Goal: Task Accomplishment & Management: Manage account settings

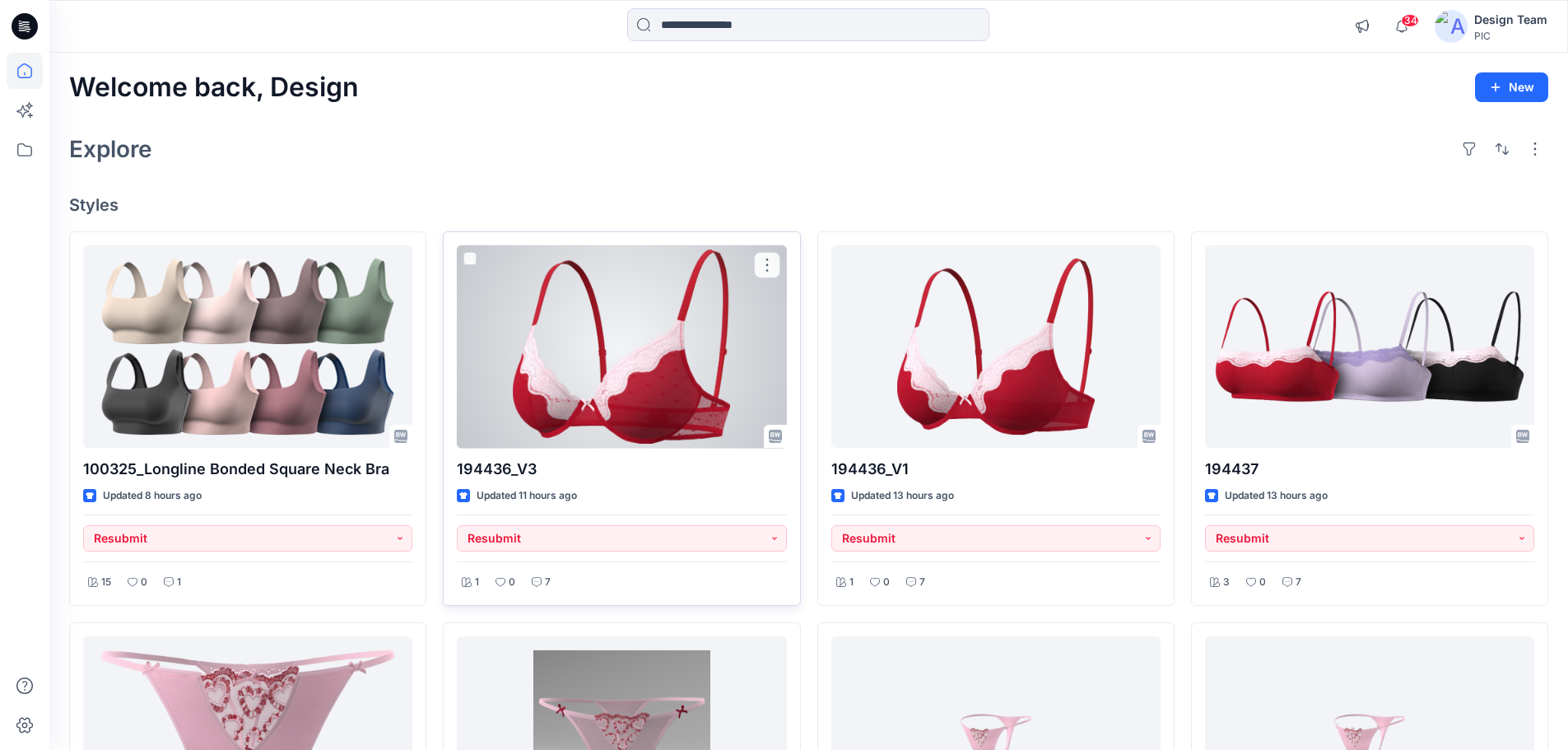
click at [591, 390] on div at bounding box center [621, 347] width 330 height 203
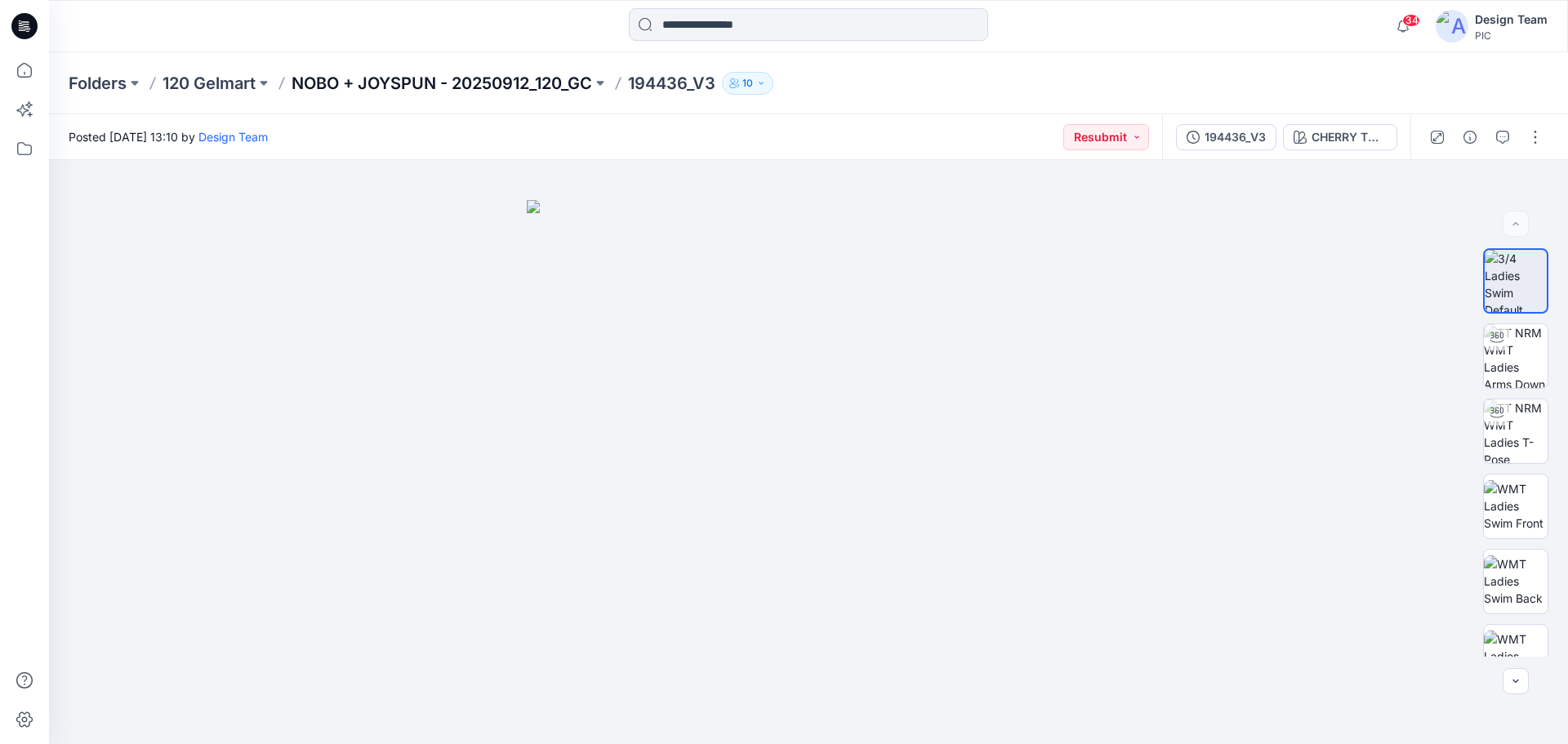
click at [377, 87] on p "NOBO + JOYSPUN - 20250912_120_GC" at bounding box center [442, 83] width 300 height 23
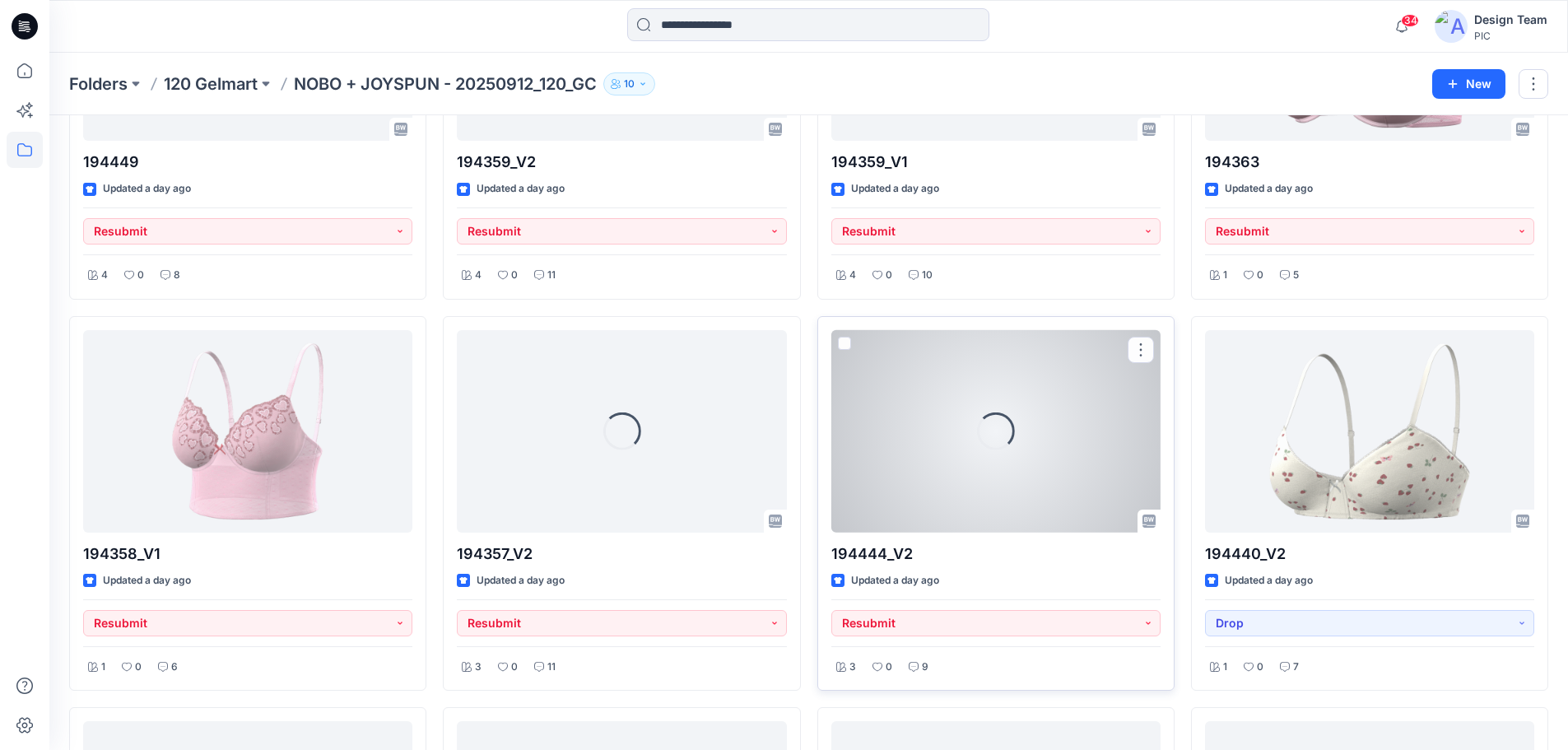
scroll to position [2259, 0]
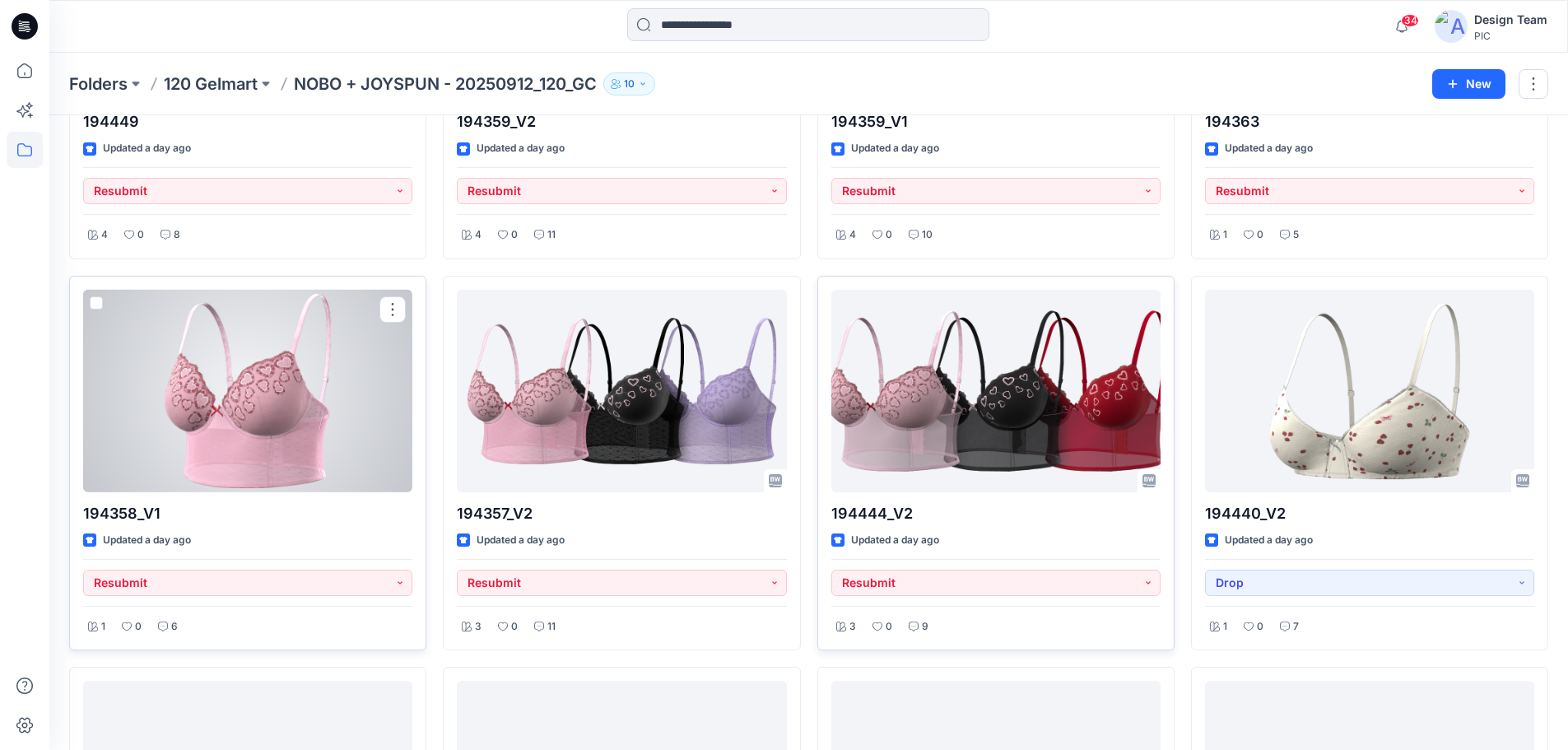
click at [300, 404] on div at bounding box center [247, 391] width 330 height 203
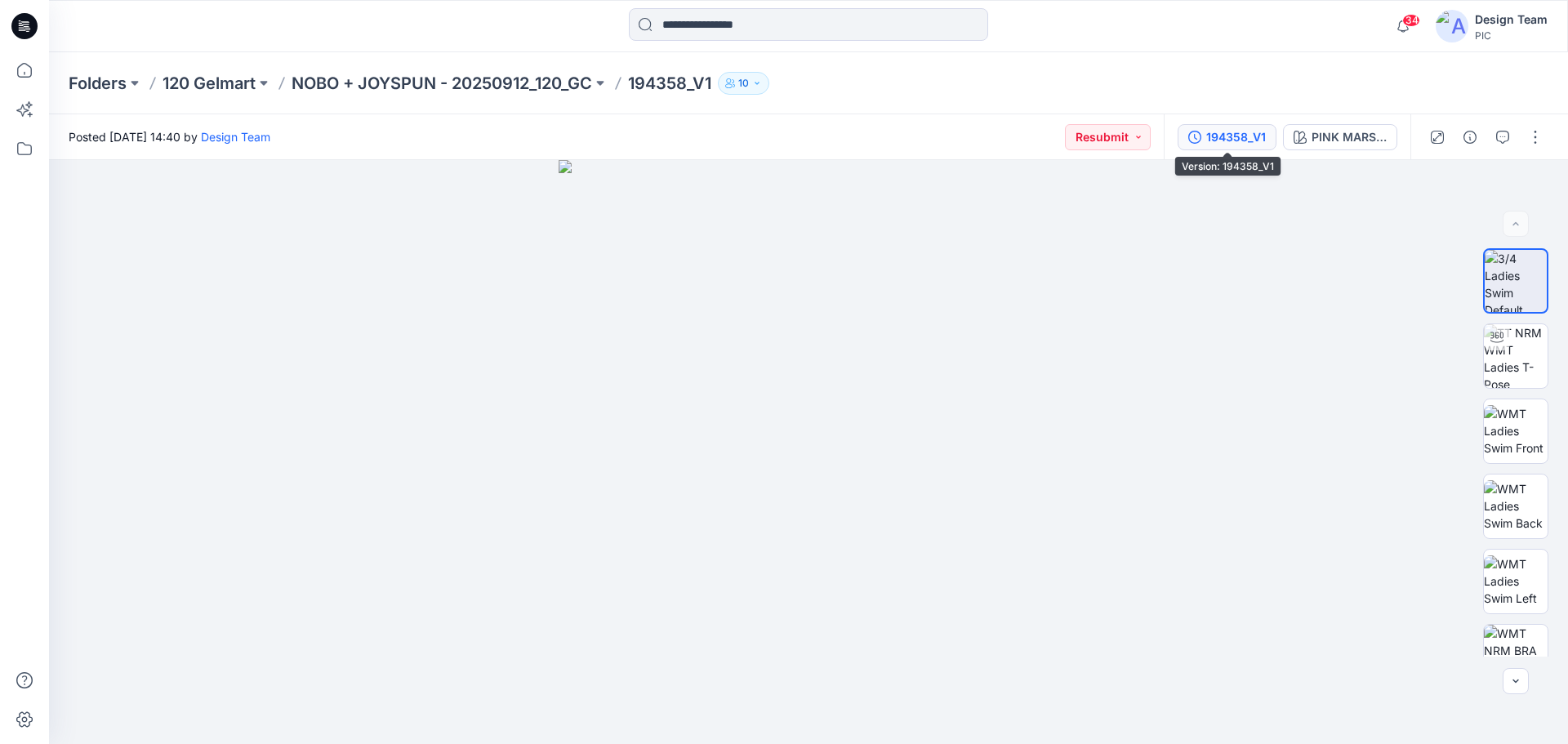
click at [1213, 138] on div "194358_V1" at bounding box center [1235, 136] width 59 height 18
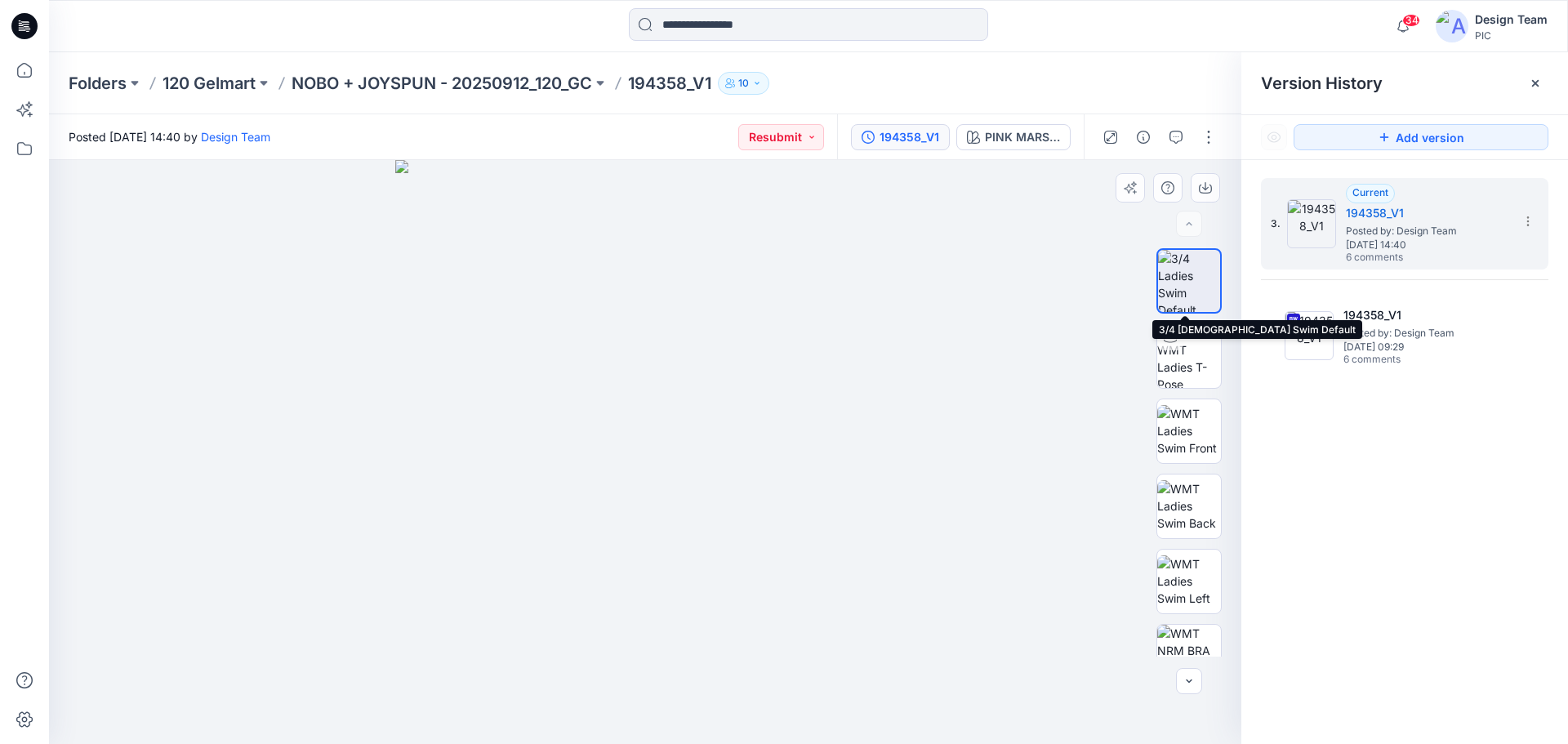
click at [1196, 288] on img at bounding box center [1189, 281] width 62 height 62
click at [877, 140] on button "194358_V1" at bounding box center [899, 137] width 99 height 26
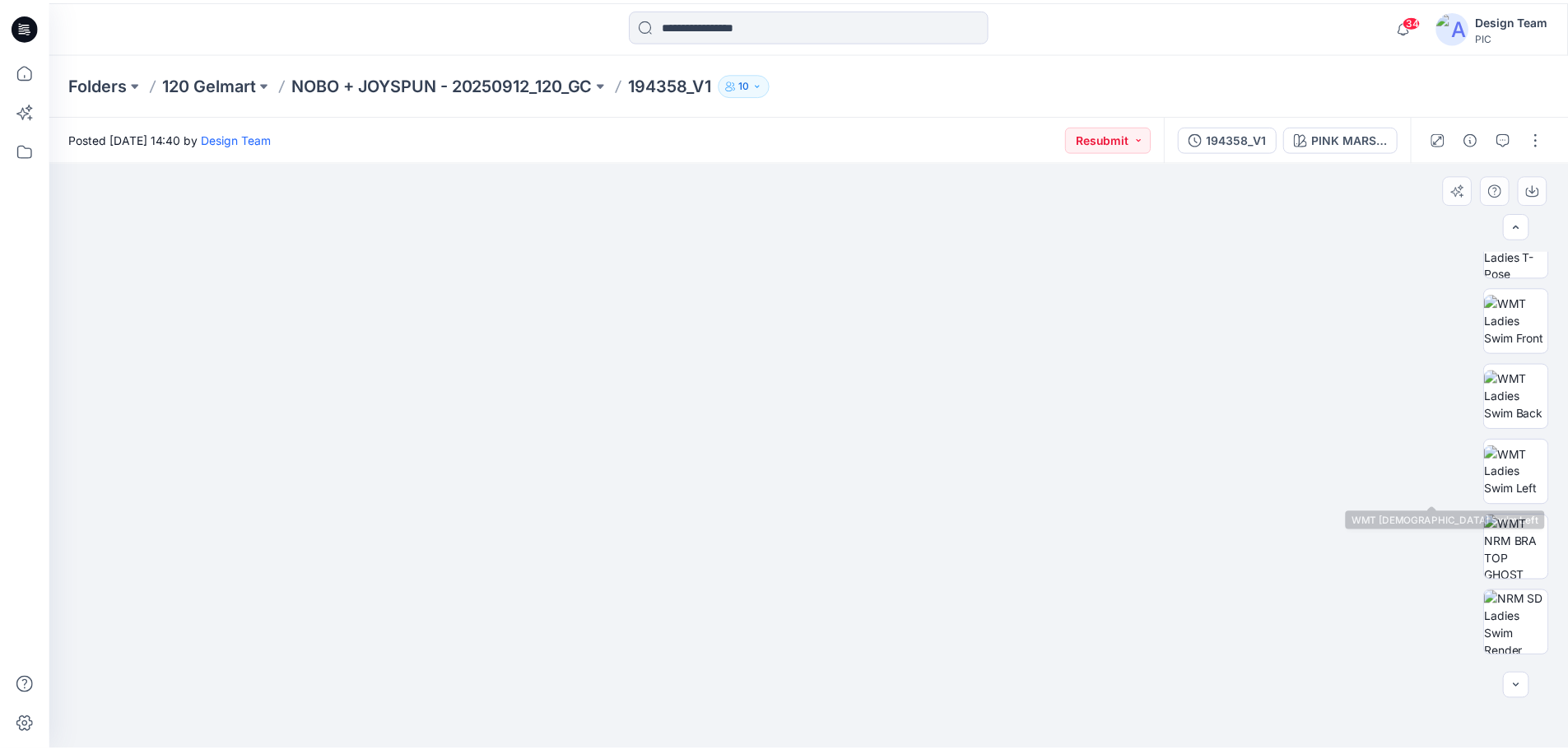
scroll to position [247, 0]
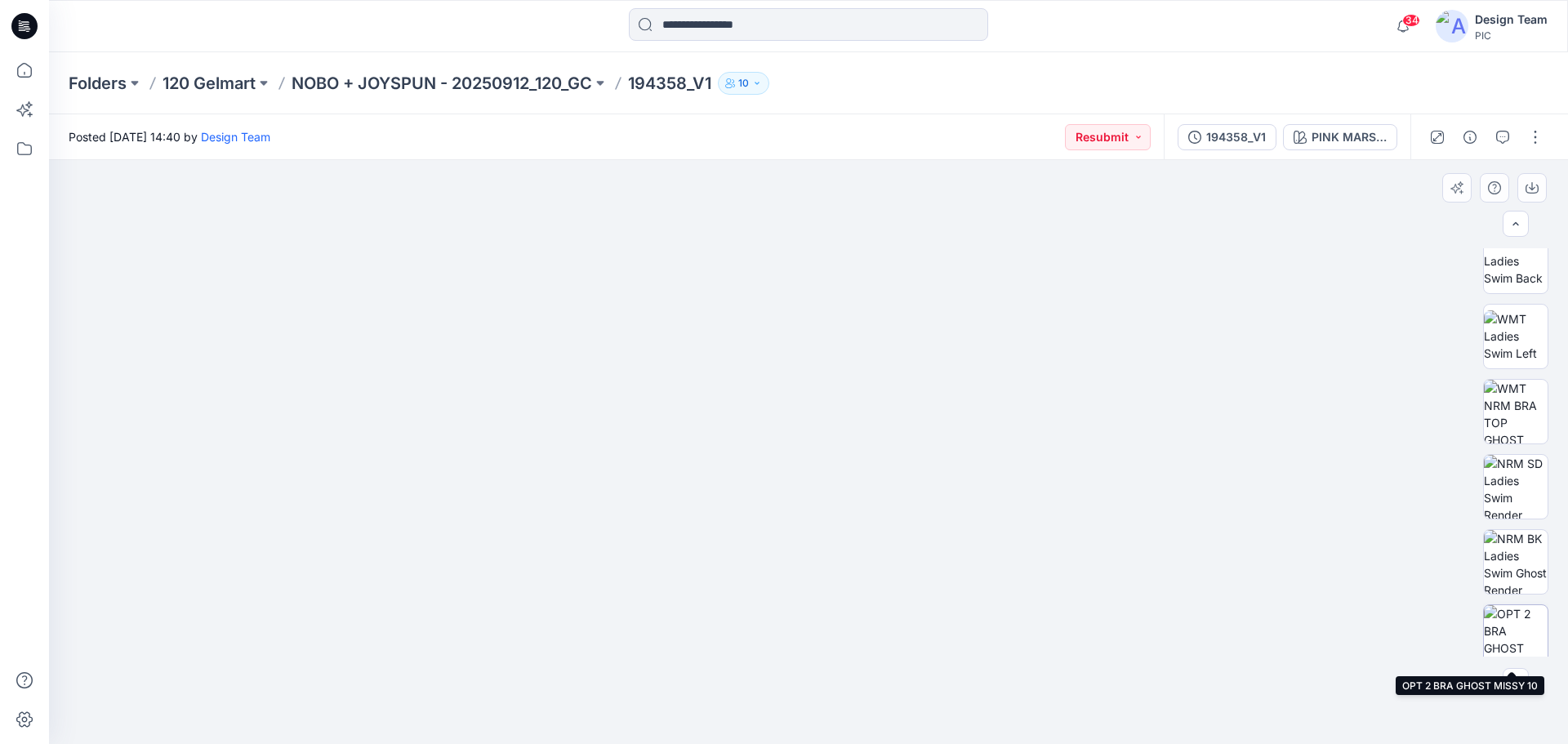
click at [1512, 633] on img at bounding box center [1516, 637] width 64 height 64
drag, startPoint x: 853, startPoint y: 551, endPoint x: 883, endPoint y: 420, distance: 134.4
click at [853, 547] on img at bounding box center [808, 283] width 992 height 919
click at [911, 273] on img at bounding box center [808, 282] width 992 height 923
drag, startPoint x: 793, startPoint y: 477, endPoint x: 796, endPoint y: 429, distance: 48.1
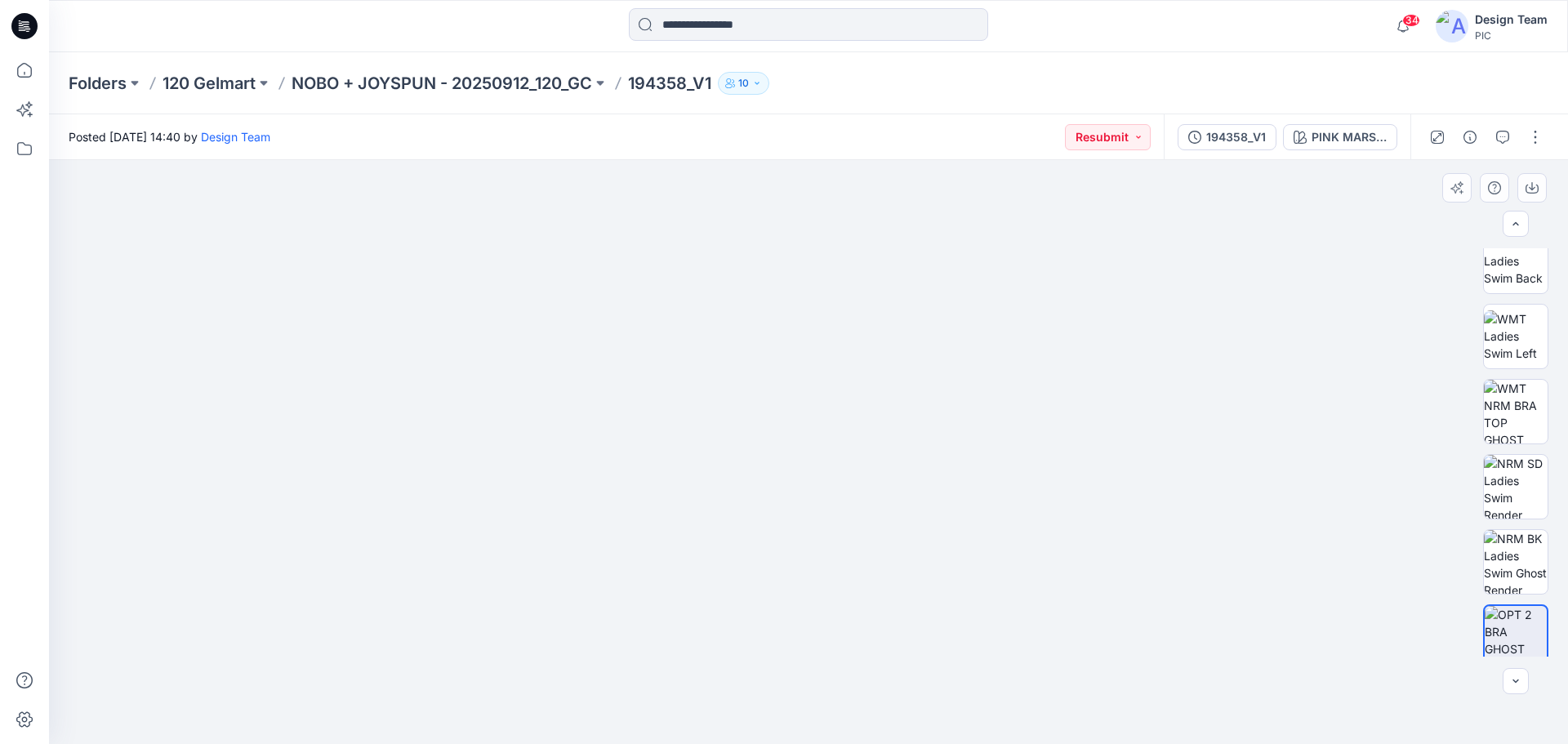
click at [797, 429] on img at bounding box center [808, 170] width 1184 height 1148
click at [1234, 142] on div "194358_V1" at bounding box center [1235, 136] width 59 height 18
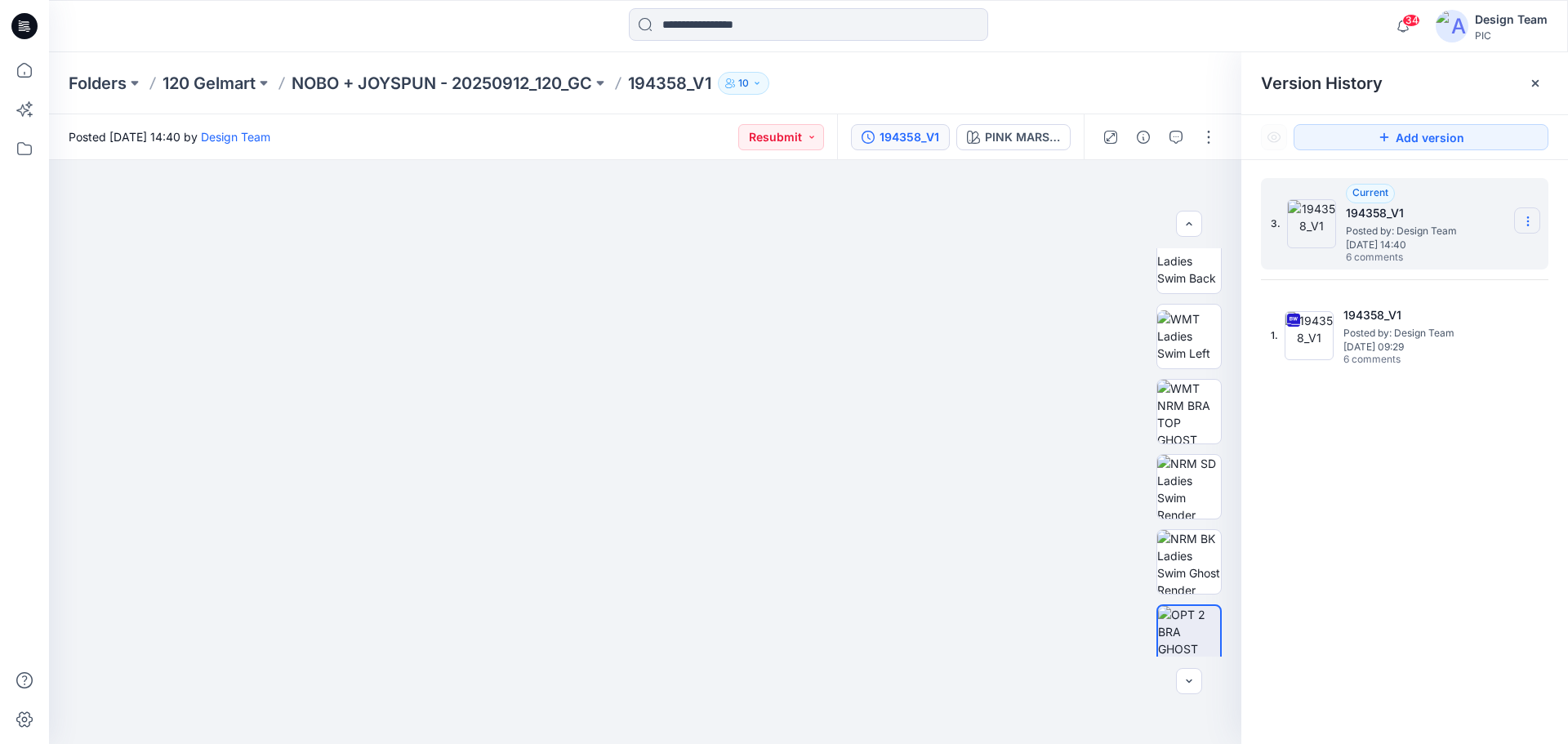
click at [1523, 218] on icon at bounding box center [1528, 221] width 13 height 13
click at [1281, 200] on div "3. Current 194358_V1 Posted by: Design Team [DATE] 14:40 6 comments" at bounding box center [1392, 223] width 245 height 78
click at [918, 136] on div "194358_V1" at bounding box center [909, 136] width 59 height 18
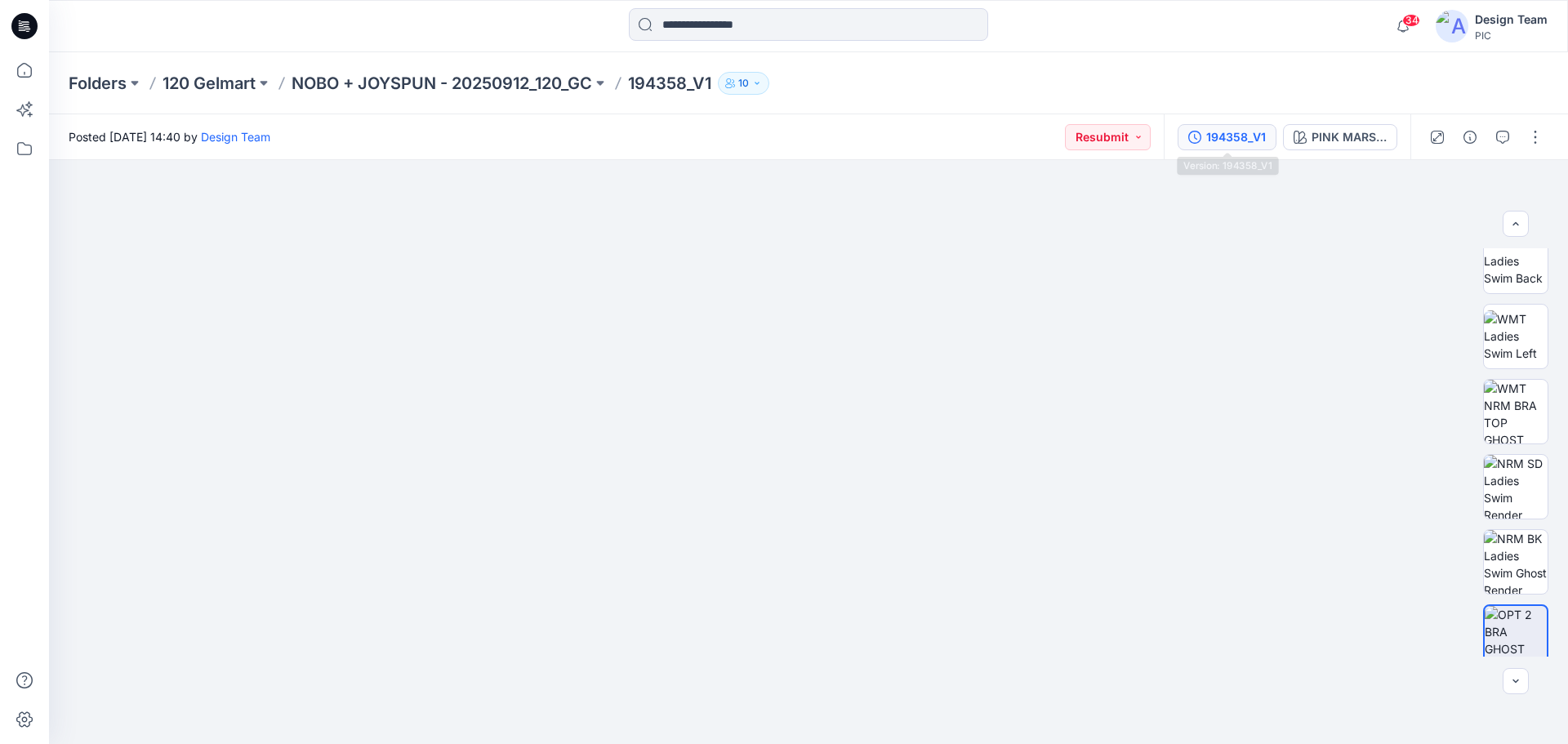
click at [1207, 137] on div "194358_V1" at bounding box center [1235, 136] width 59 height 18
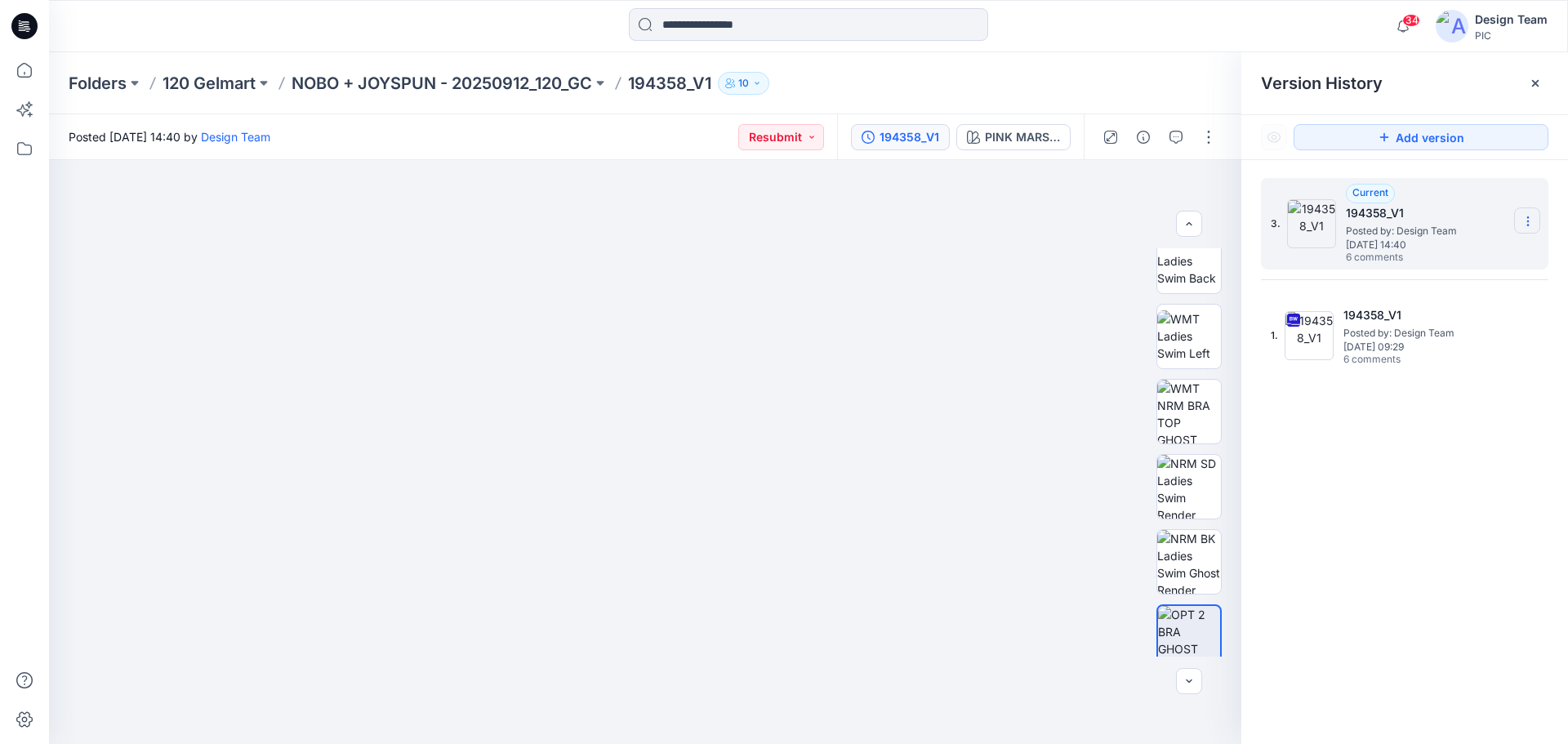
click at [1524, 221] on icon at bounding box center [1528, 221] width 13 height 13
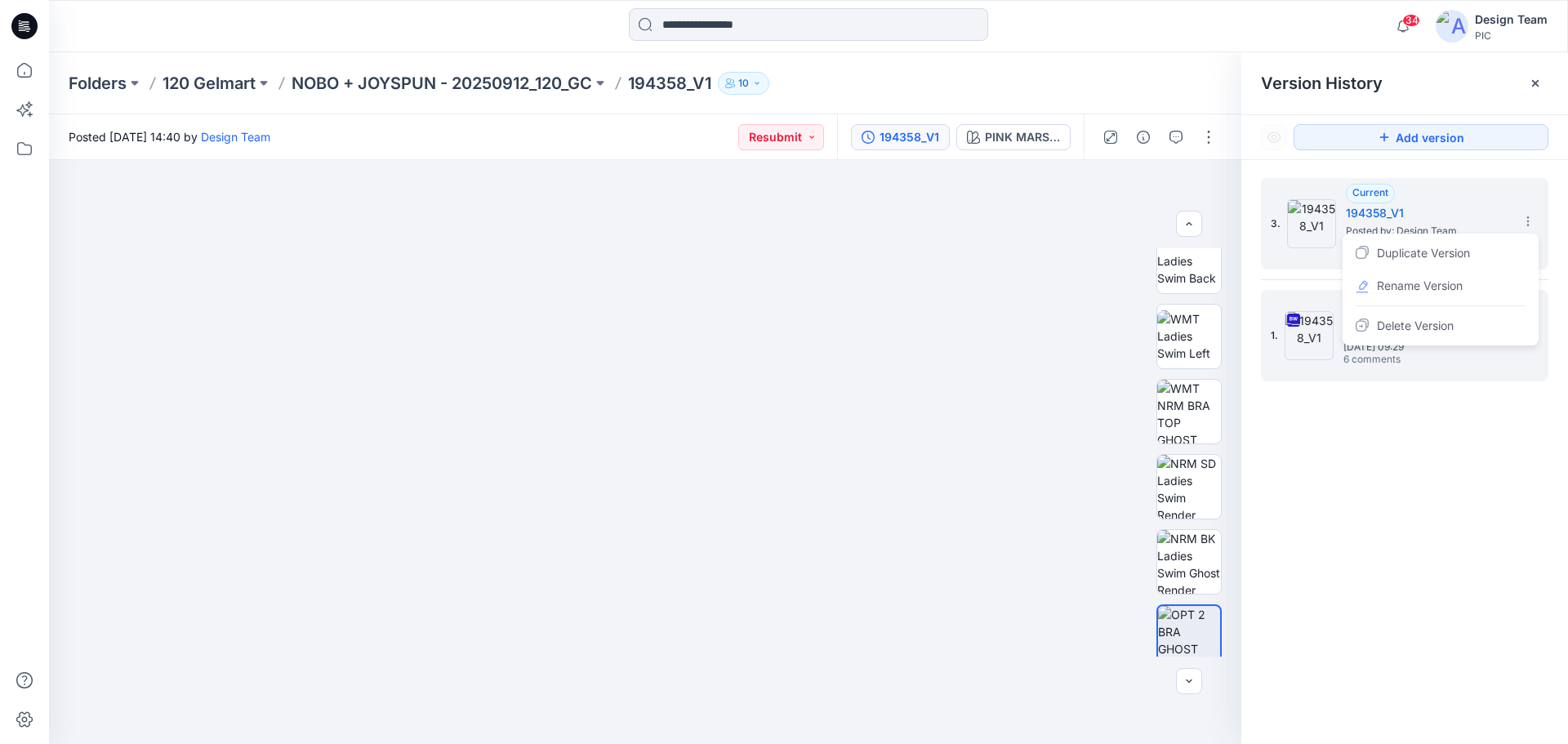
click at [1408, 378] on div "1. 194358_V1 Posted by: Design Team [DATE] 09:29 6 comments" at bounding box center [1404, 336] width 288 height 92
click at [1523, 325] on section at bounding box center [1527, 332] width 26 height 26
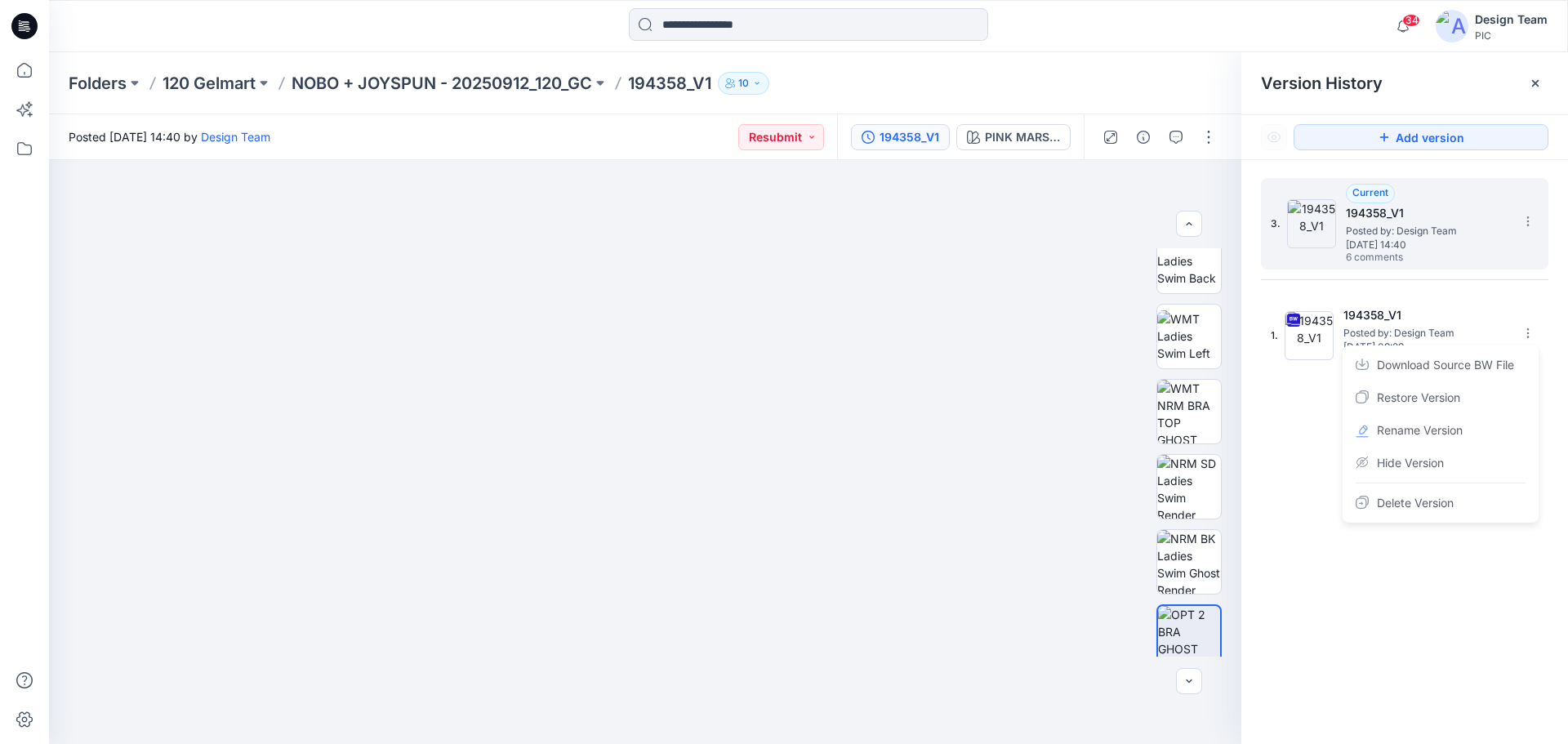
click at [1361, 243] on span "[DATE] 14:40" at bounding box center [1427, 245] width 163 height 11
click at [896, 143] on div "194358_V1" at bounding box center [909, 136] width 59 height 18
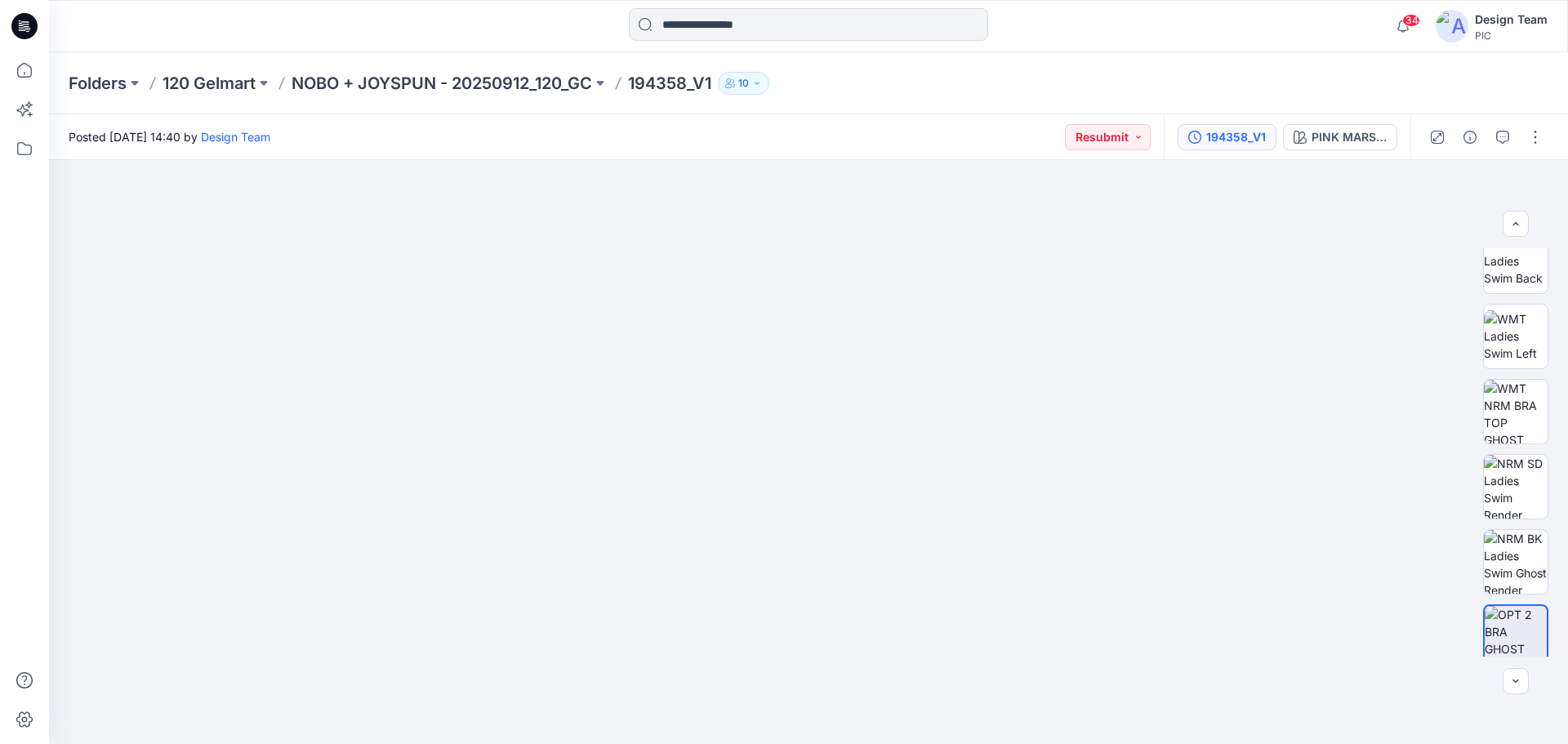
click at [896, 143] on div "Posted [DATE] 14:40 by Design Team Resubmit" at bounding box center [606, 136] width 1115 height 45
click at [1223, 151] on div "194358_V1 PINK MARSHMALLOW" at bounding box center [1286, 136] width 246 height 45
click at [1226, 143] on div "194358_V1" at bounding box center [1235, 136] width 59 height 18
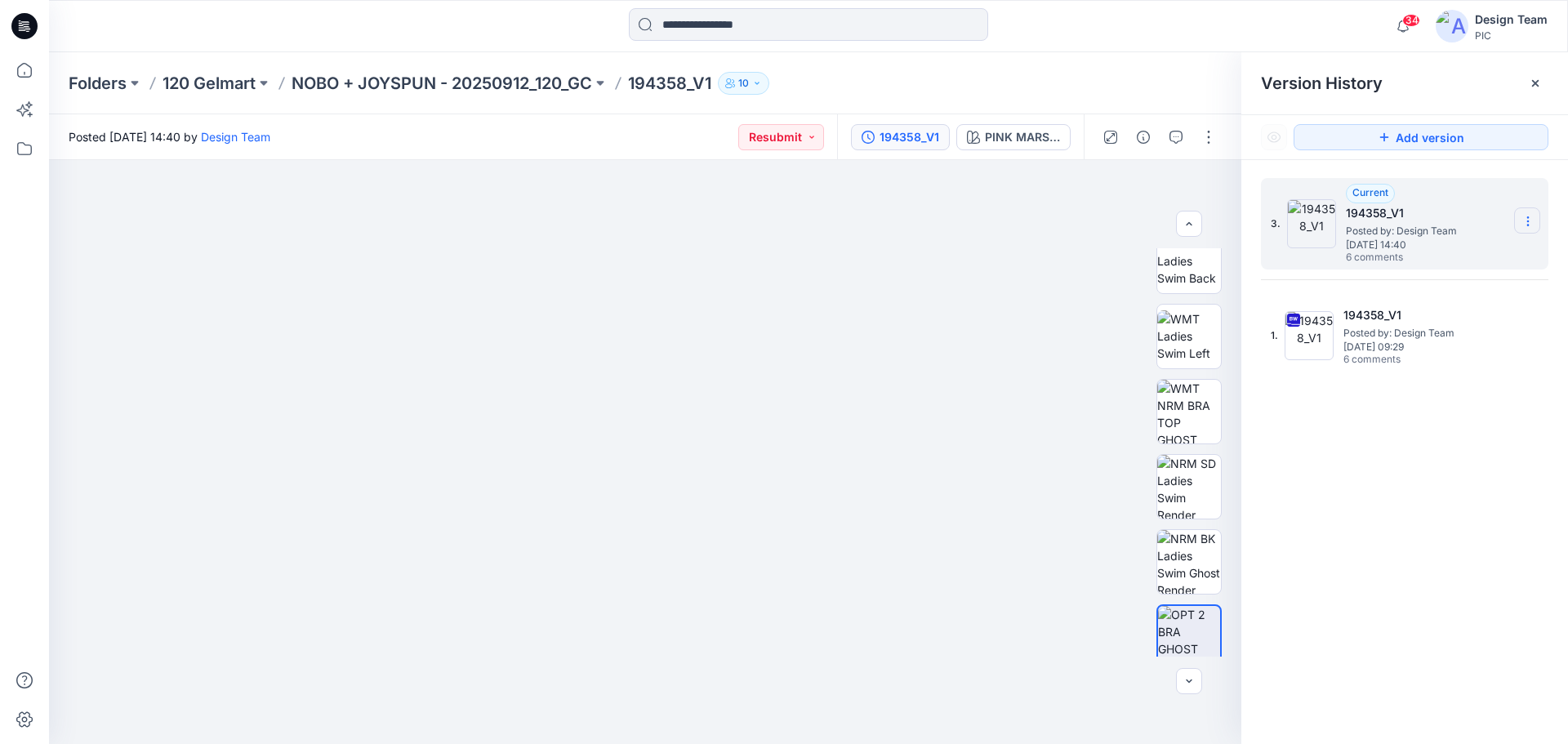
click at [1517, 224] on section at bounding box center [1527, 221] width 26 height 26
click at [1518, 223] on section at bounding box center [1527, 221] width 26 height 26
click at [1518, 220] on section at bounding box center [1527, 221] width 26 height 26
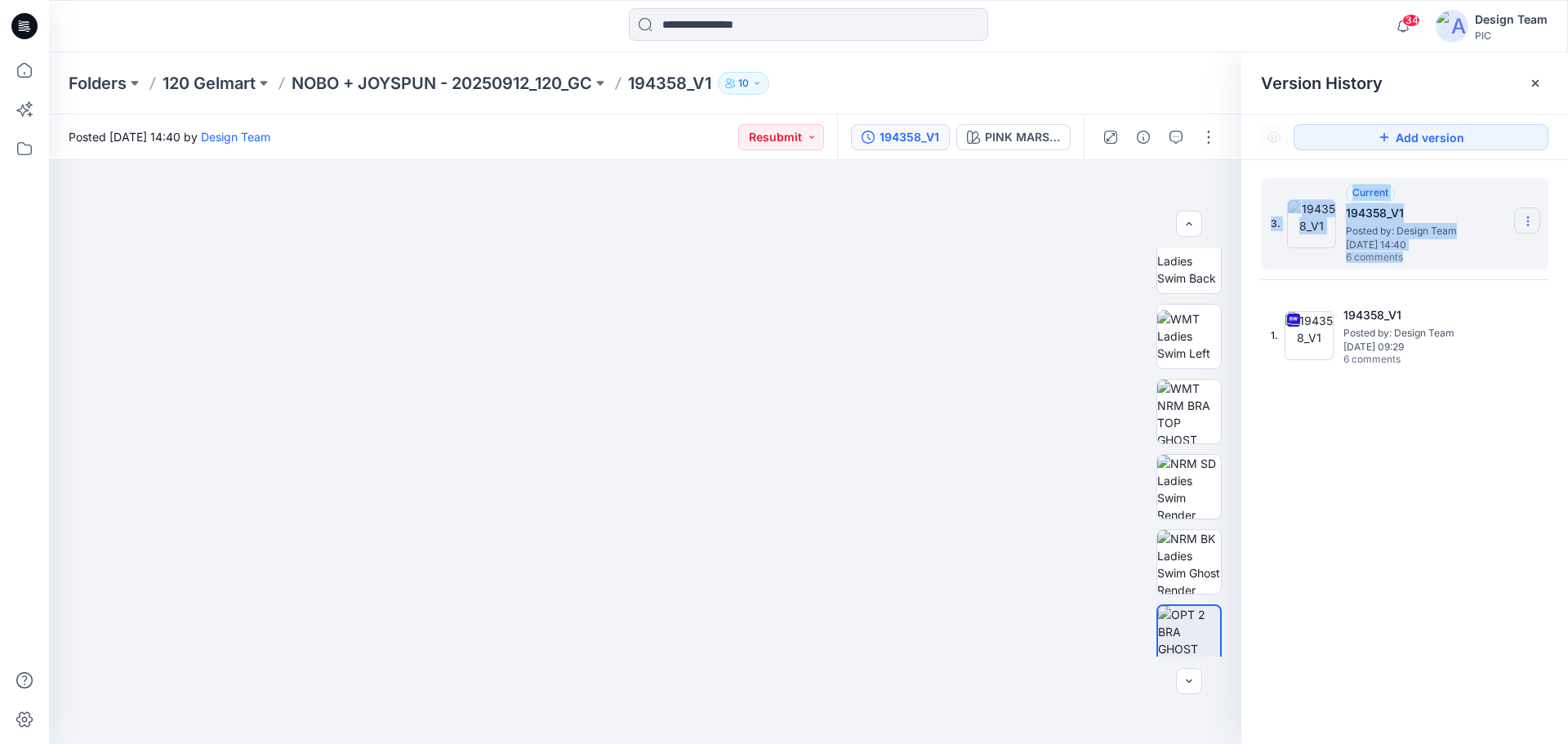
click at [1517, 219] on section at bounding box center [1527, 221] width 26 height 26
click at [395, 93] on p "NOBO + JOYSPUN - 20250912_120_GC" at bounding box center [442, 83] width 300 height 23
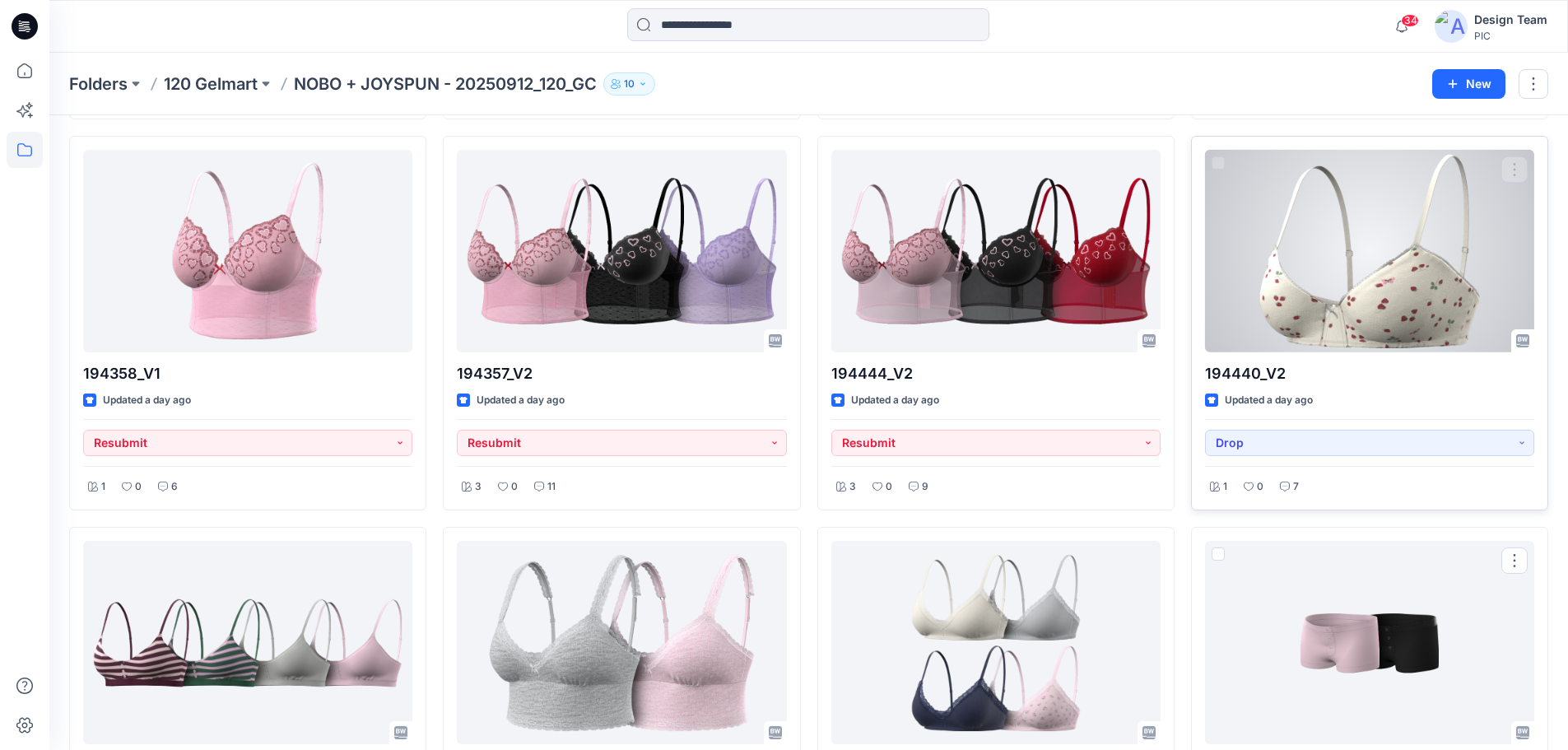
scroll to position [2387, 0]
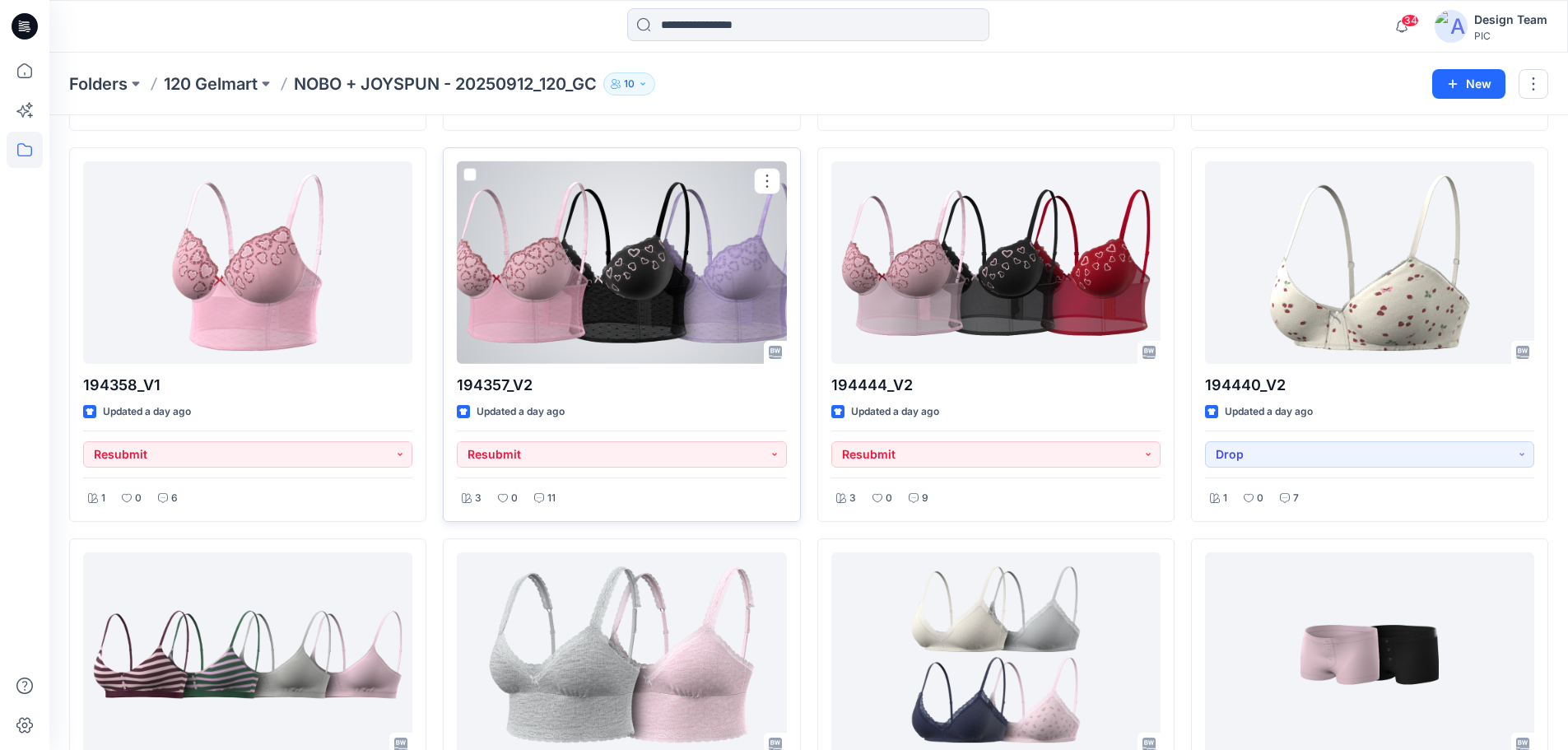
click at [553, 338] on div at bounding box center [621, 262] width 330 height 203
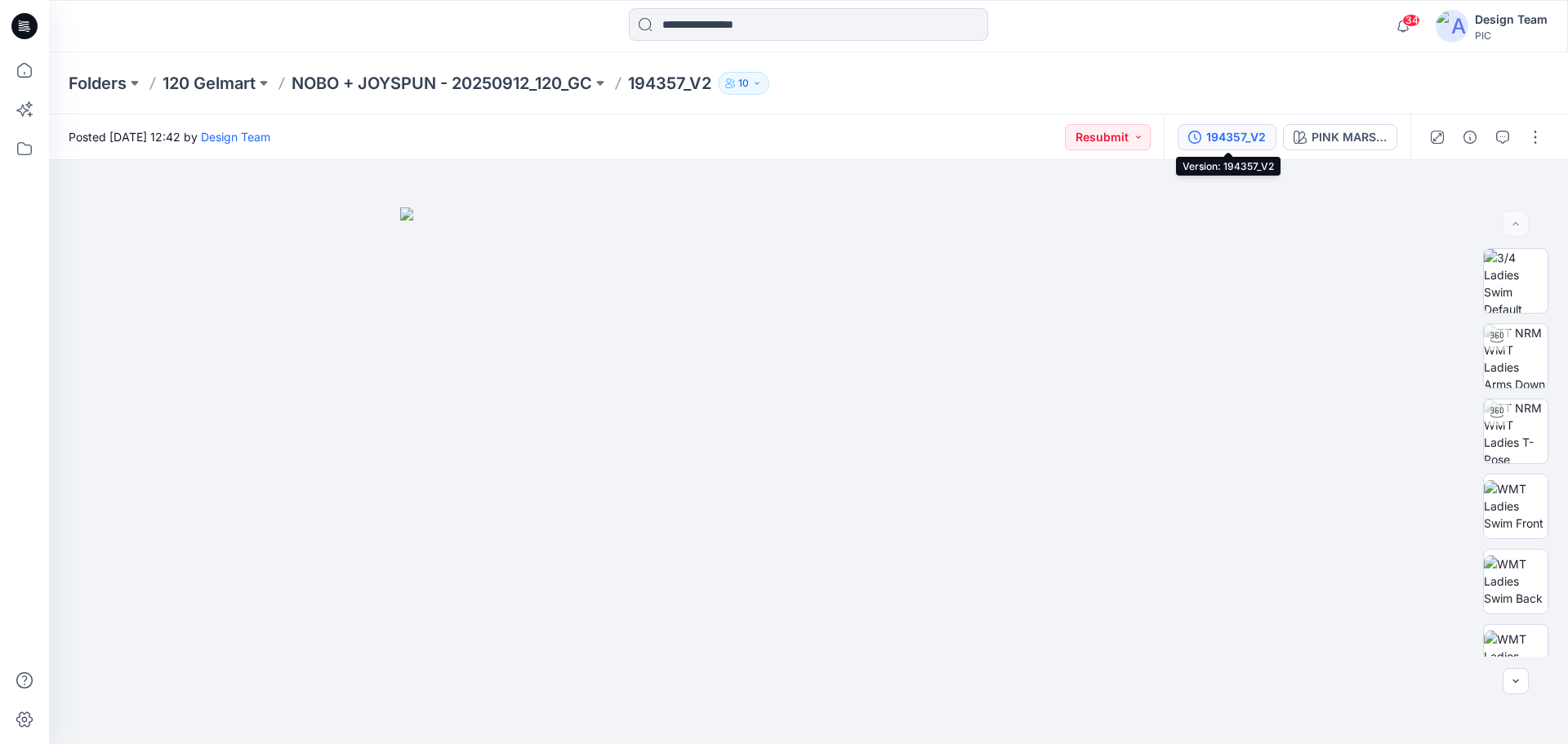
click at [1195, 129] on button "194357_V2" at bounding box center [1226, 137] width 99 height 26
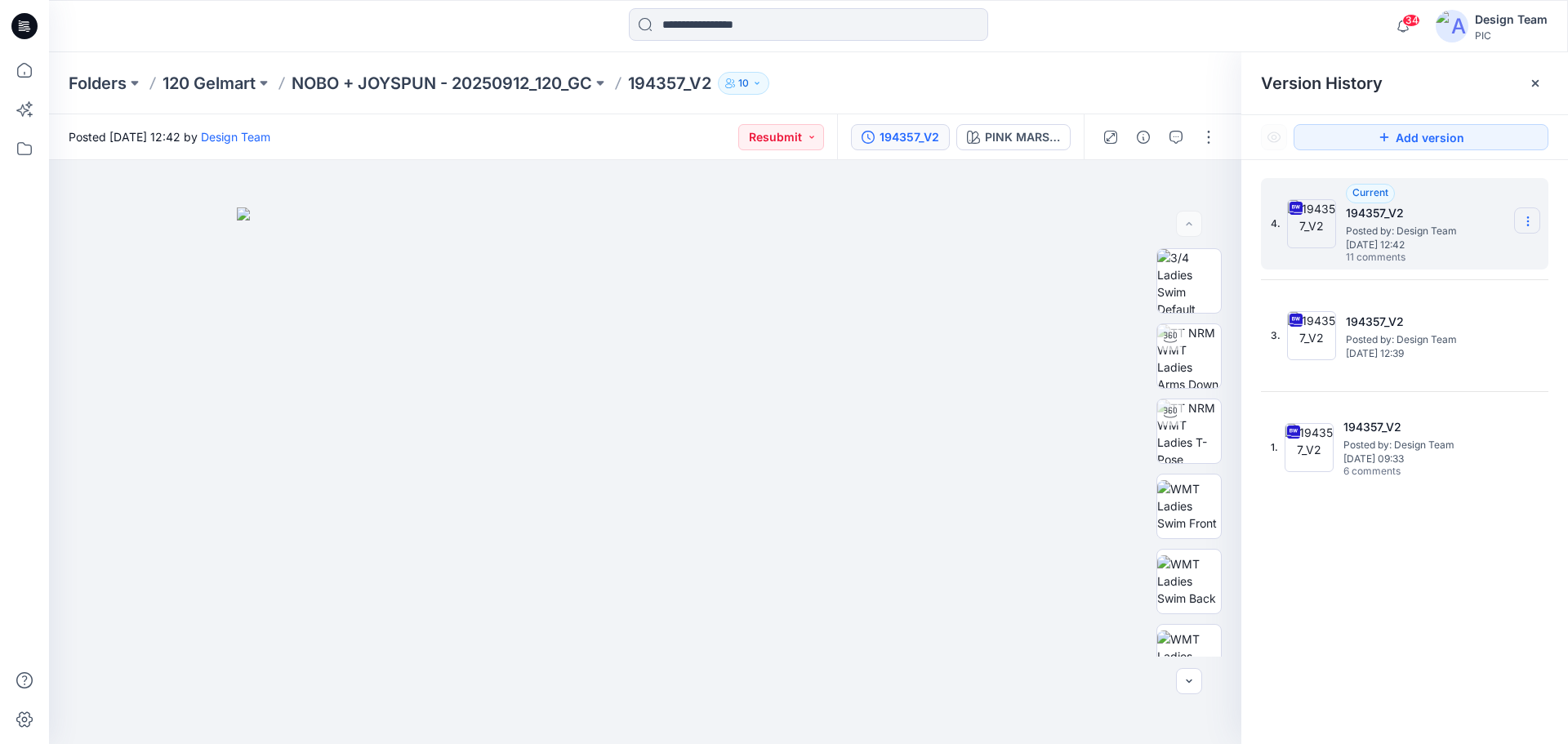
click at [1529, 220] on icon at bounding box center [1528, 221] width 13 height 13
click at [1462, 250] on span "Download Source BW File" at bounding box center [1445, 253] width 137 height 20
click at [1517, 217] on section at bounding box center [1527, 221] width 26 height 26
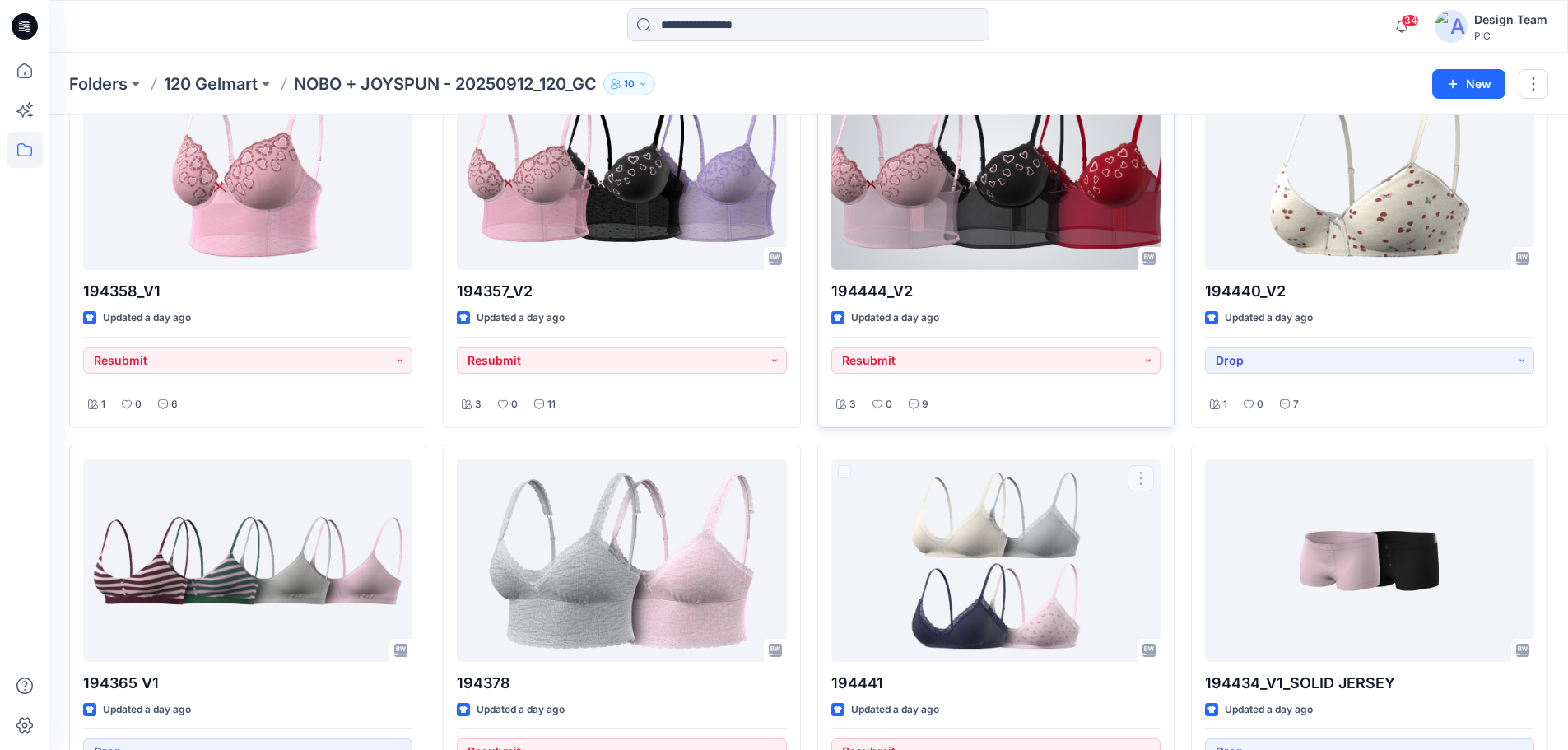
scroll to position [2341, 0]
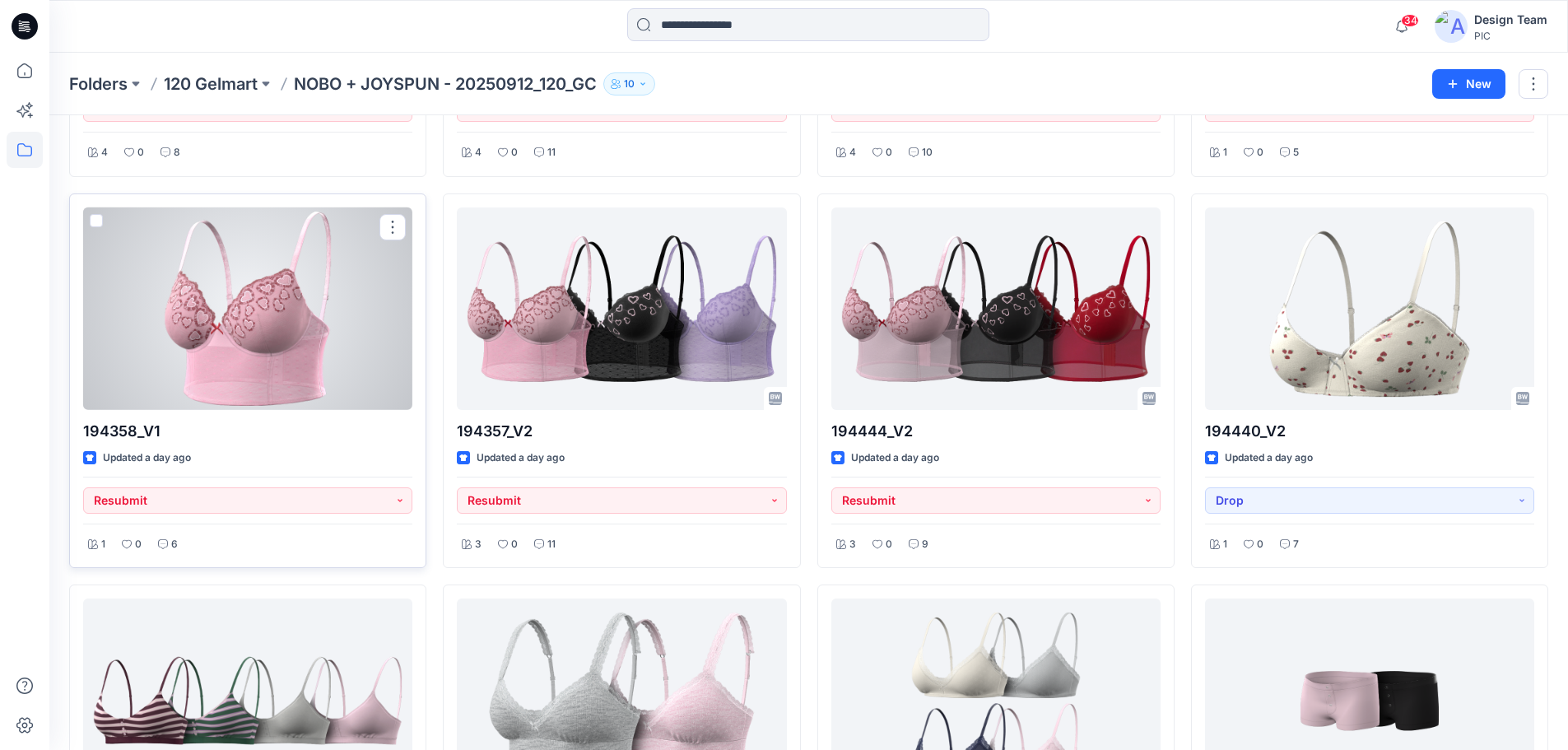
click at [253, 324] on div at bounding box center [247, 309] width 330 height 203
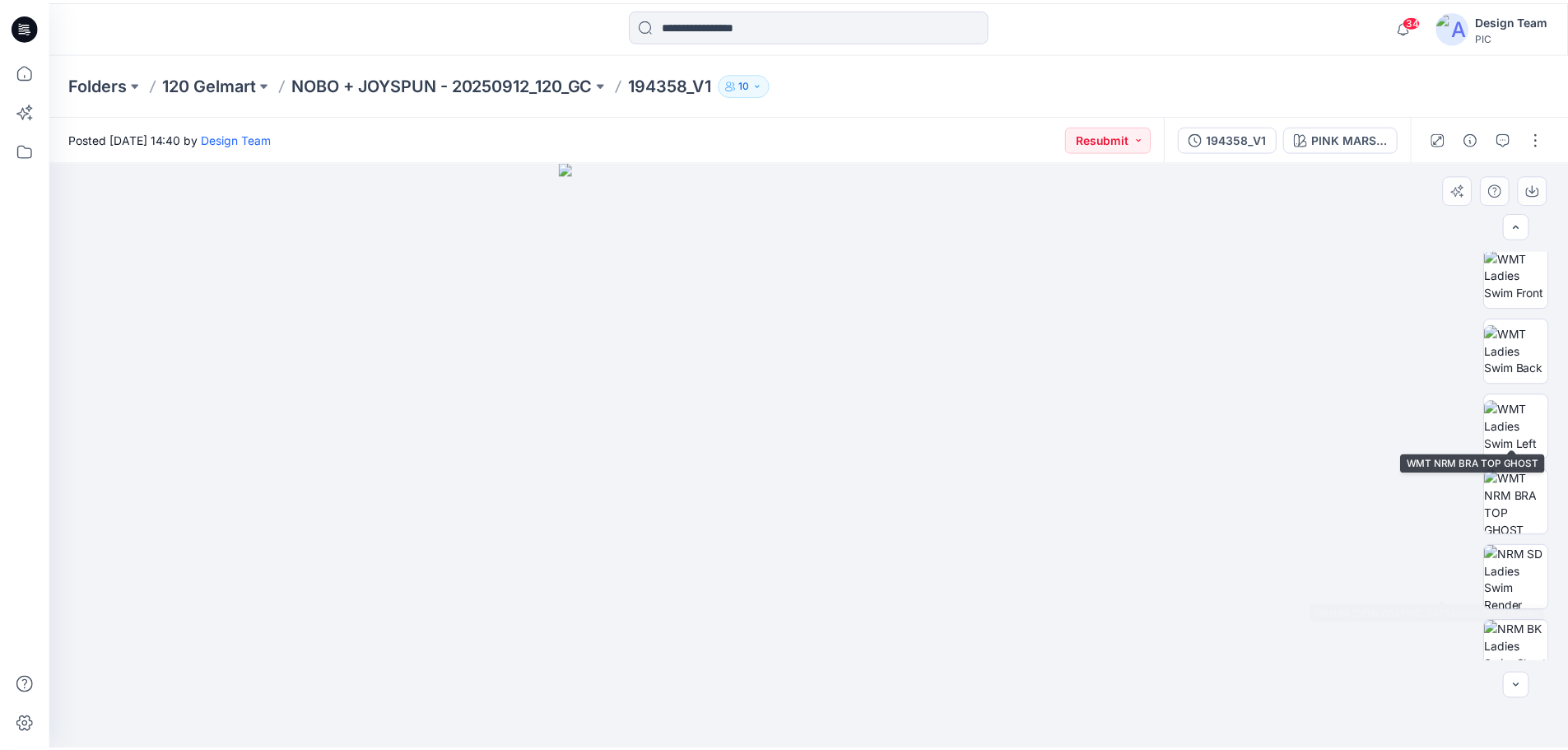
scroll to position [247, 0]
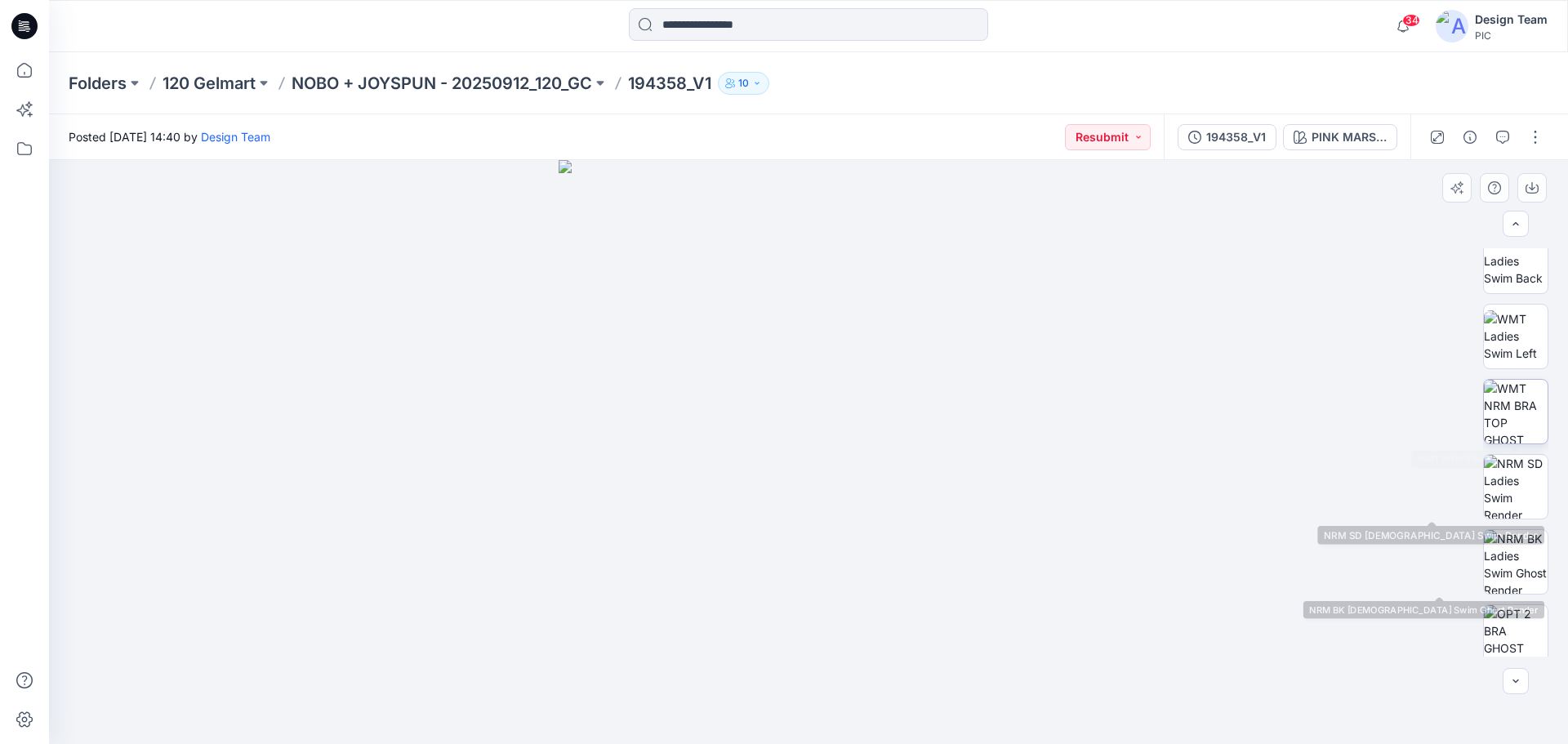
click at [1523, 411] on img at bounding box center [1516, 411] width 64 height 64
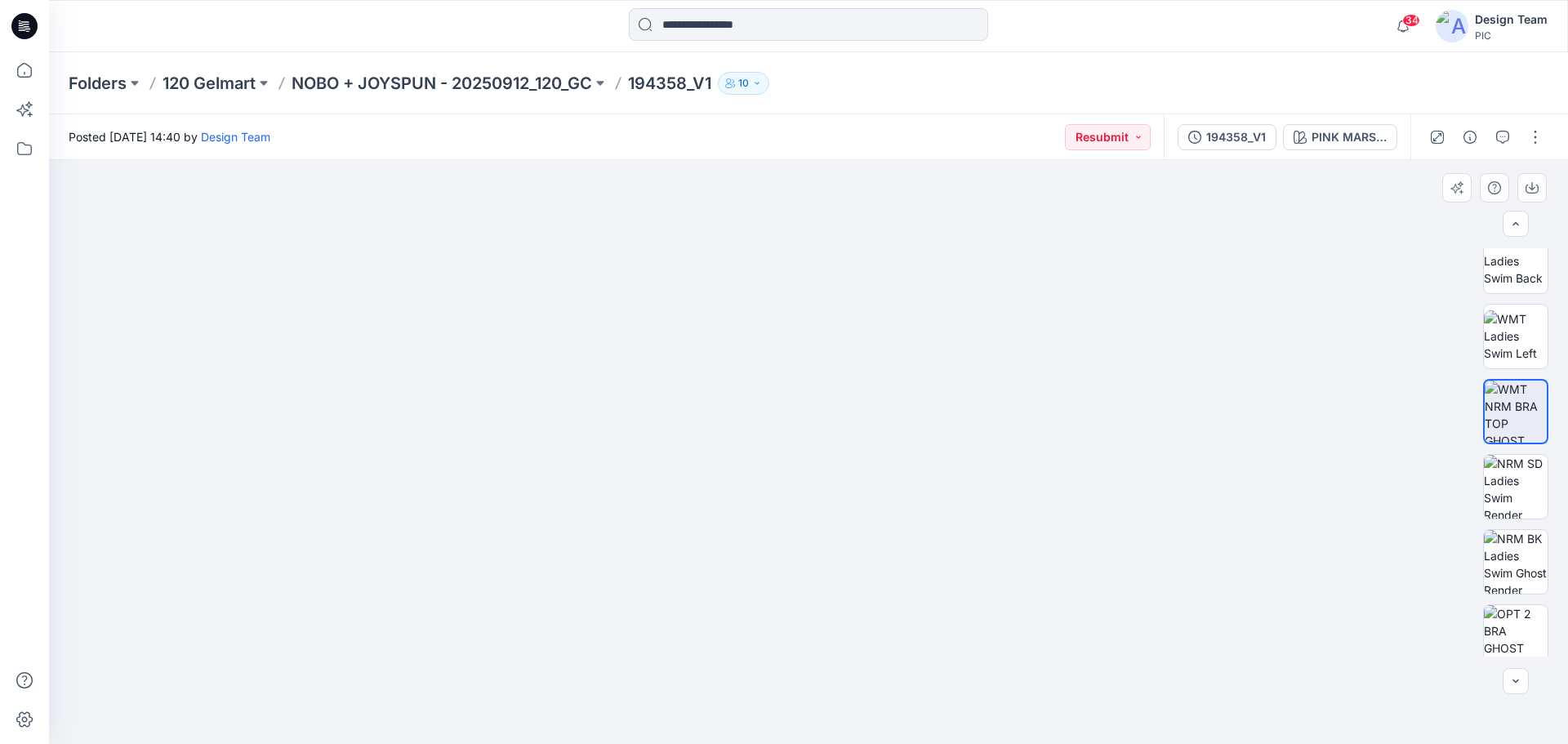
drag, startPoint x: 816, startPoint y: 550, endPoint x: 849, endPoint y: 492, distance: 66.7
click at [849, 492] on img at bounding box center [808, 366] width 651 height 756
drag, startPoint x: 813, startPoint y: 463, endPoint x: 827, endPoint y: 465, distance: 14.1
click at [827, 465] on img at bounding box center [808, 365] width 655 height 758
click at [820, 457] on img at bounding box center [808, 365] width 655 height 758
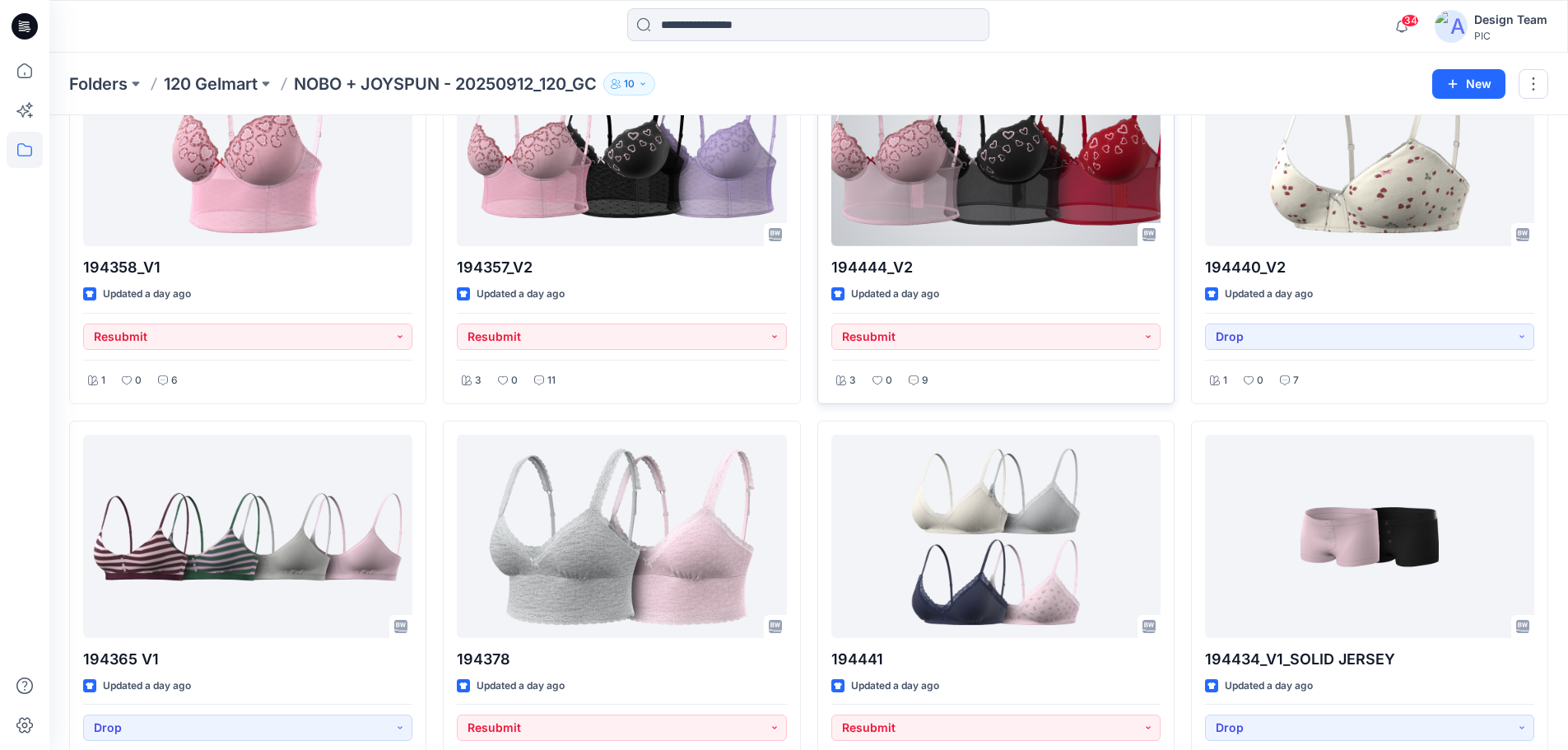
scroll to position [2505, 0]
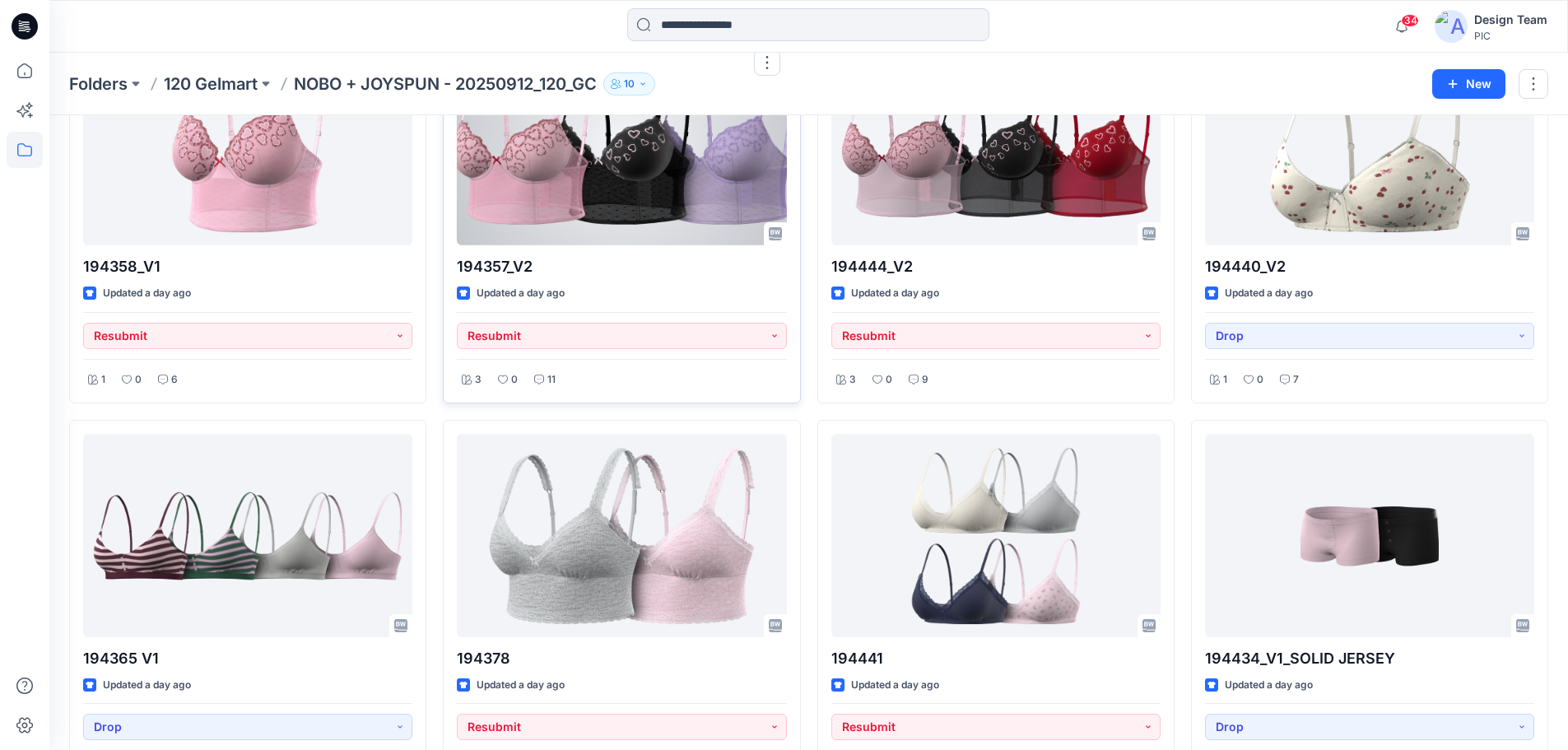
click at [650, 218] on div at bounding box center [621, 144] width 330 height 203
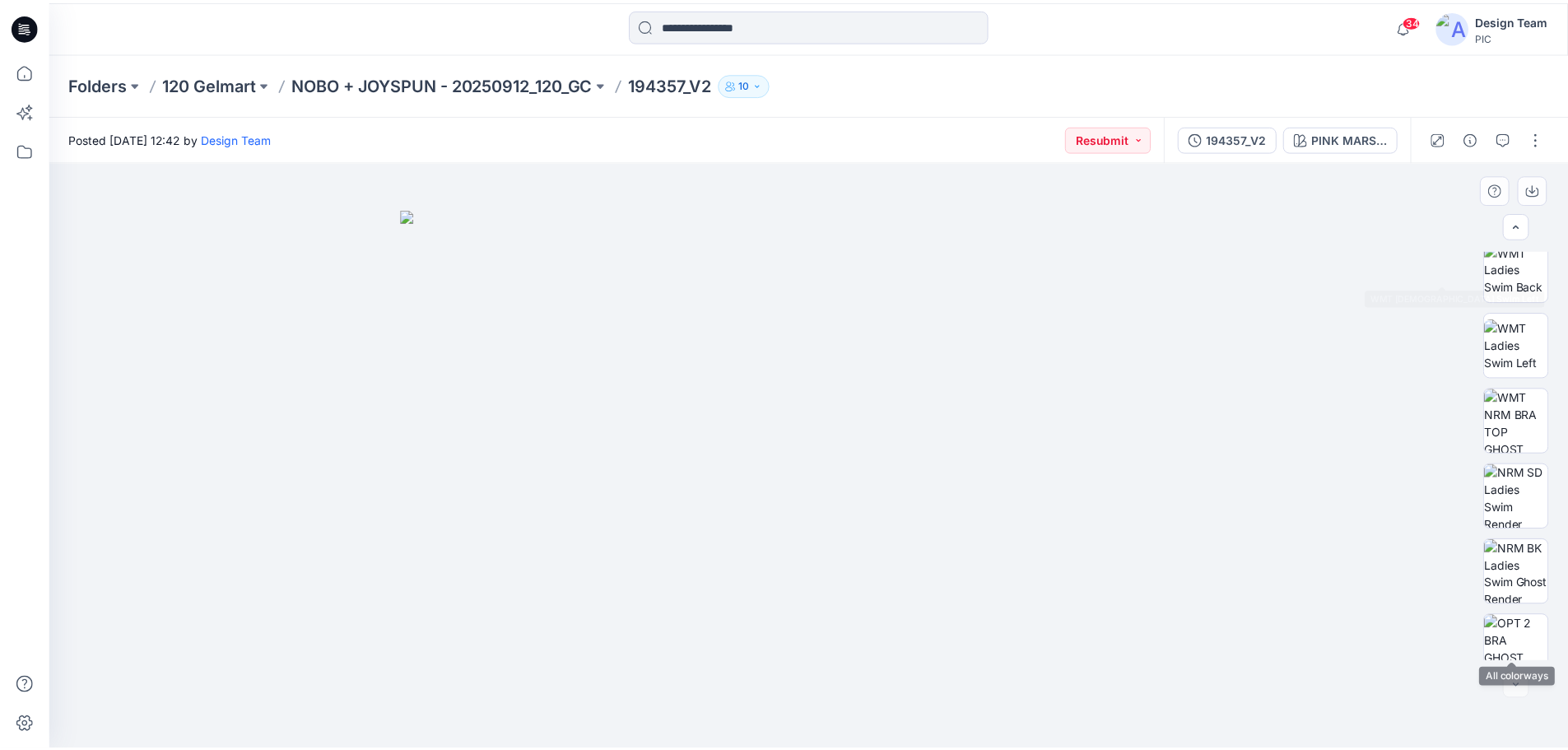
scroll to position [412, 0]
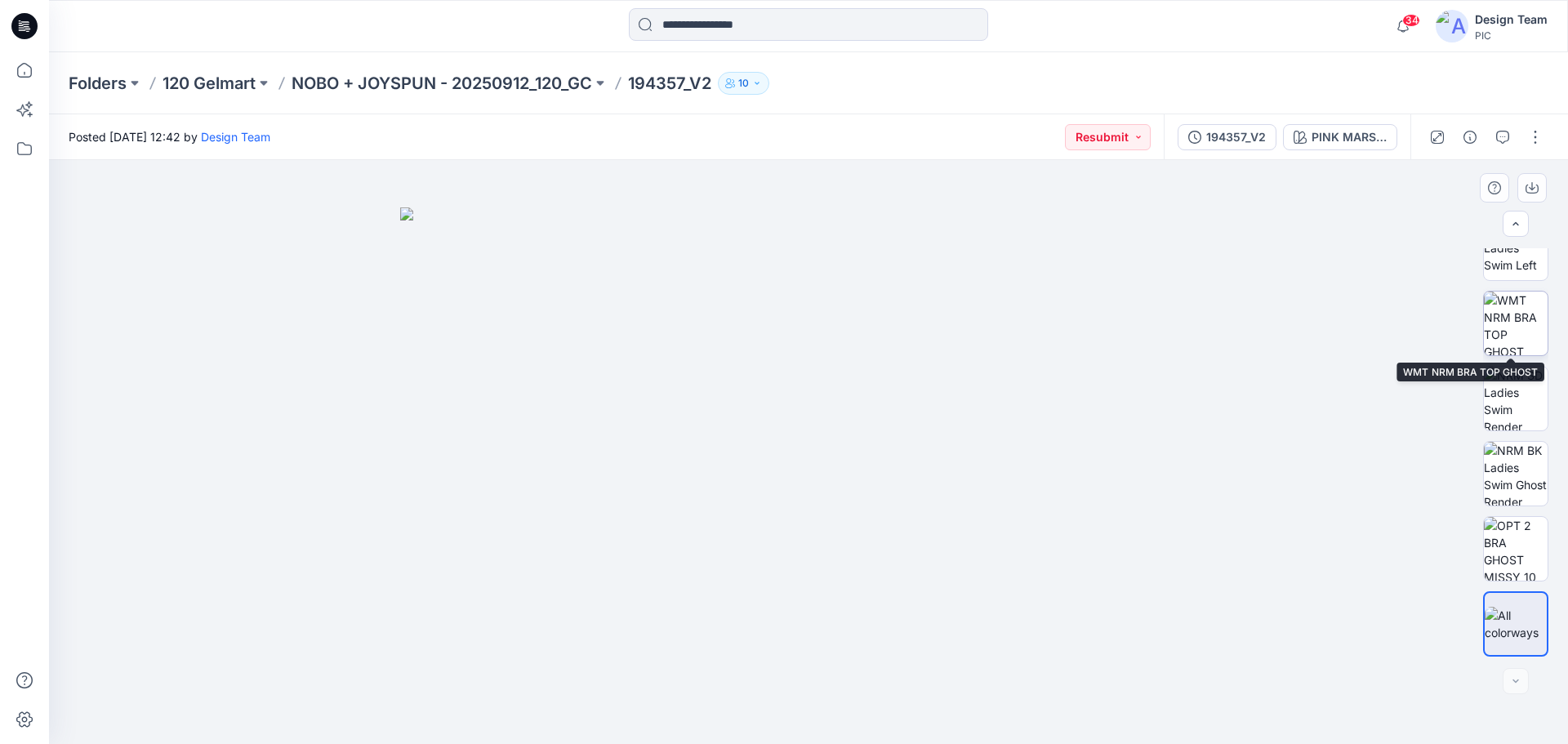
click at [1520, 345] on img at bounding box center [1516, 324] width 64 height 64
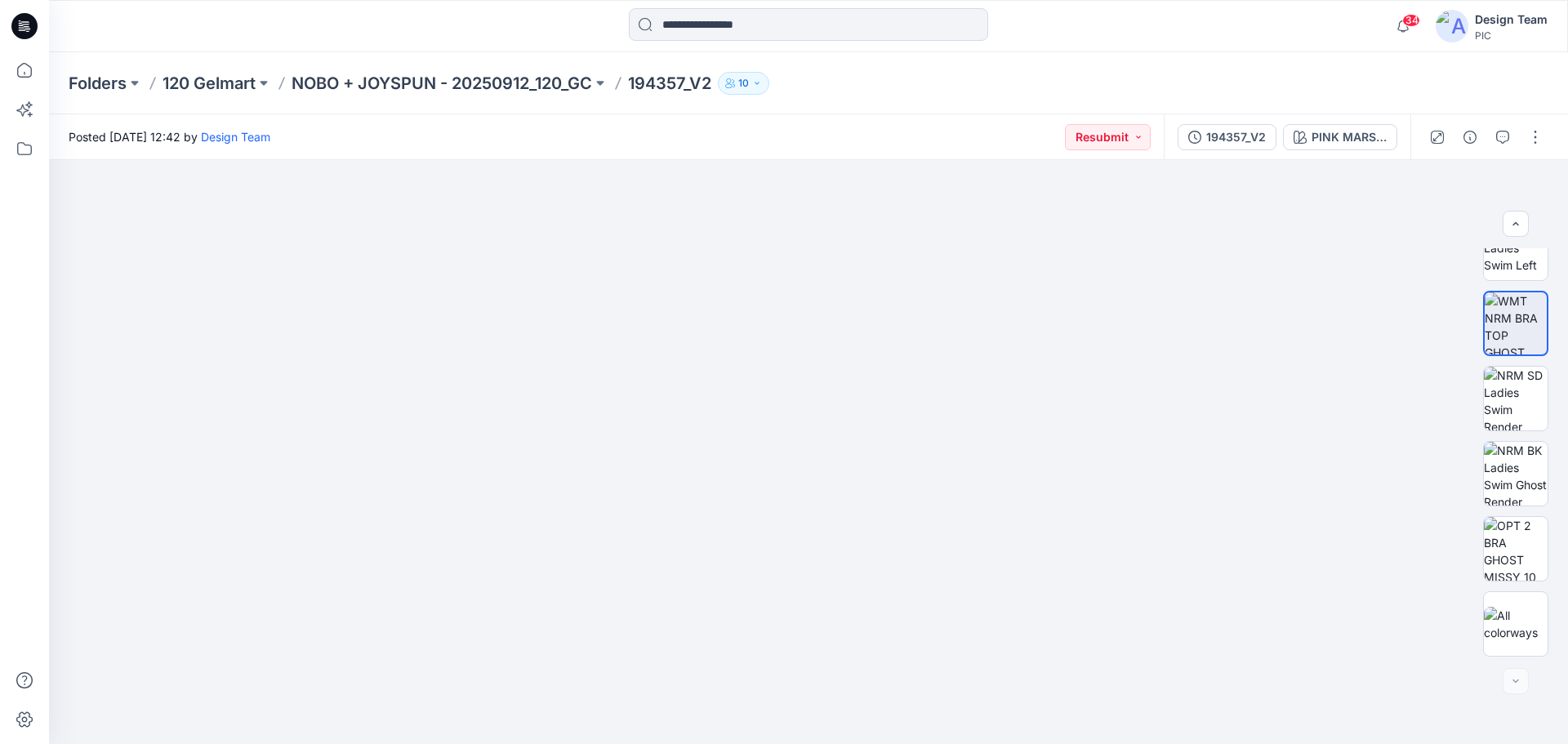
click at [33, 22] on icon at bounding box center [24, 26] width 26 height 26
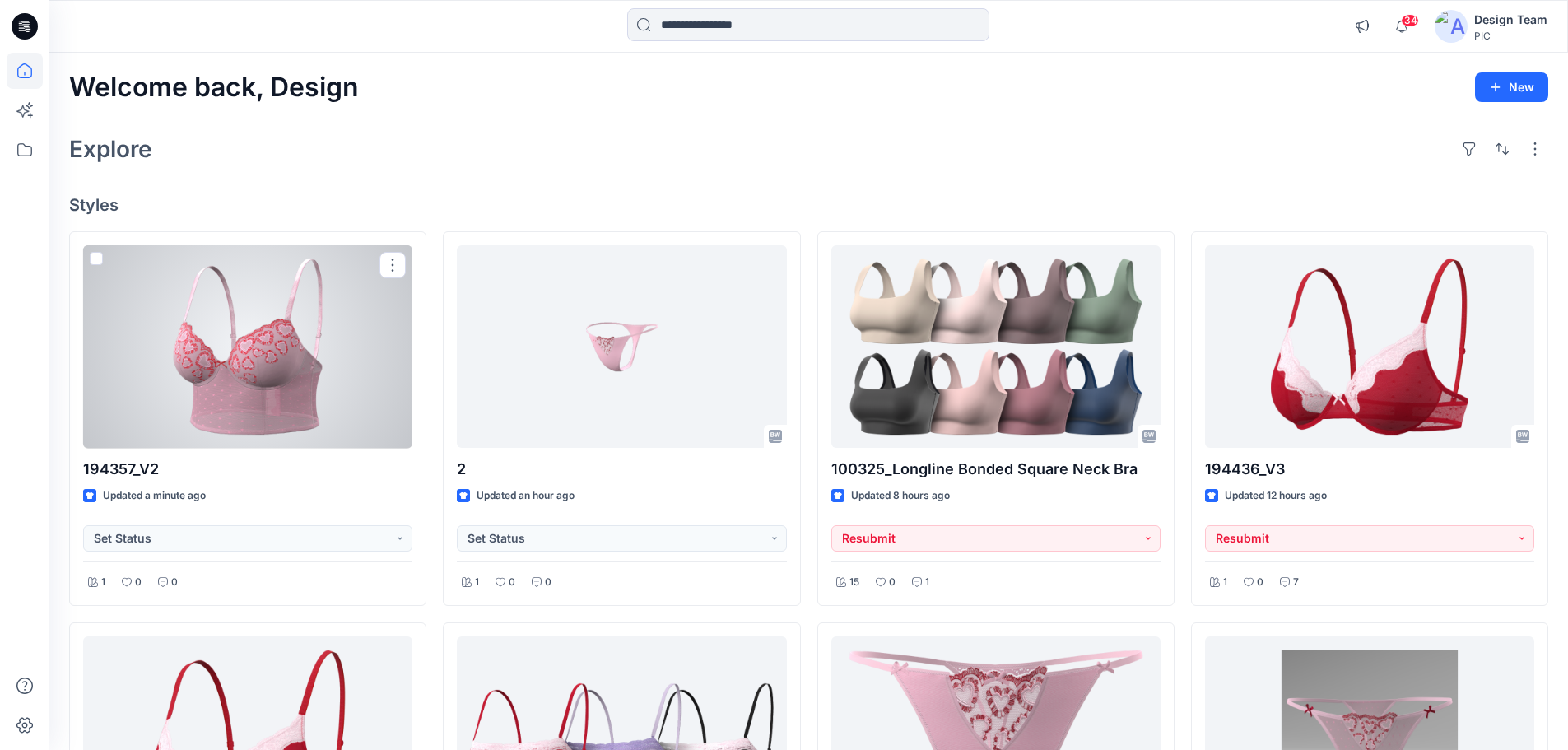
click at [277, 396] on div at bounding box center [247, 347] width 330 height 203
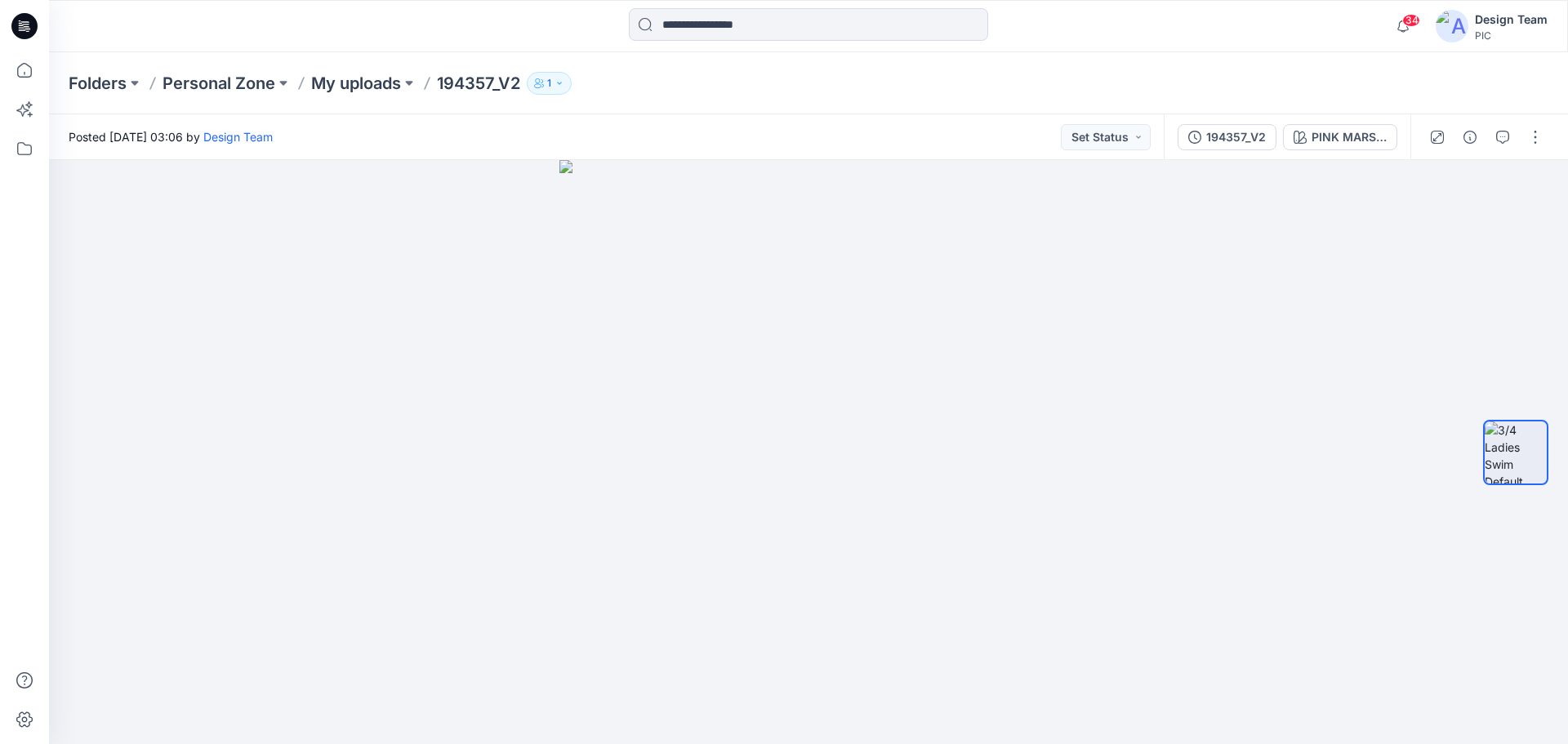
click at [29, 27] on icon at bounding box center [24, 26] width 26 height 26
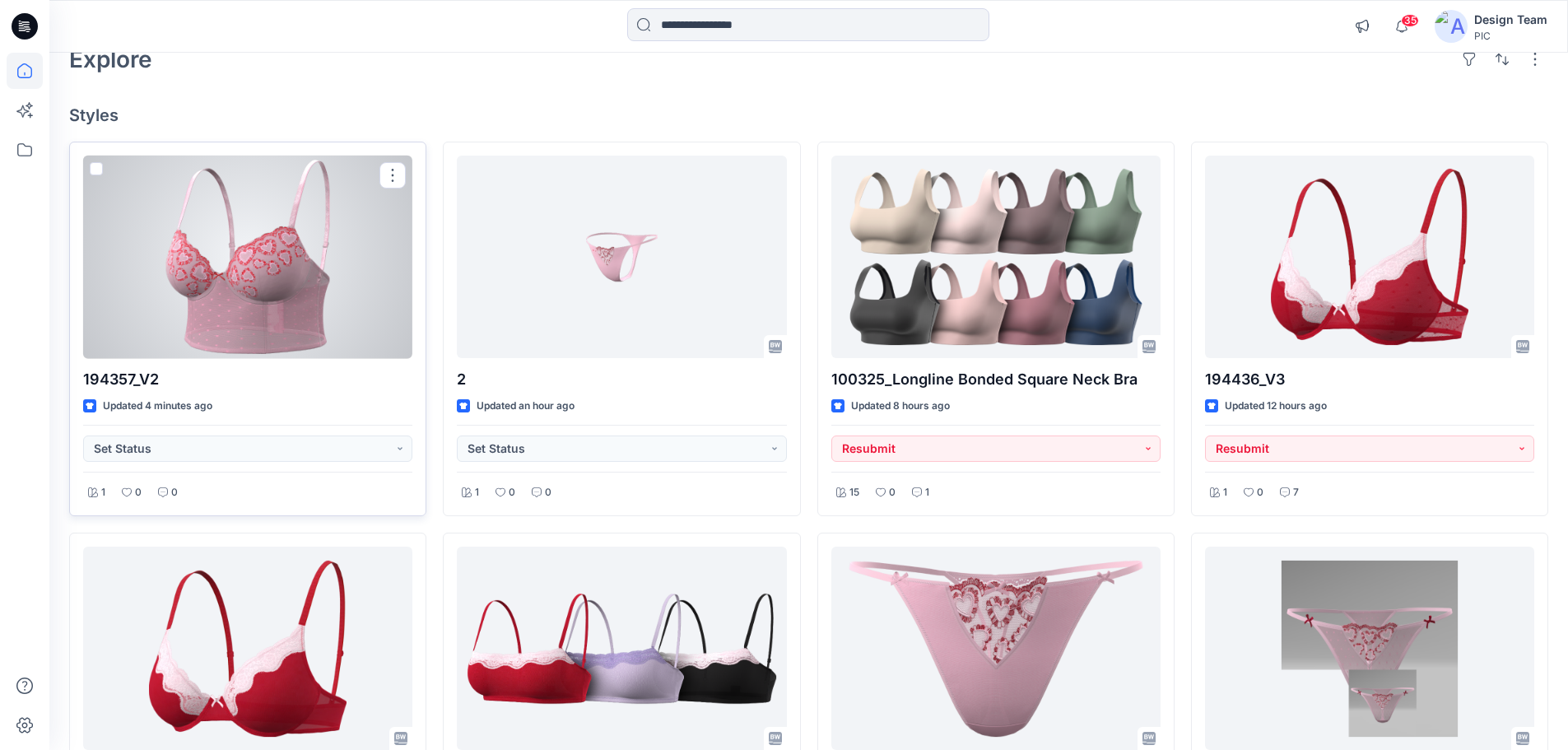
scroll to position [82, 0]
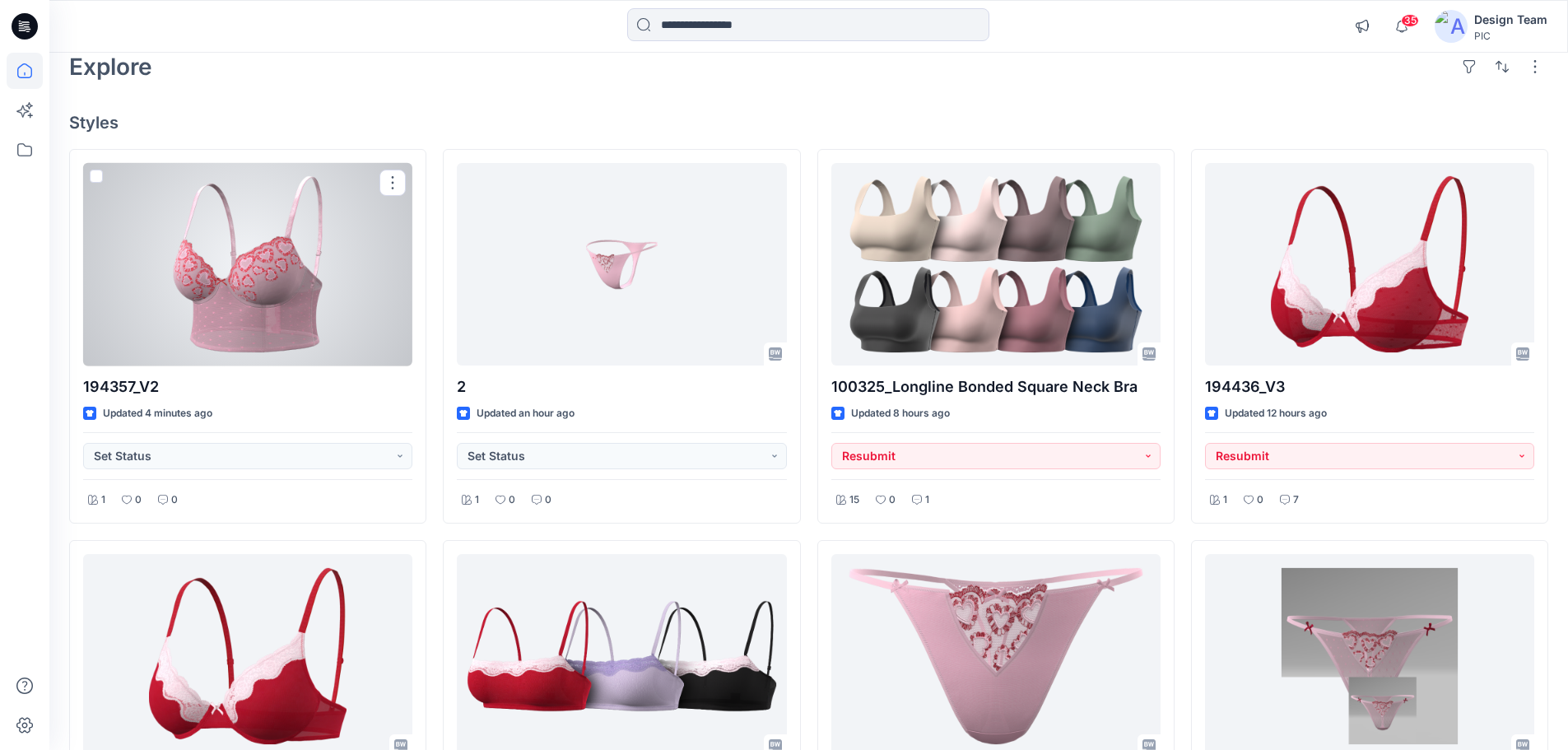
click at [140, 299] on div at bounding box center [247, 264] width 330 height 203
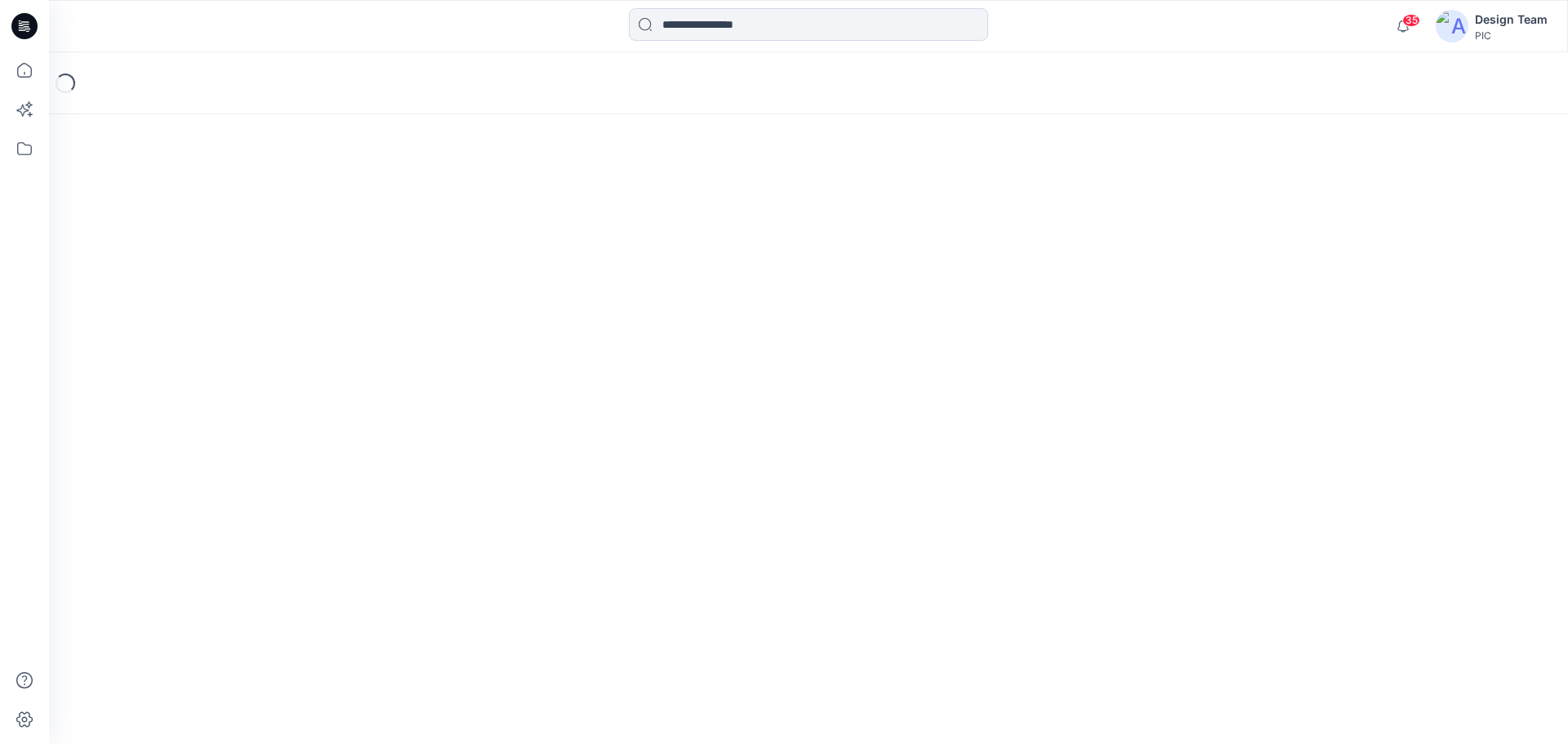
click at [139, 297] on div "Loading..." at bounding box center [808, 398] width 1519 height 692
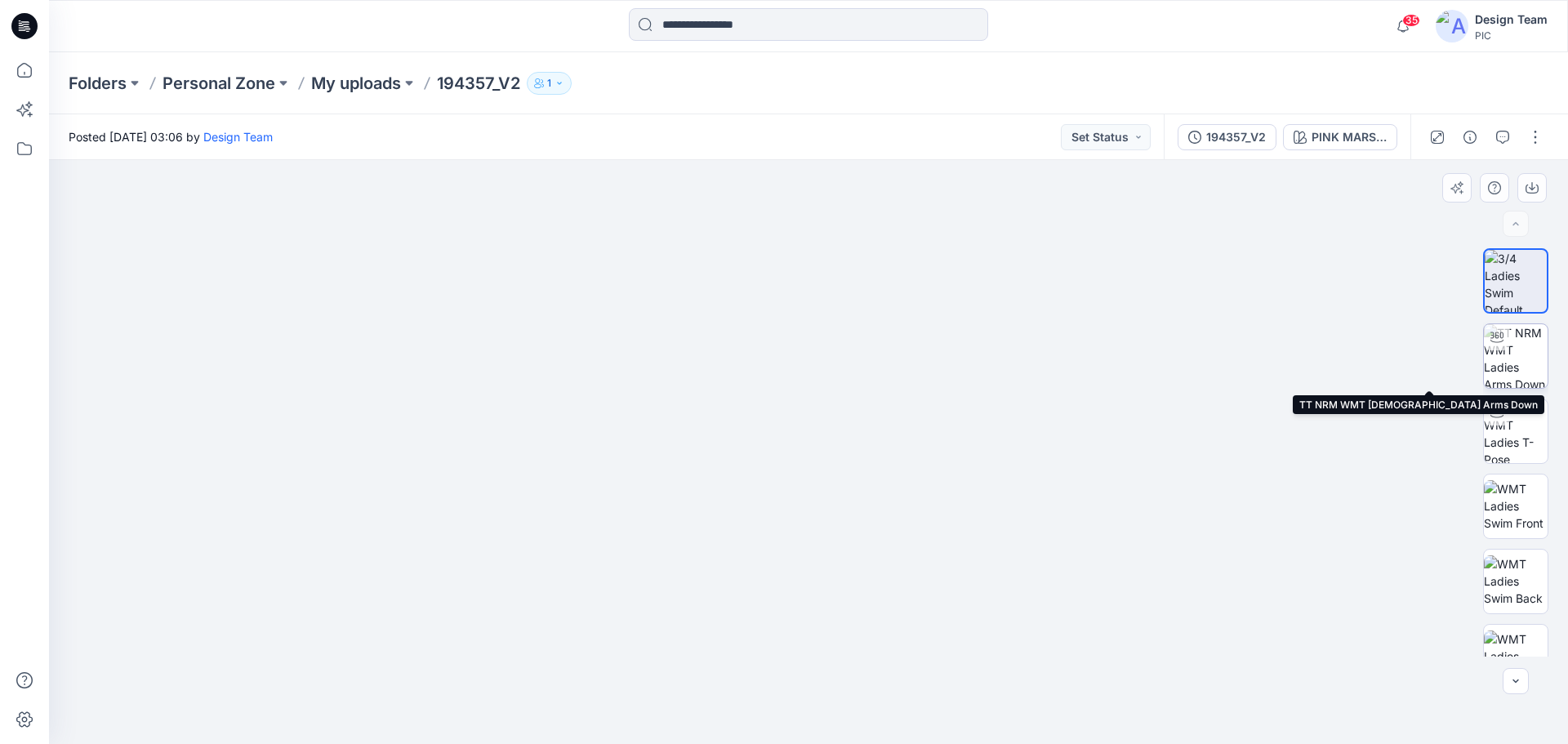
click at [1511, 370] on img at bounding box center [1516, 356] width 64 height 64
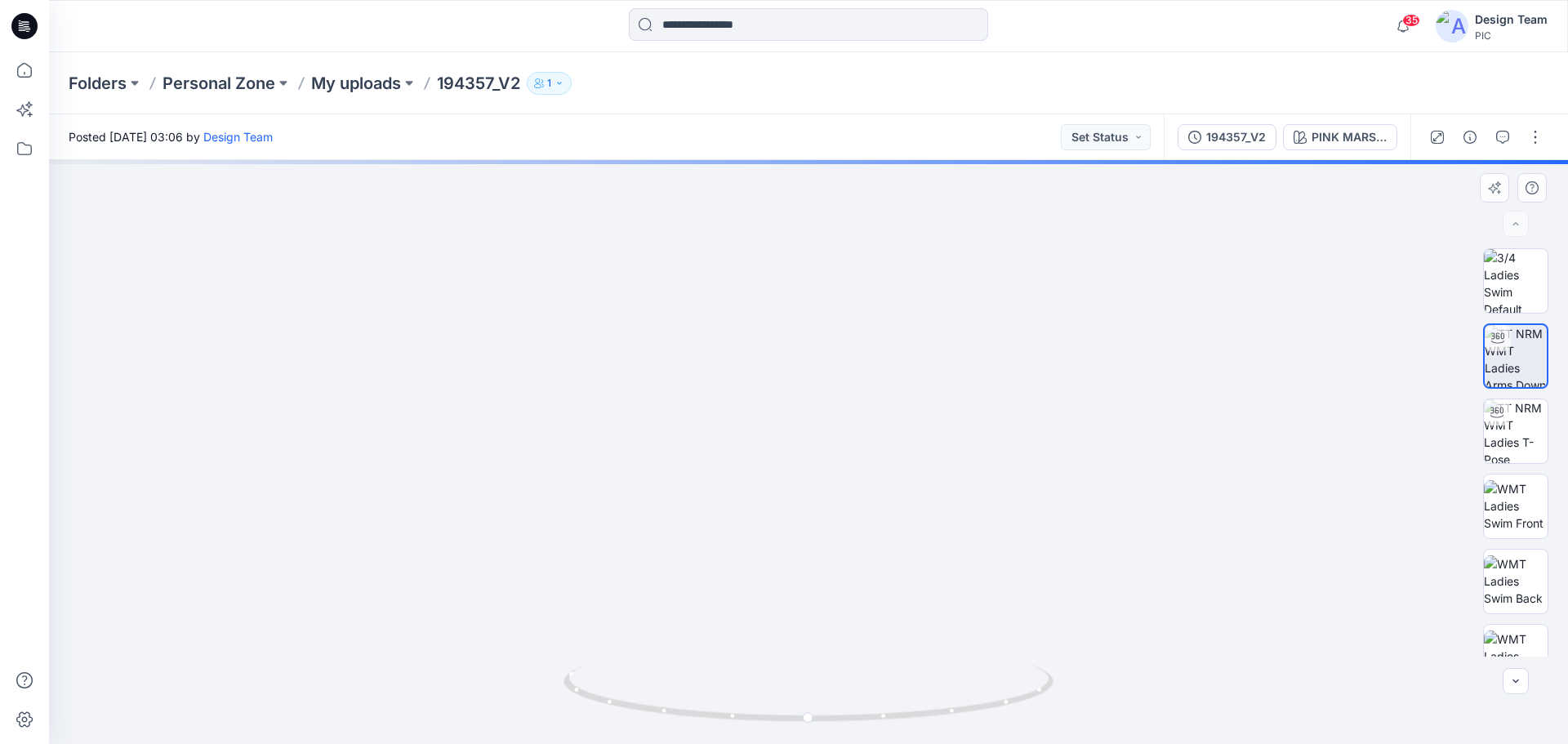
click at [831, 651] on img at bounding box center [808, 200] width 1592 height 1088
drag, startPoint x: 831, startPoint y: 650, endPoint x: 784, endPoint y: 418, distance: 236.7
click at [785, 419] on img at bounding box center [771, 86] width 1592 height 1317
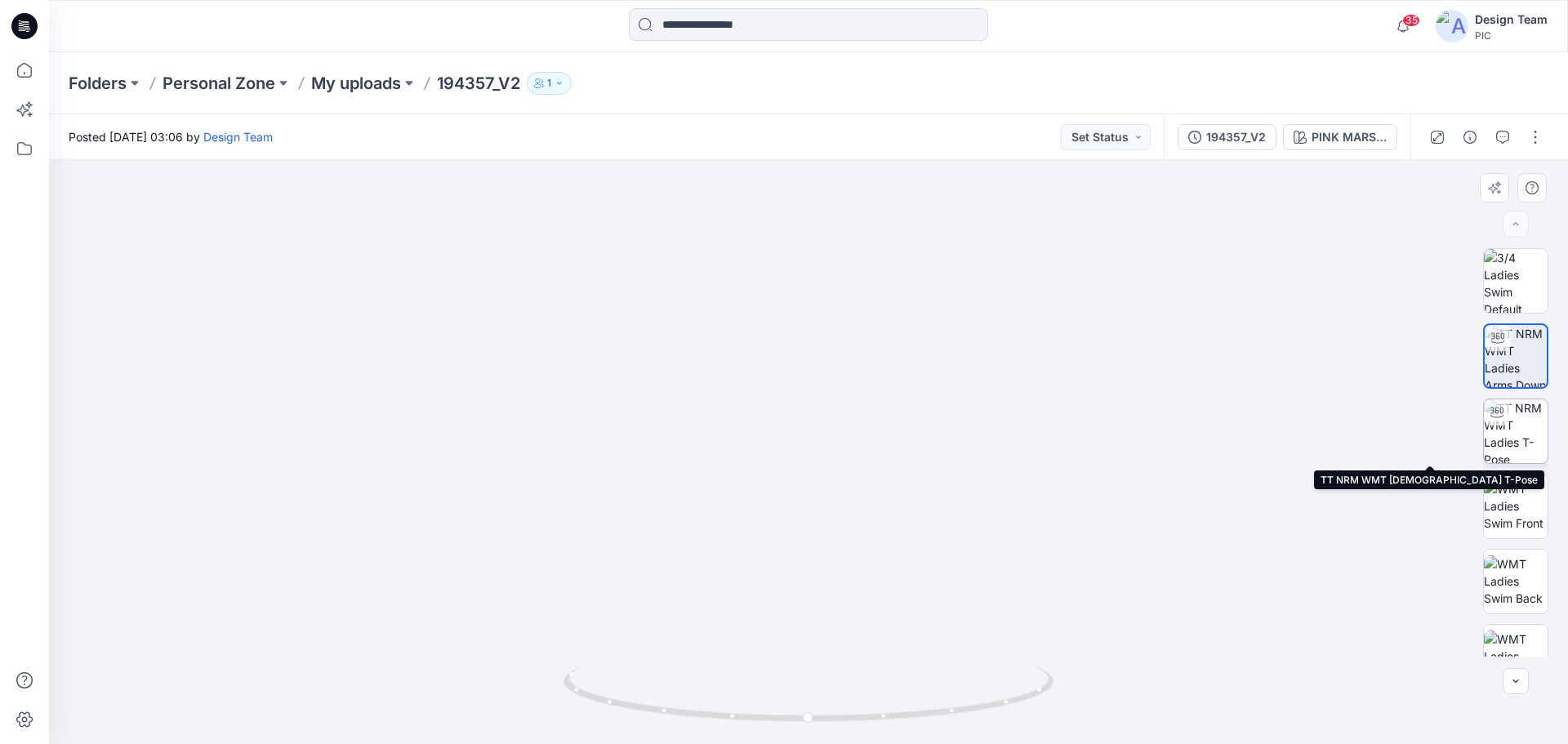
click at [1510, 437] on img at bounding box center [1516, 431] width 64 height 64
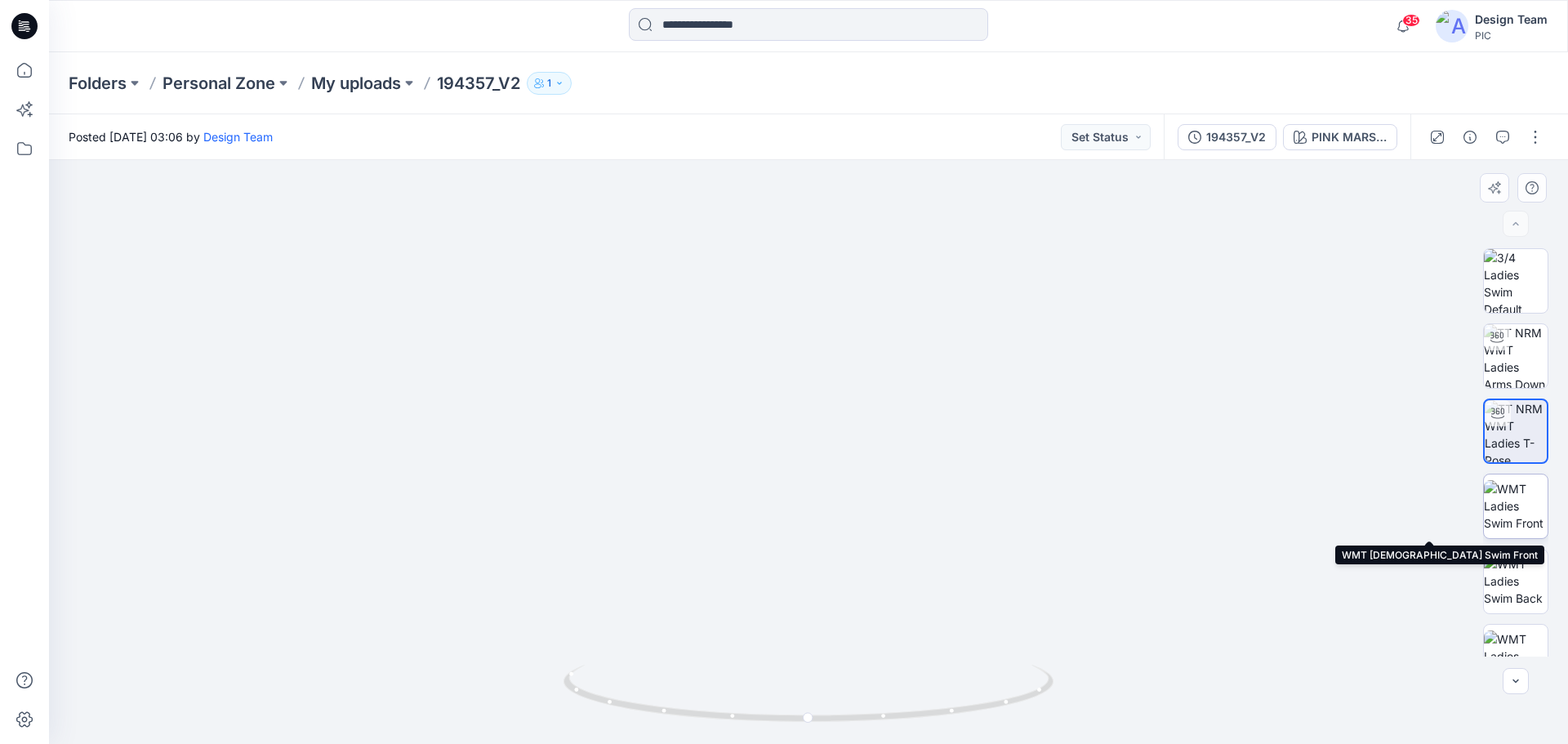
click at [1524, 507] on img at bounding box center [1516, 505] width 64 height 51
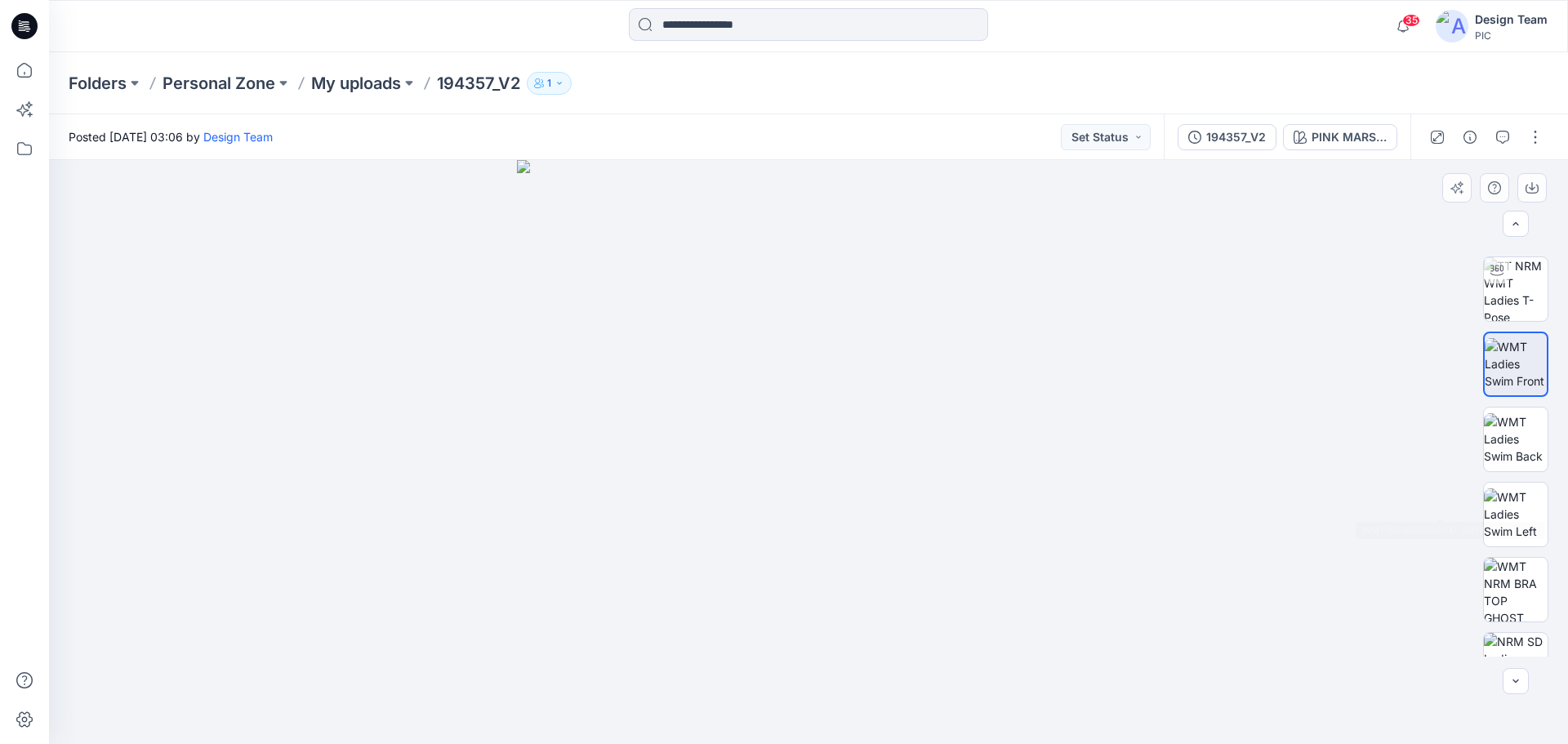
scroll to position [333, 0]
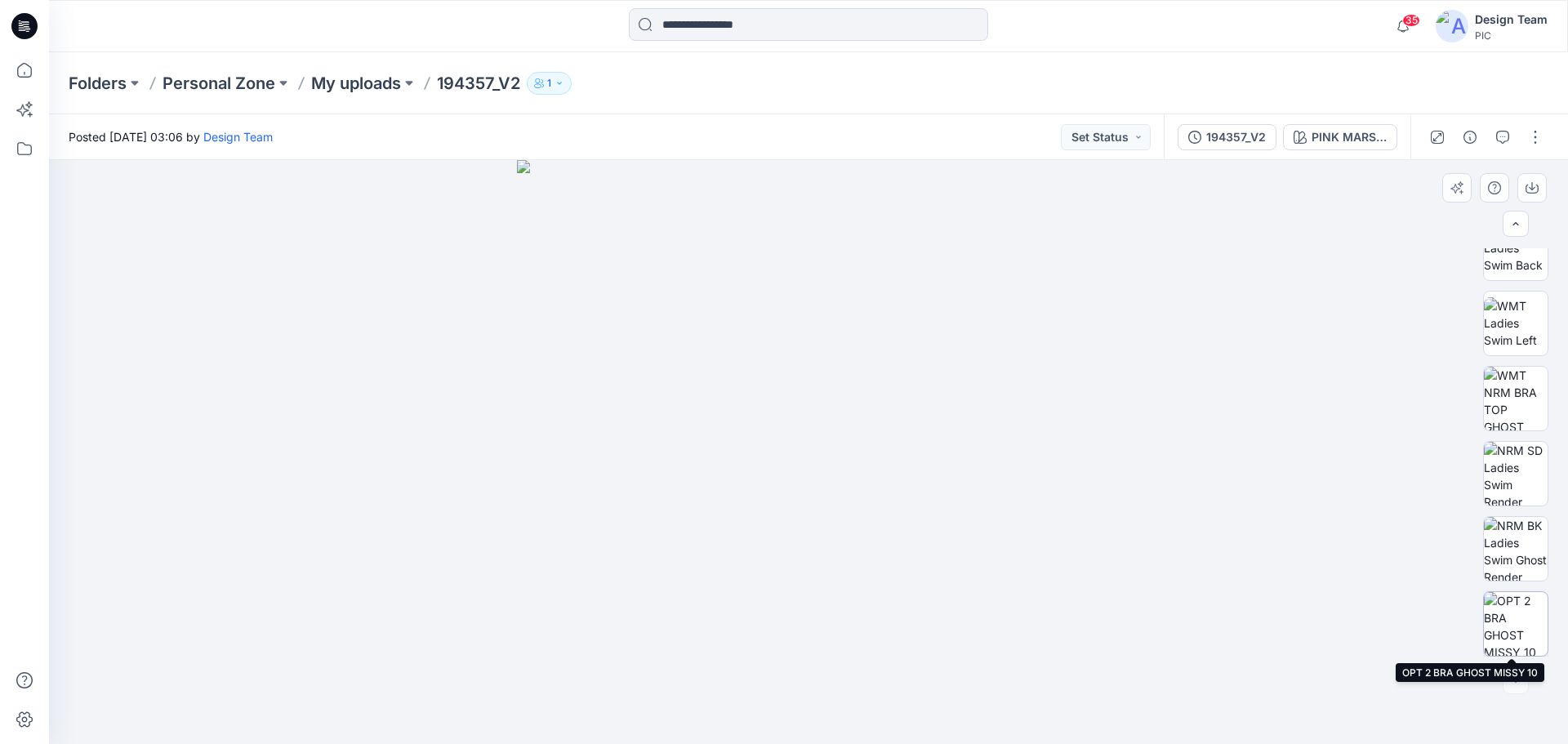
click at [1523, 628] on img at bounding box center [1516, 624] width 64 height 64
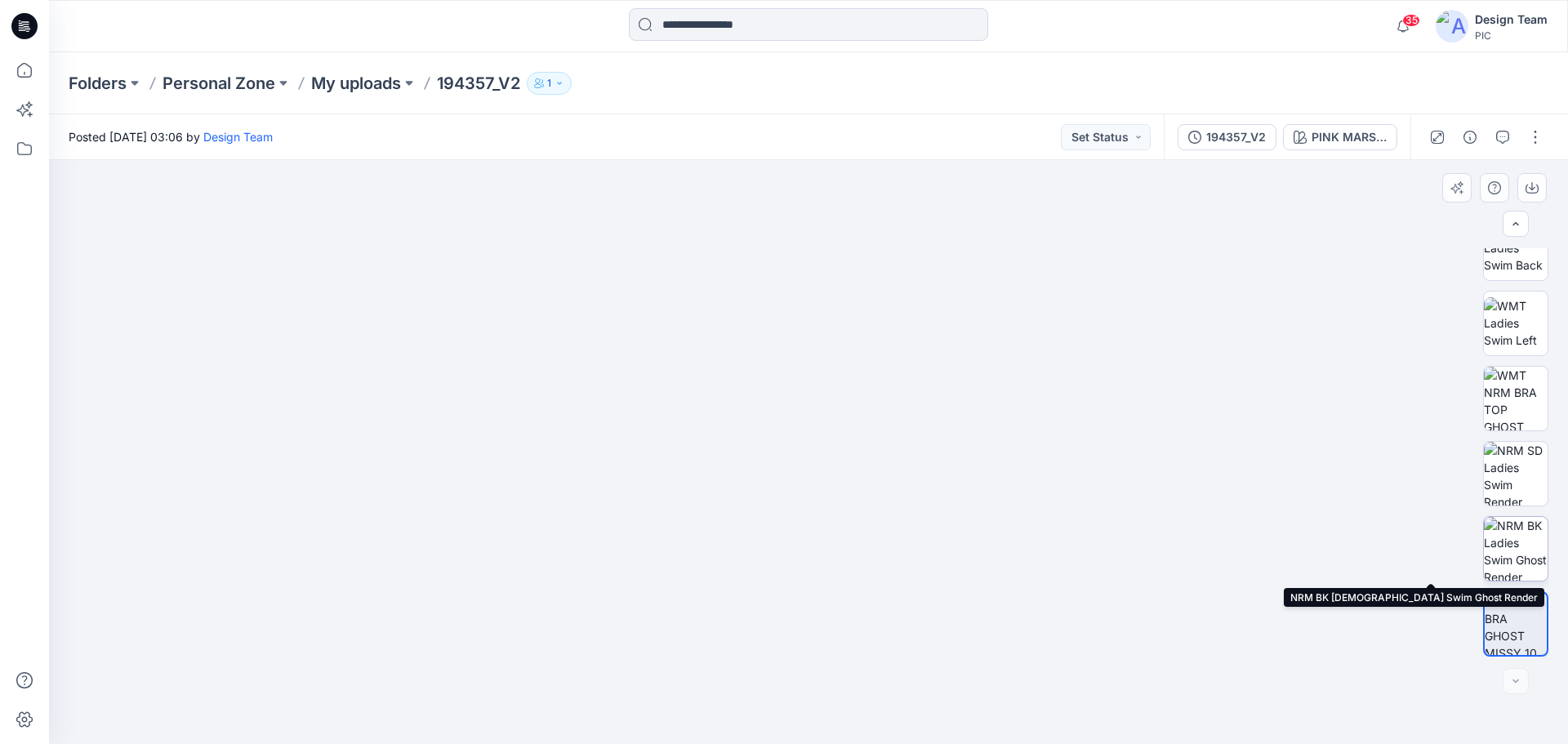
click at [1510, 558] on img at bounding box center [1516, 548] width 64 height 64
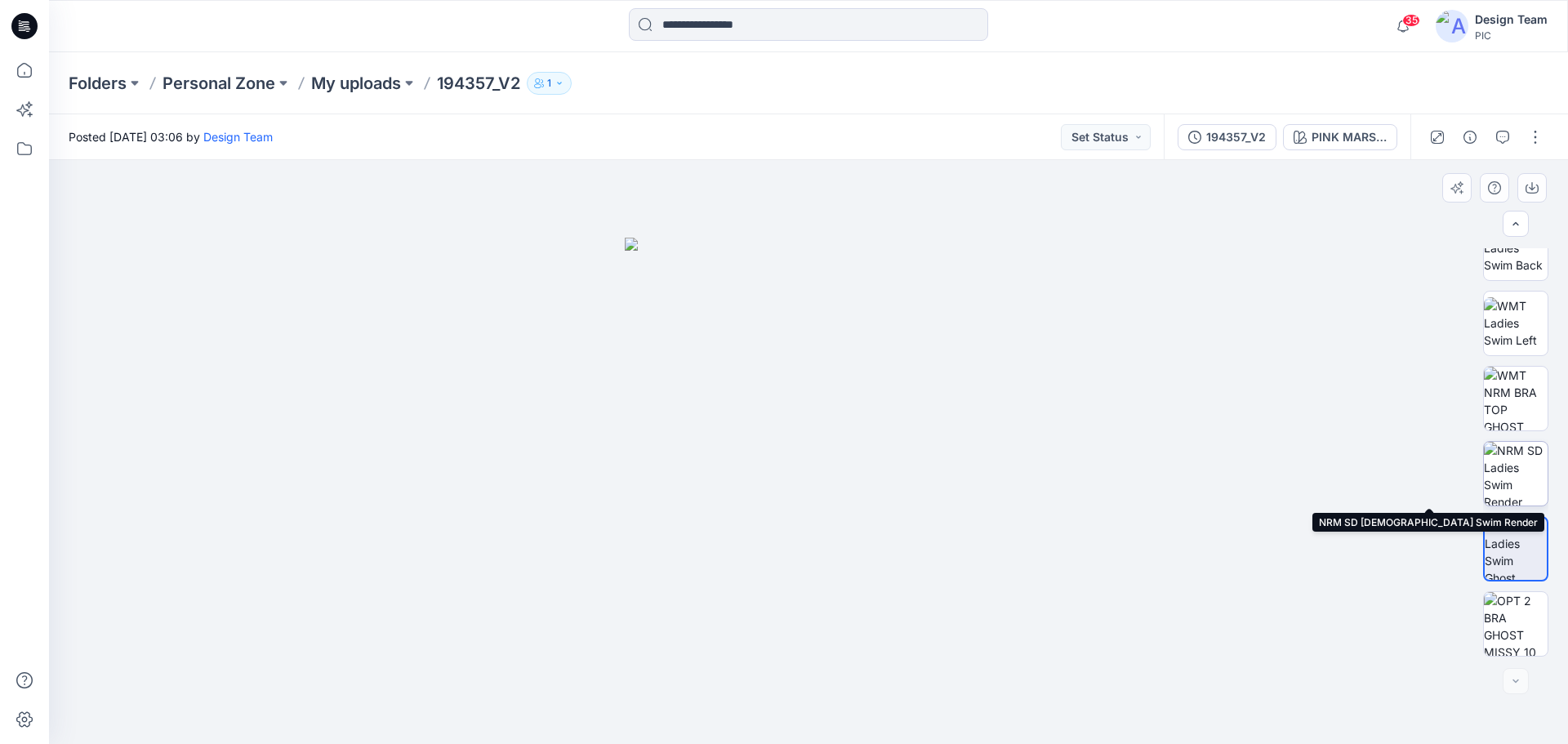
click at [1516, 500] on img at bounding box center [1516, 474] width 64 height 64
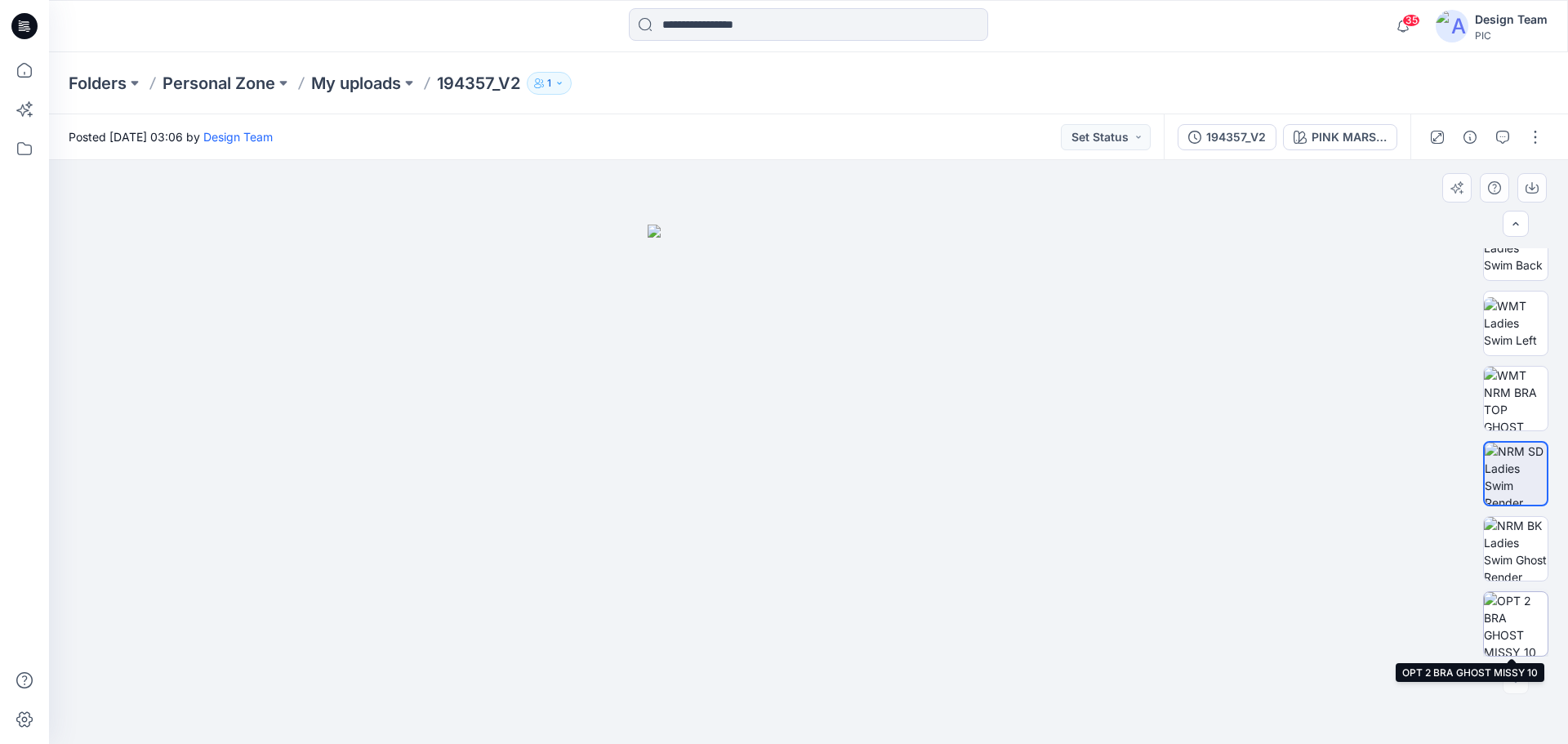
click at [1492, 626] on img at bounding box center [1516, 624] width 64 height 64
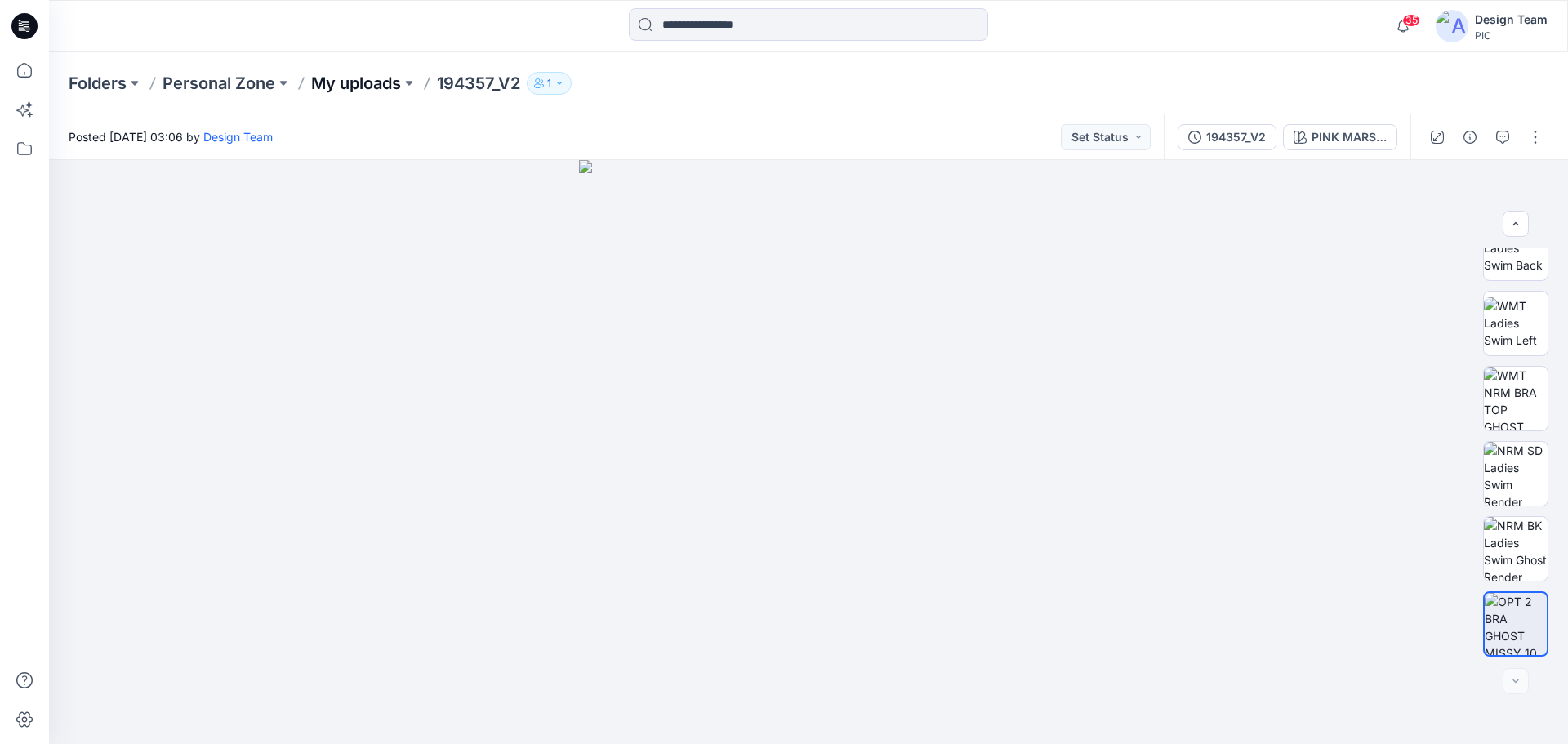
click at [367, 85] on p "My uploads" at bounding box center [356, 83] width 90 height 23
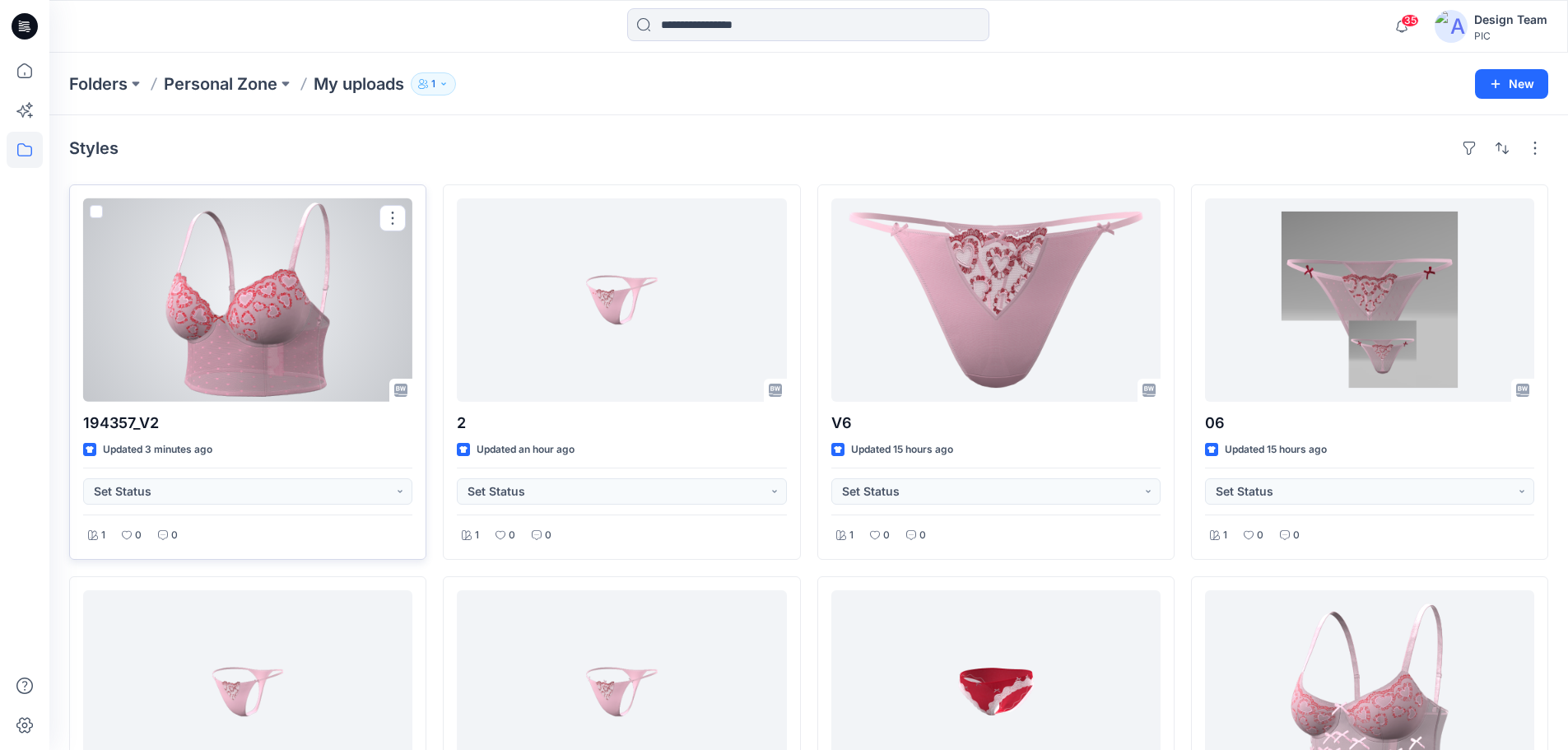
click at [233, 337] on div at bounding box center [247, 299] width 330 height 203
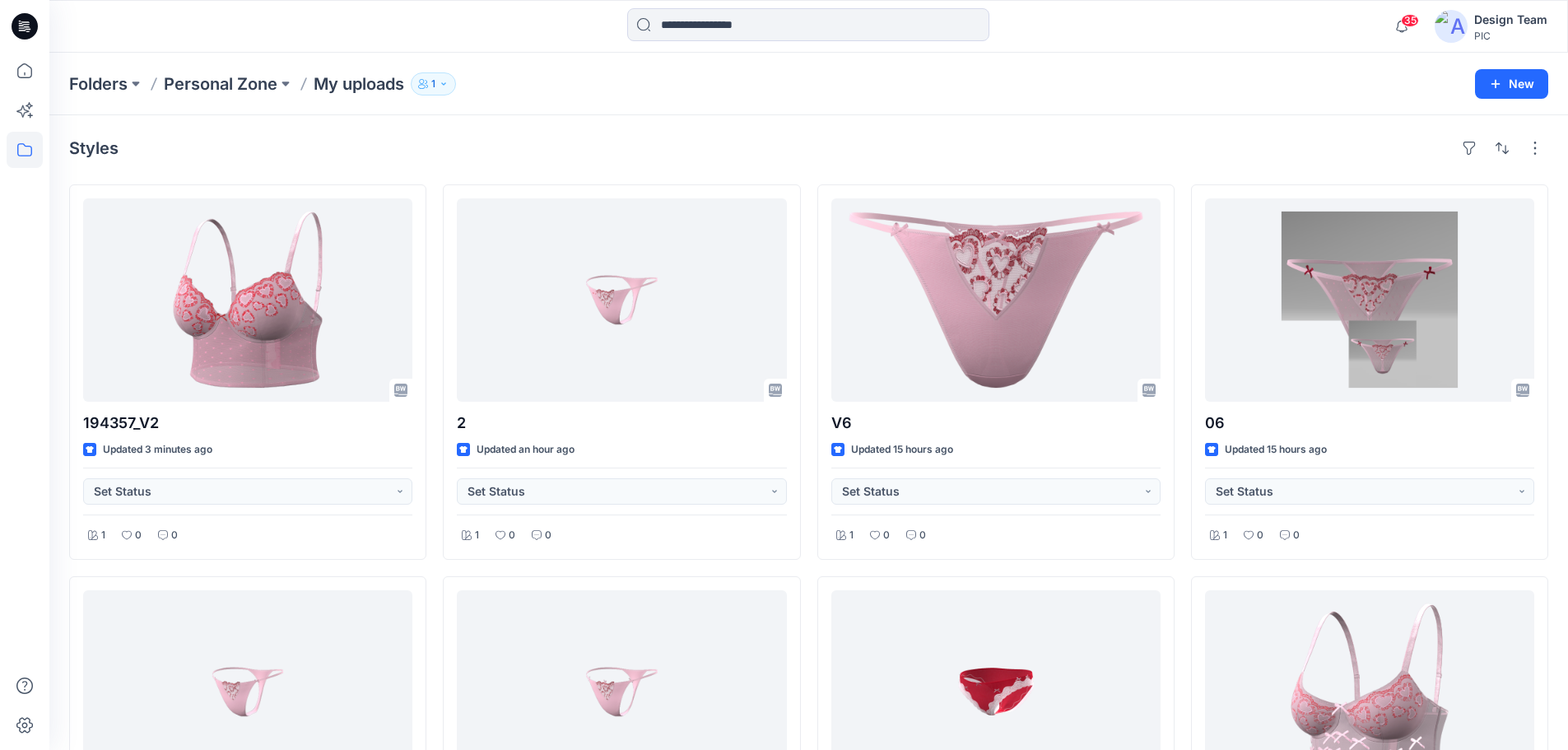
click at [231, 84] on p "Personal Zone" at bounding box center [220, 84] width 113 height 23
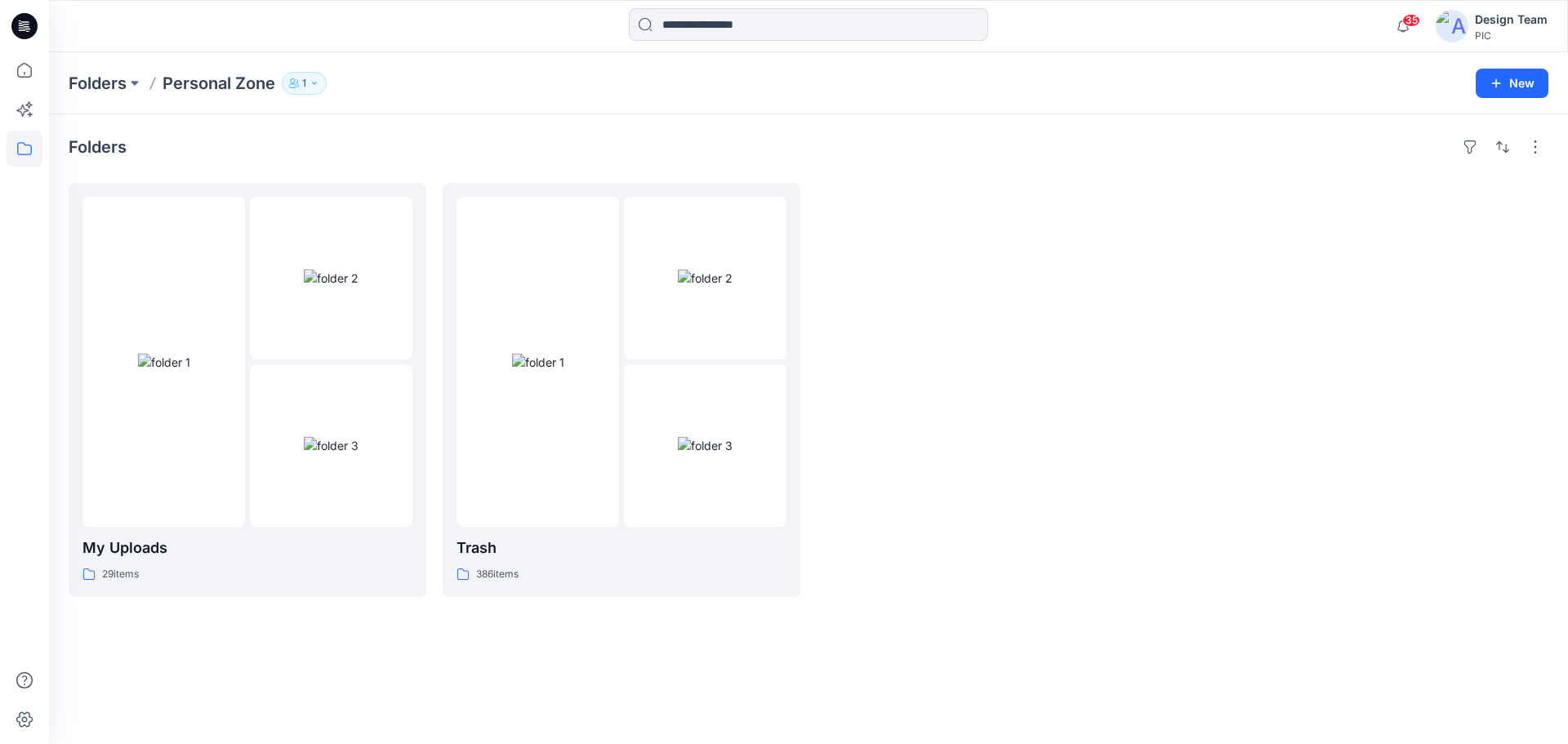
click at [30, 21] on icon at bounding box center [24, 26] width 26 height 26
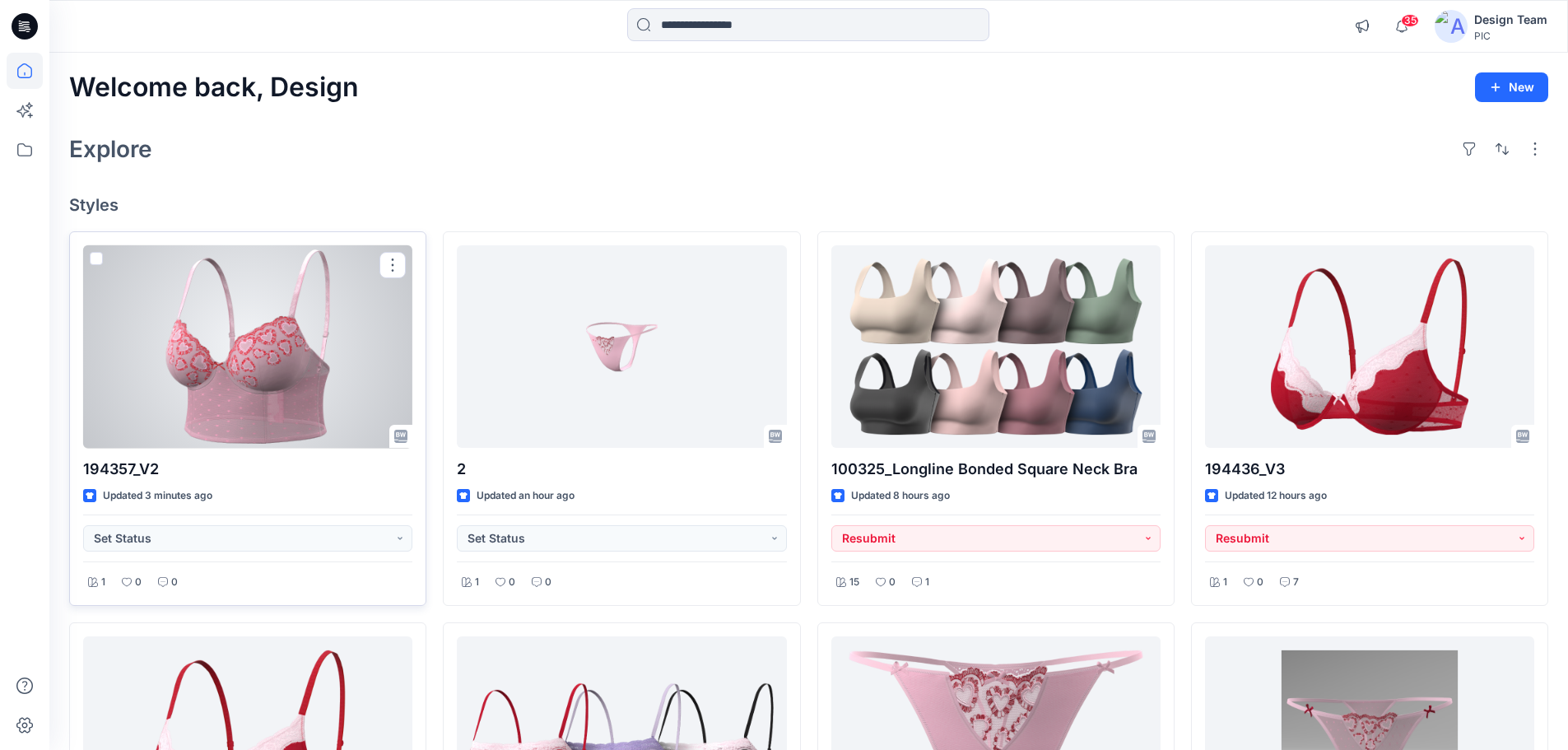
click at [269, 337] on div at bounding box center [247, 347] width 330 height 203
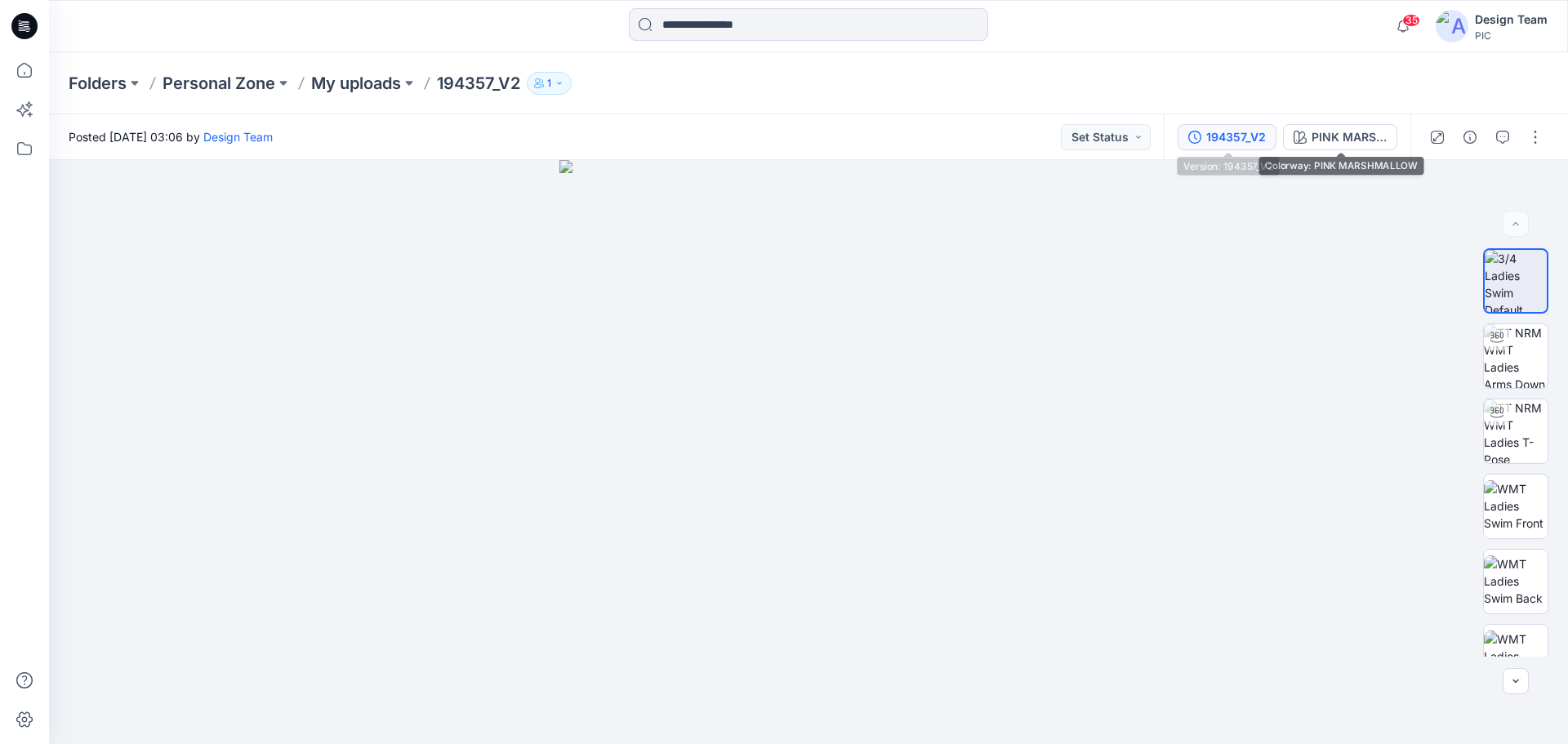
click at [1240, 138] on div "194357_V2" at bounding box center [1235, 136] width 59 height 18
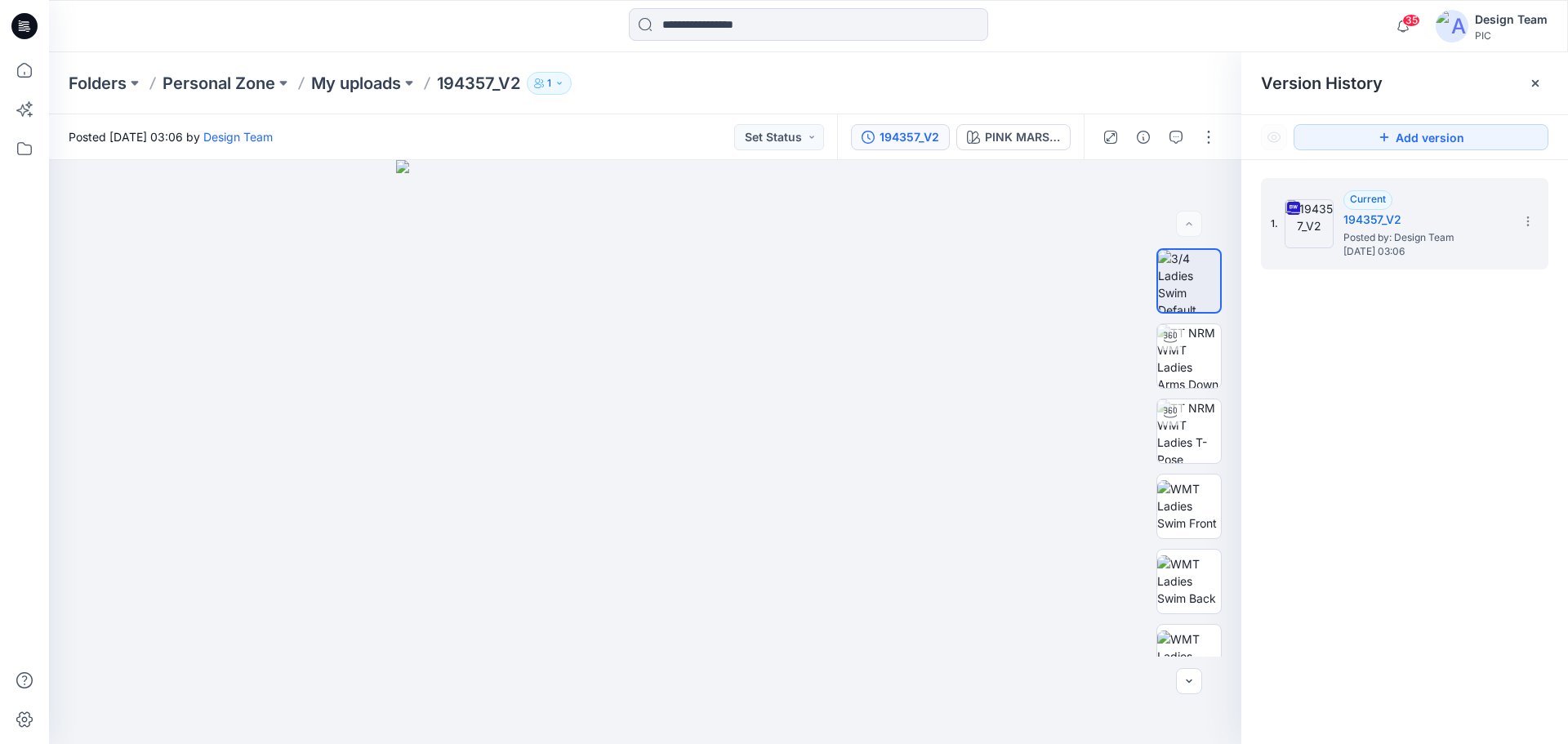
click at [1240, 138] on div "194357_V2 PINK MARSHMALLOW" at bounding box center [1038, 136] width 404 height 45
click at [881, 142] on div "194357_V2" at bounding box center [909, 136] width 59 height 18
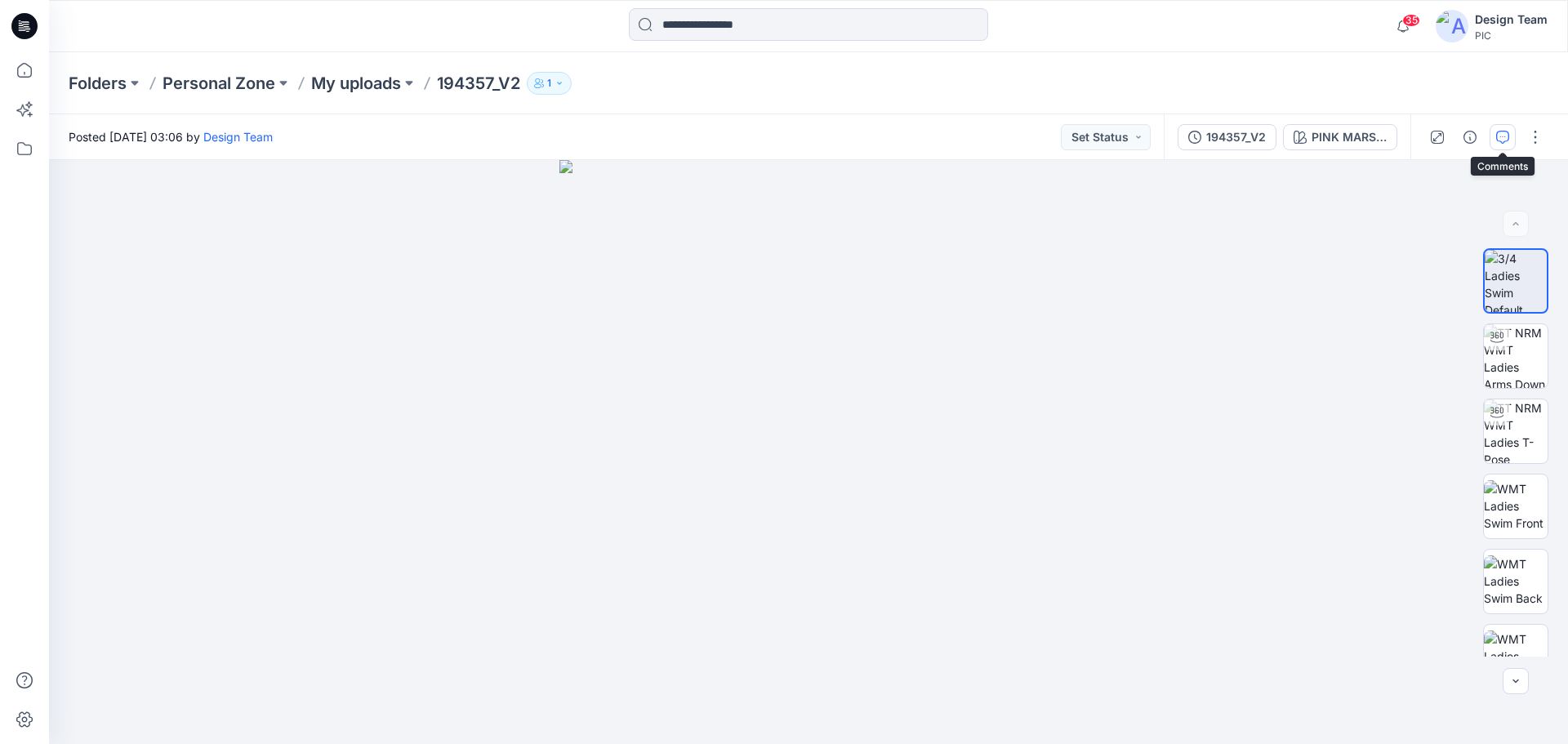
click at [1506, 134] on icon "button" at bounding box center [1502, 136] width 13 height 13
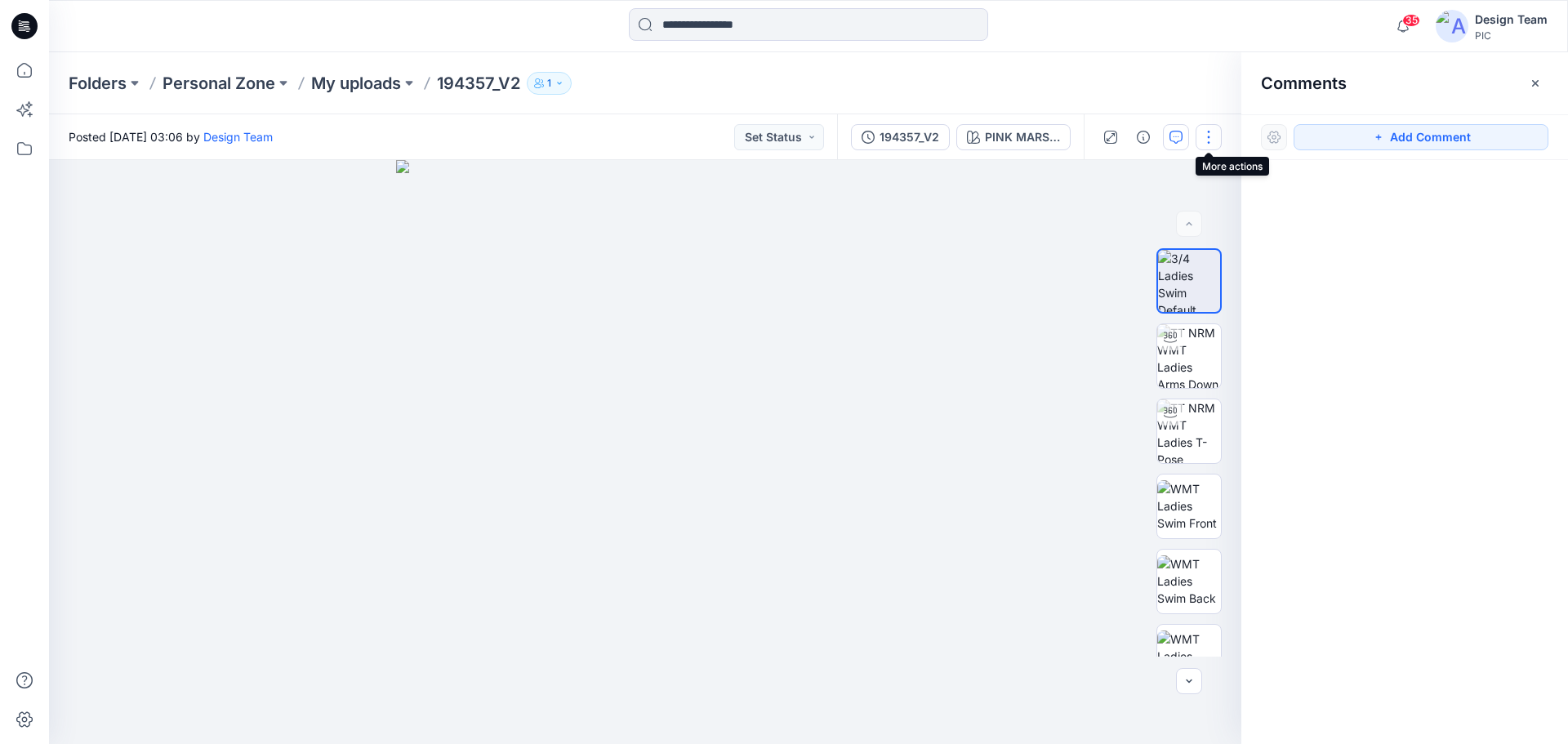
click at [1200, 141] on button "button" at bounding box center [1208, 137] width 26 height 26
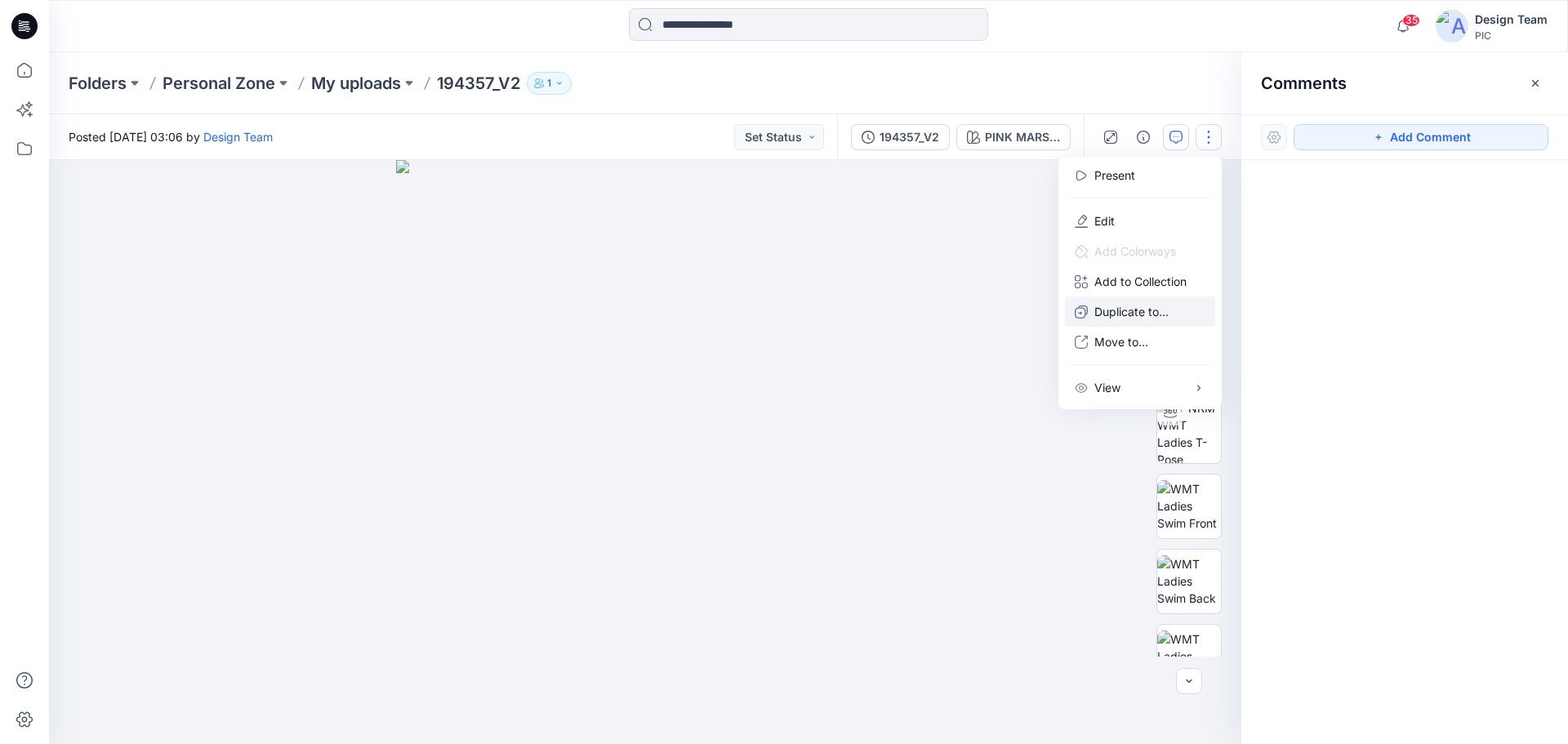
click at [1135, 320] on button "Duplicate to..." at bounding box center [1140, 311] width 150 height 30
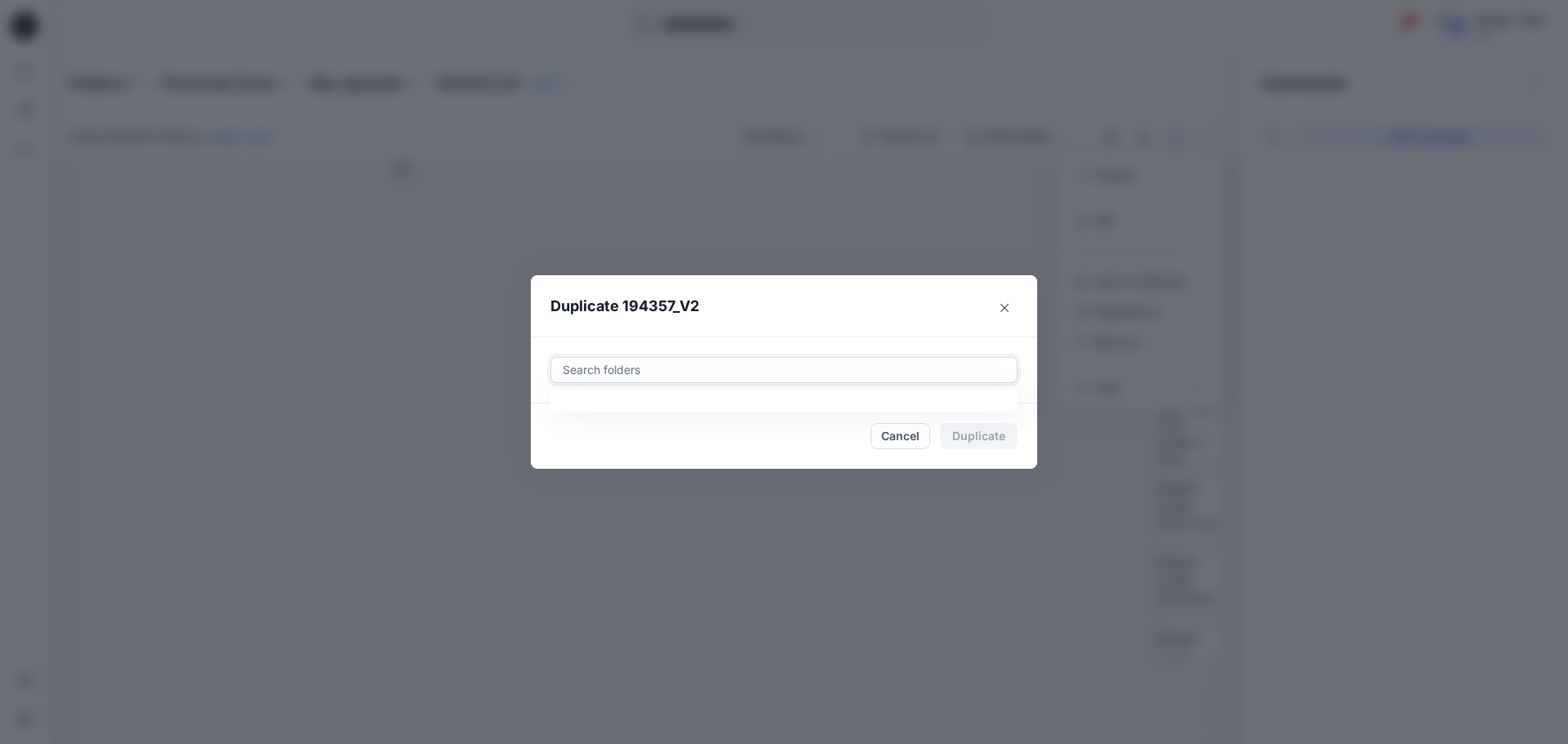
click at [808, 373] on div at bounding box center [784, 370] width 446 height 20
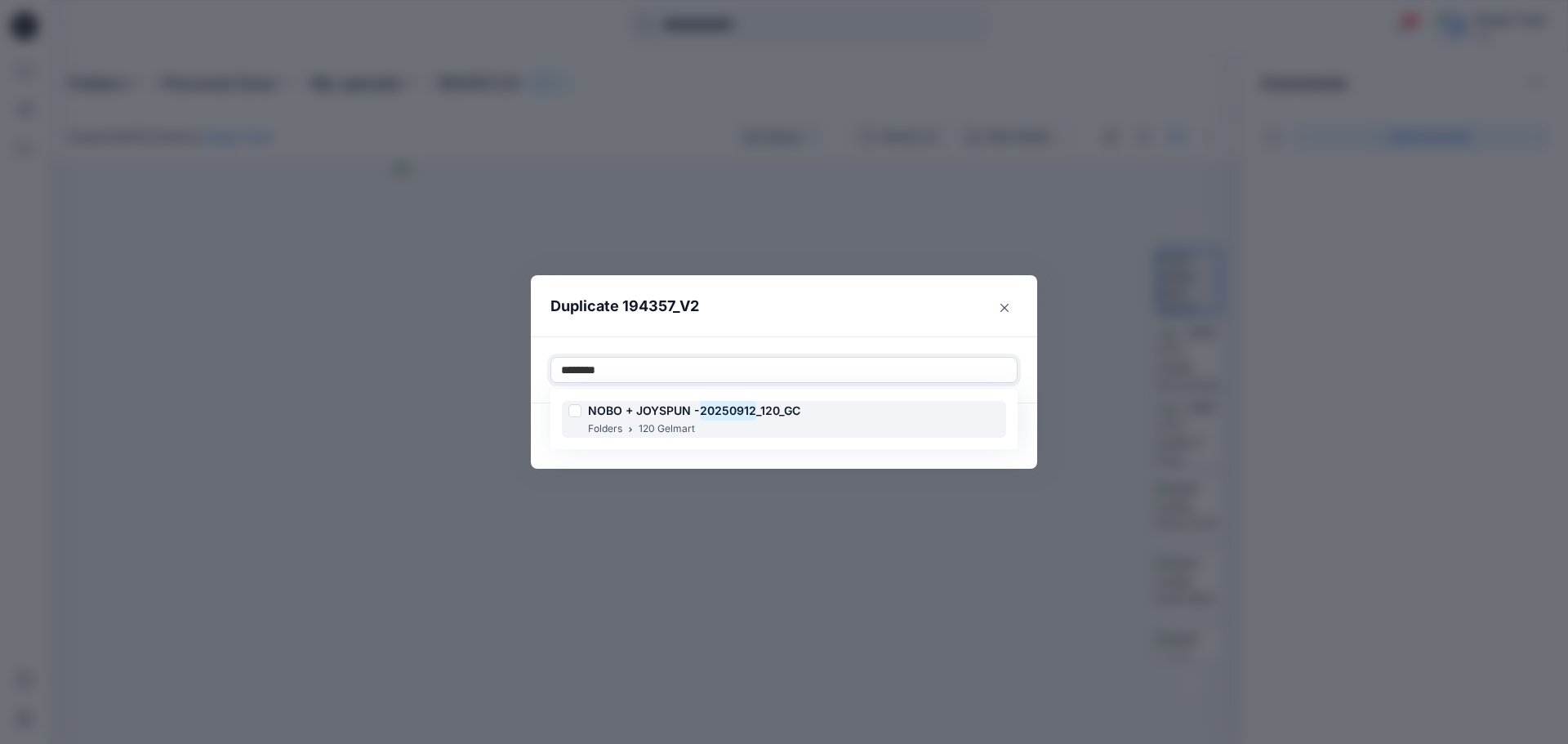
click at [730, 421] on div "Folders 120 Gelmart" at bounding box center [684, 429] width 232 height 17
click at [828, 421] on div "NOBO + JOYSPUN - 20250912 _120_GC Folders 120 Gelmart" at bounding box center [784, 419] width 445 height 37
click at [757, 415] on span "_120_GC" at bounding box center [778, 410] width 44 height 14
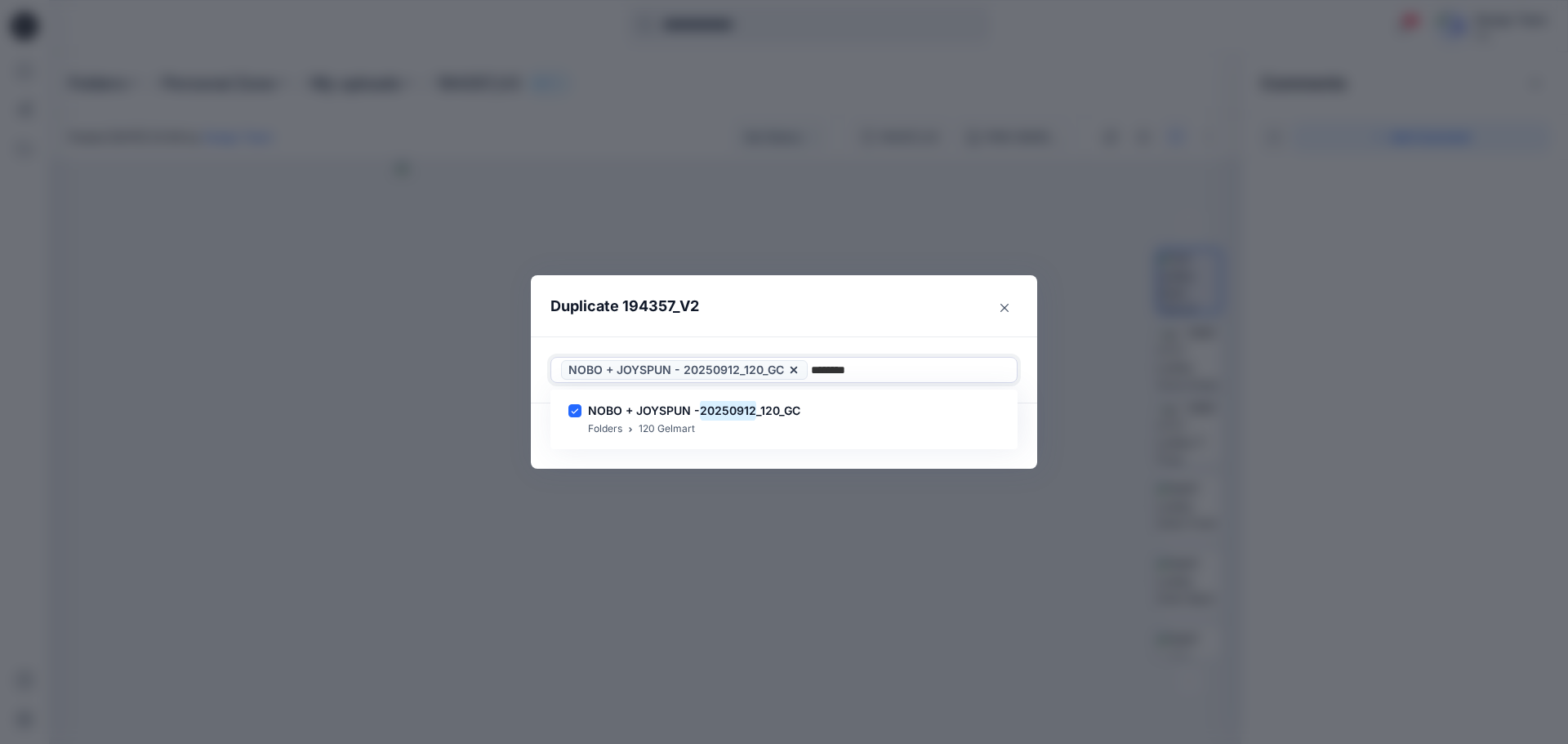
type input "********"
click at [850, 318] on header "Duplicate 194357_V2" at bounding box center [767, 306] width 474 height 62
click at [969, 432] on button "Duplicate" at bounding box center [978, 436] width 77 height 26
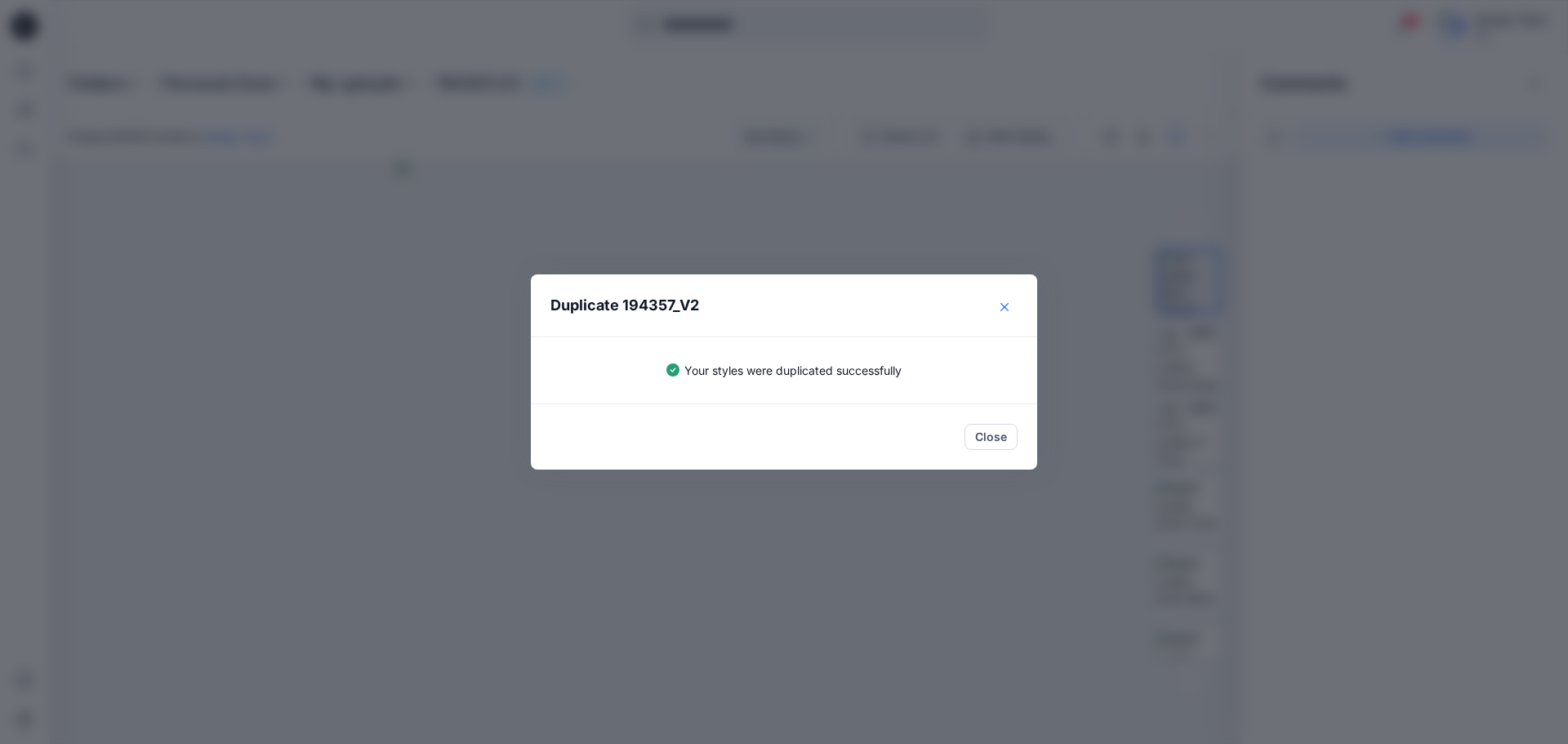
click at [1000, 312] on button "Close" at bounding box center [1004, 307] width 26 height 26
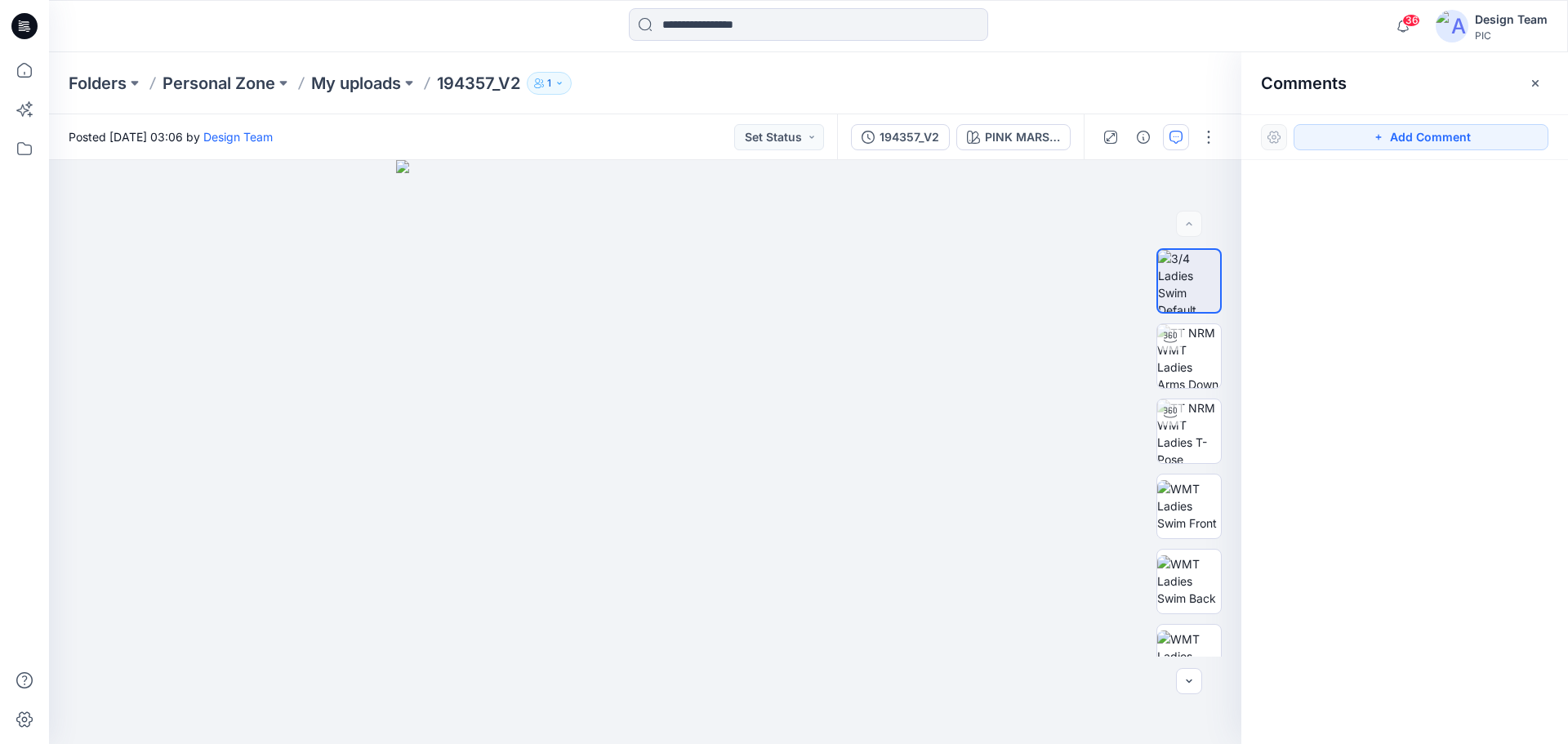
click at [28, 33] on icon at bounding box center [24, 26] width 26 height 26
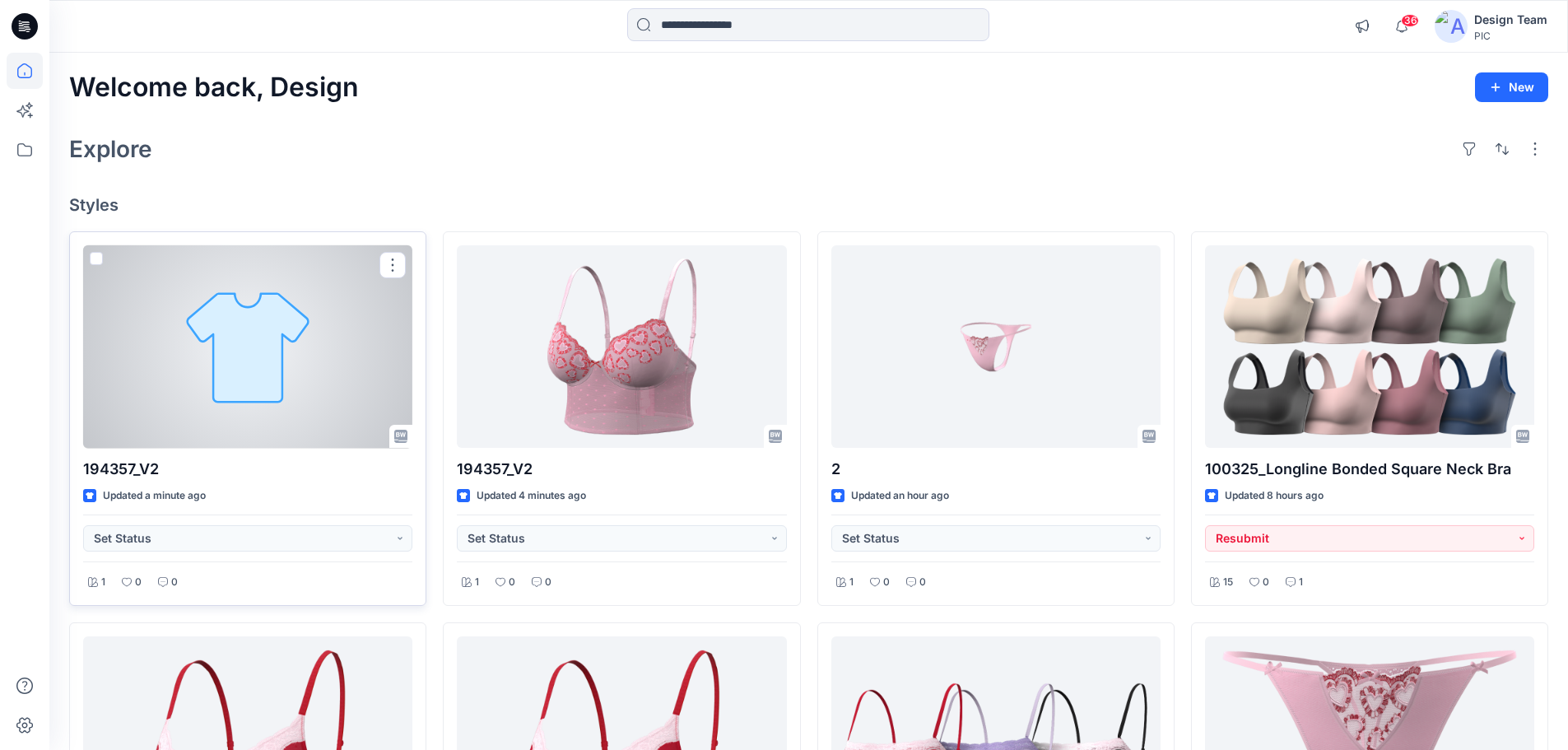
click at [316, 379] on div at bounding box center [247, 347] width 330 height 203
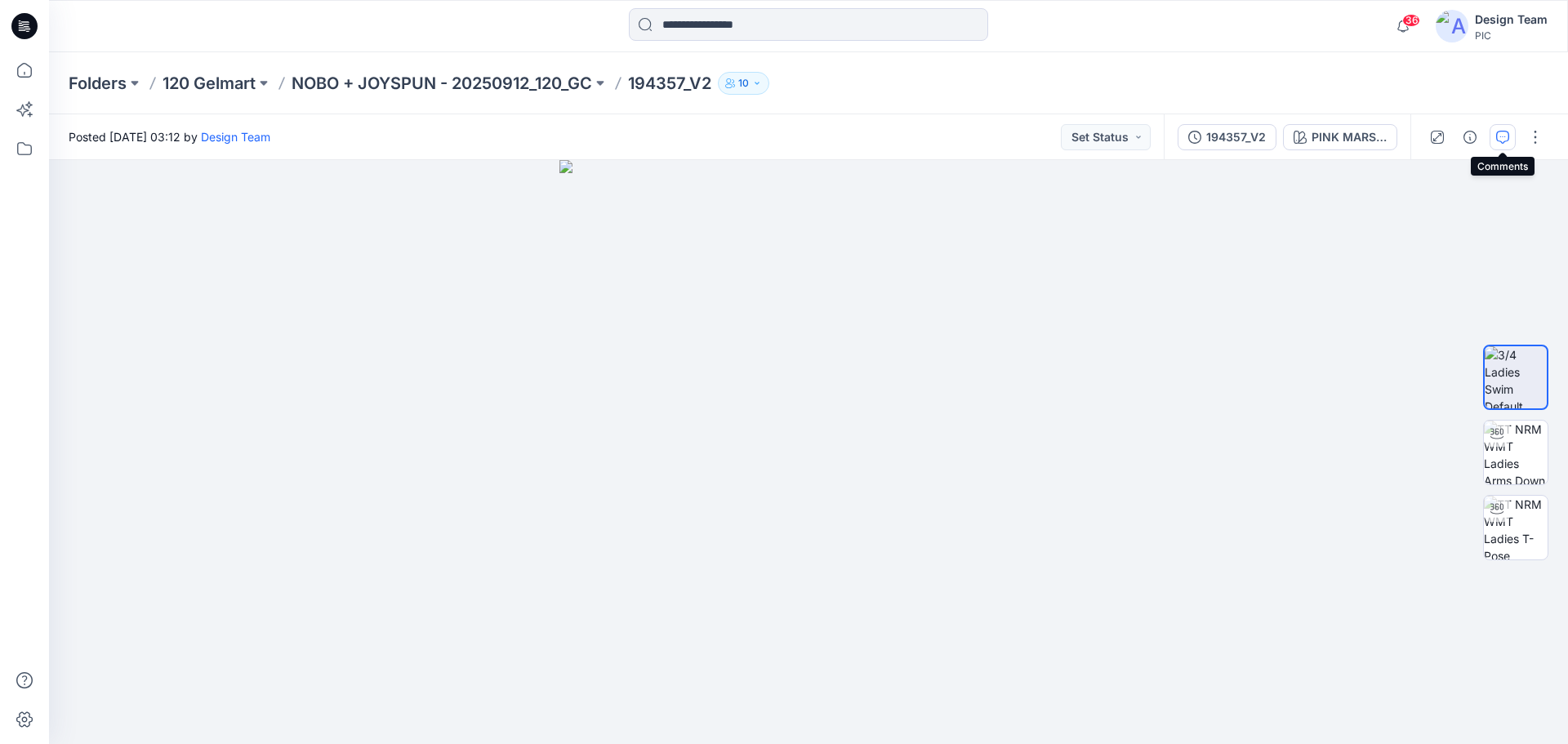
click at [1511, 136] on button "button" at bounding box center [1502, 137] width 26 height 26
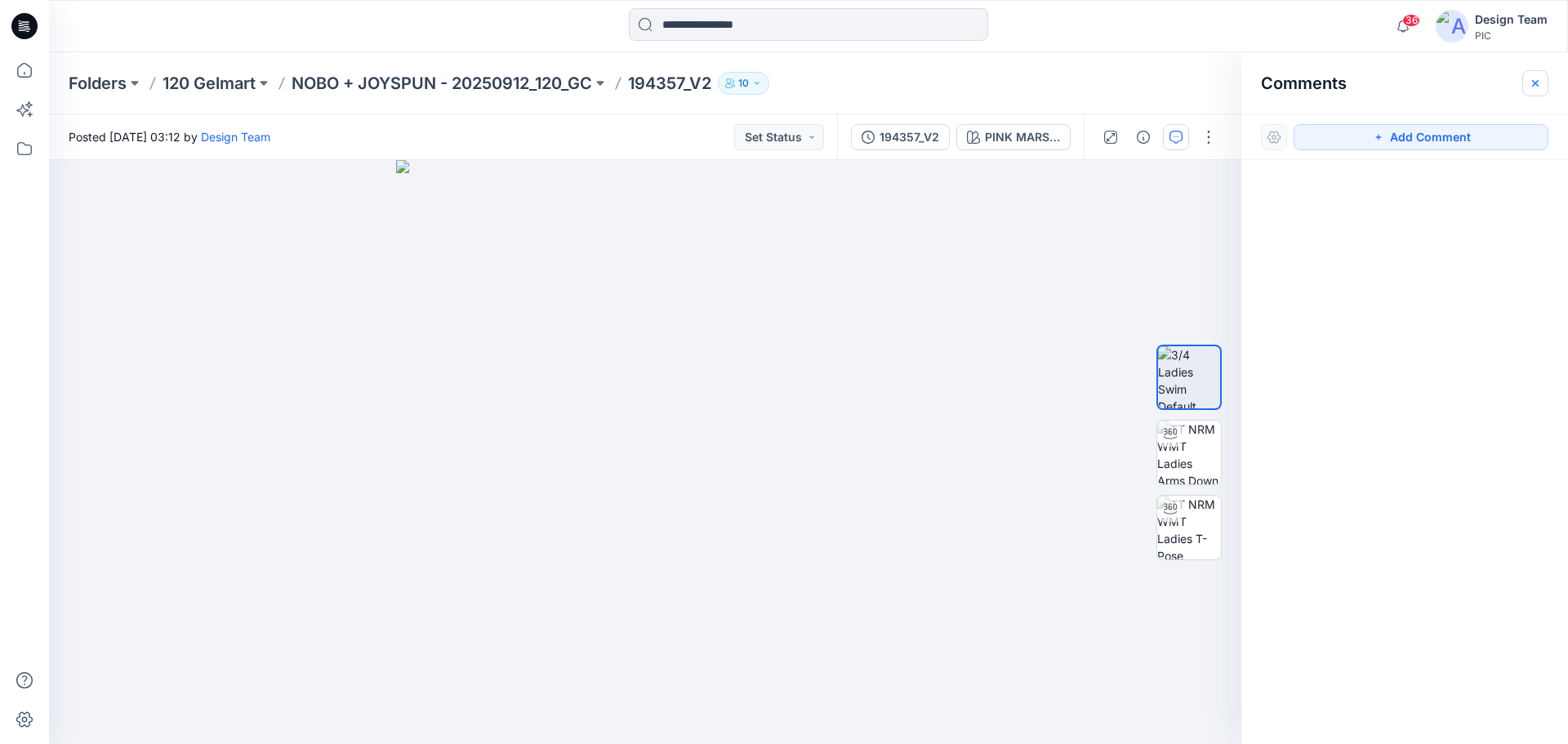
click at [1535, 82] on icon "button" at bounding box center [1535, 82] width 13 height 13
click at [1535, 82] on div "Folders 120 Gelmart NOBO + JOYSPUN - 20250912_120_GC 194357_V2 10" at bounding box center [808, 83] width 1519 height 62
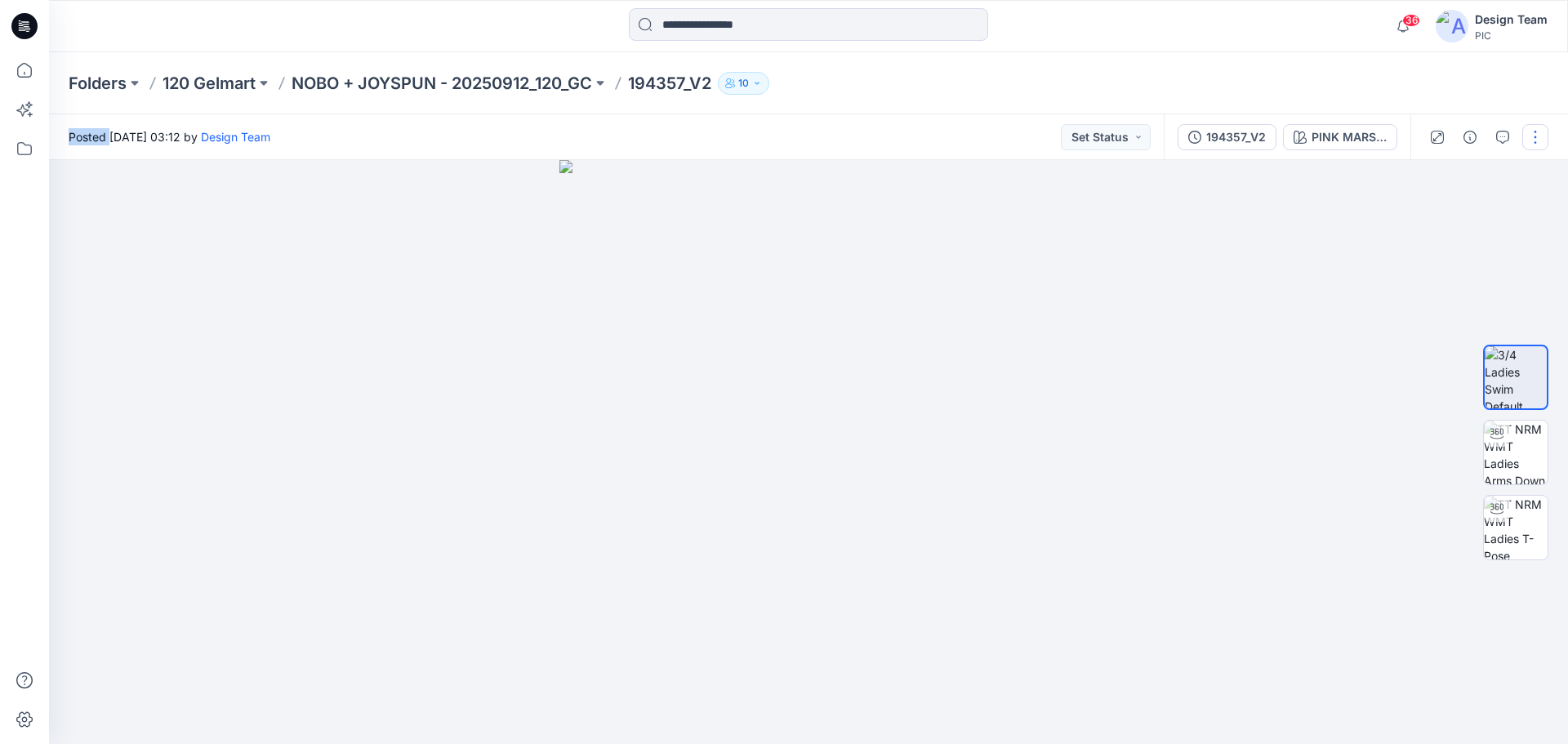
click at [1525, 135] on button "button" at bounding box center [1535, 137] width 26 height 26
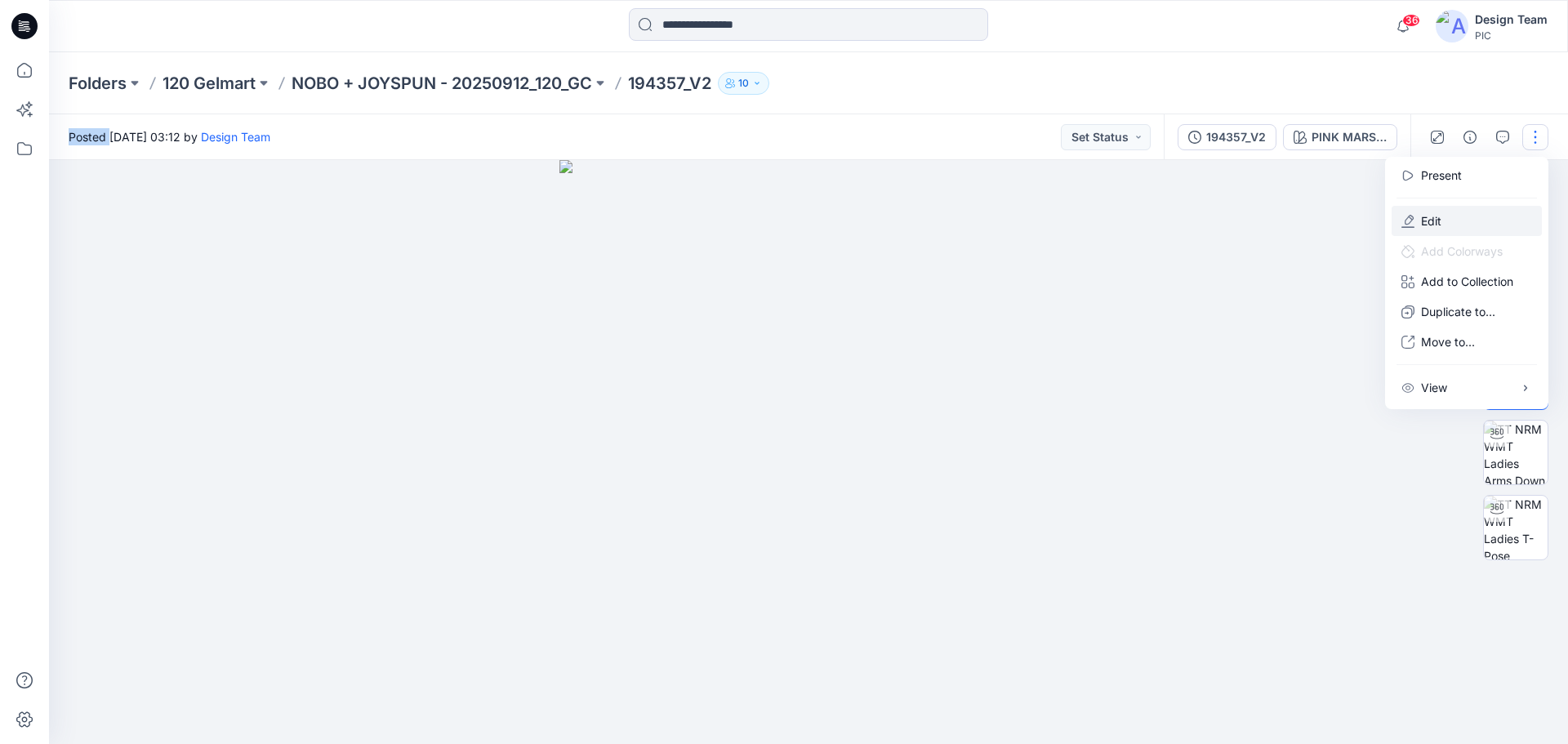
click at [1441, 212] on button "Edit" at bounding box center [1466, 221] width 150 height 30
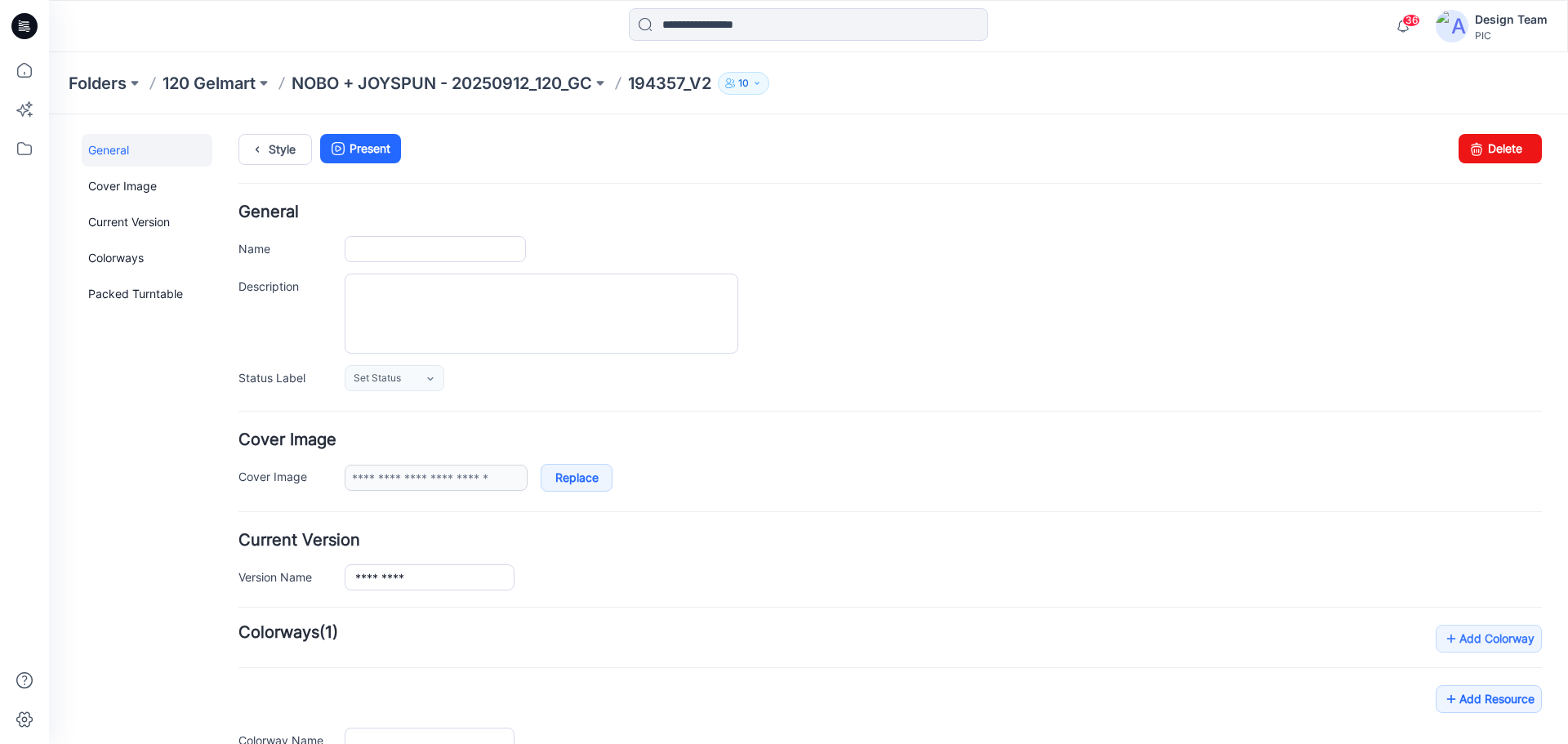
type input "*********"
type input "**********"
drag, startPoint x: 433, startPoint y: 249, endPoint x: 325, endPoint y: 251, distance: 108.0
click at [325, 251] on div "Name *********" at bounding box center [890, 249] width 1304 height 26
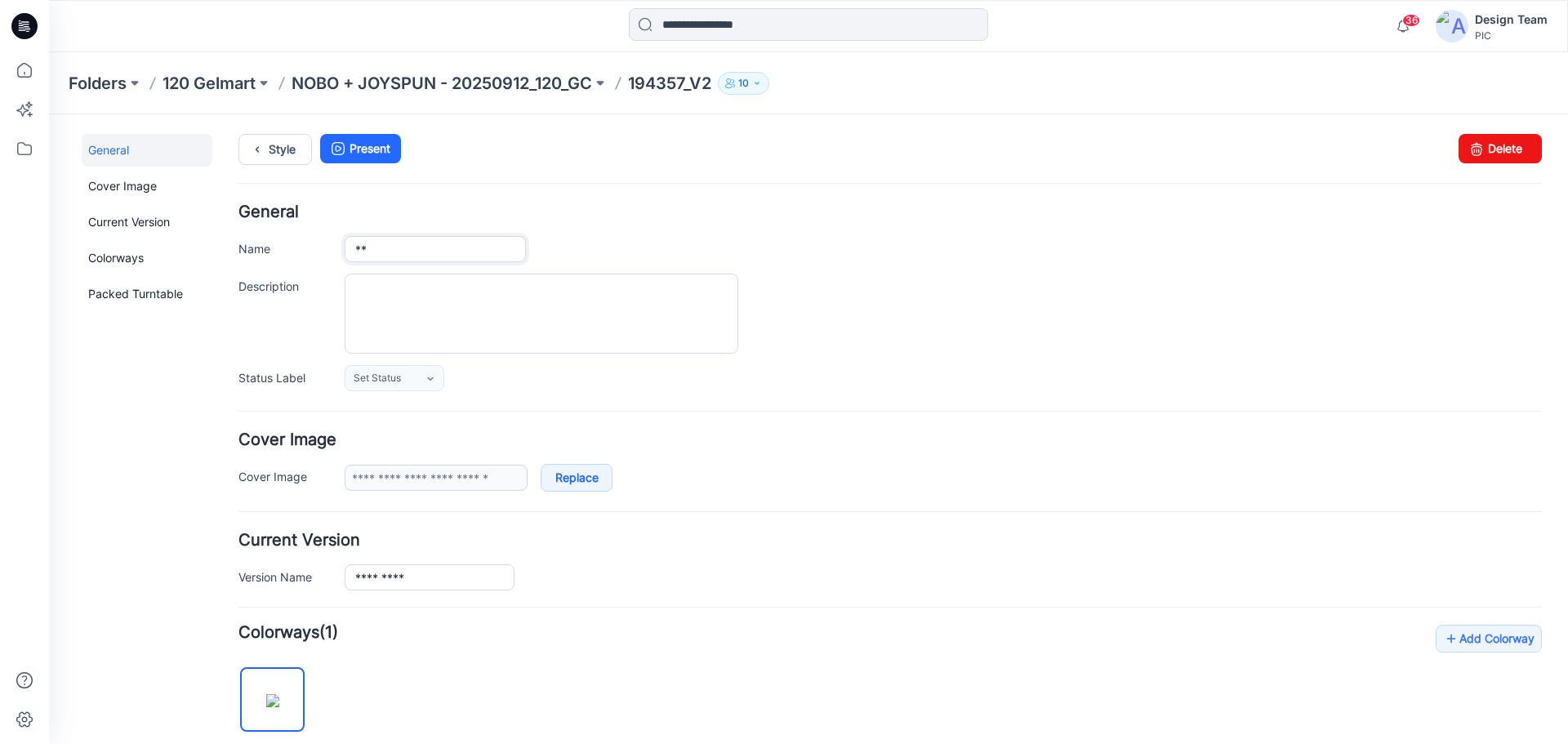
type input "*"
type input "****"
click at [827, 177] on div "Style Present Changes Saved Delete" at bounding box center [890, 169] width 1304 height 70
click at [282, 153] on link "Style" at bounding box center [275, 149] width 74 height 31
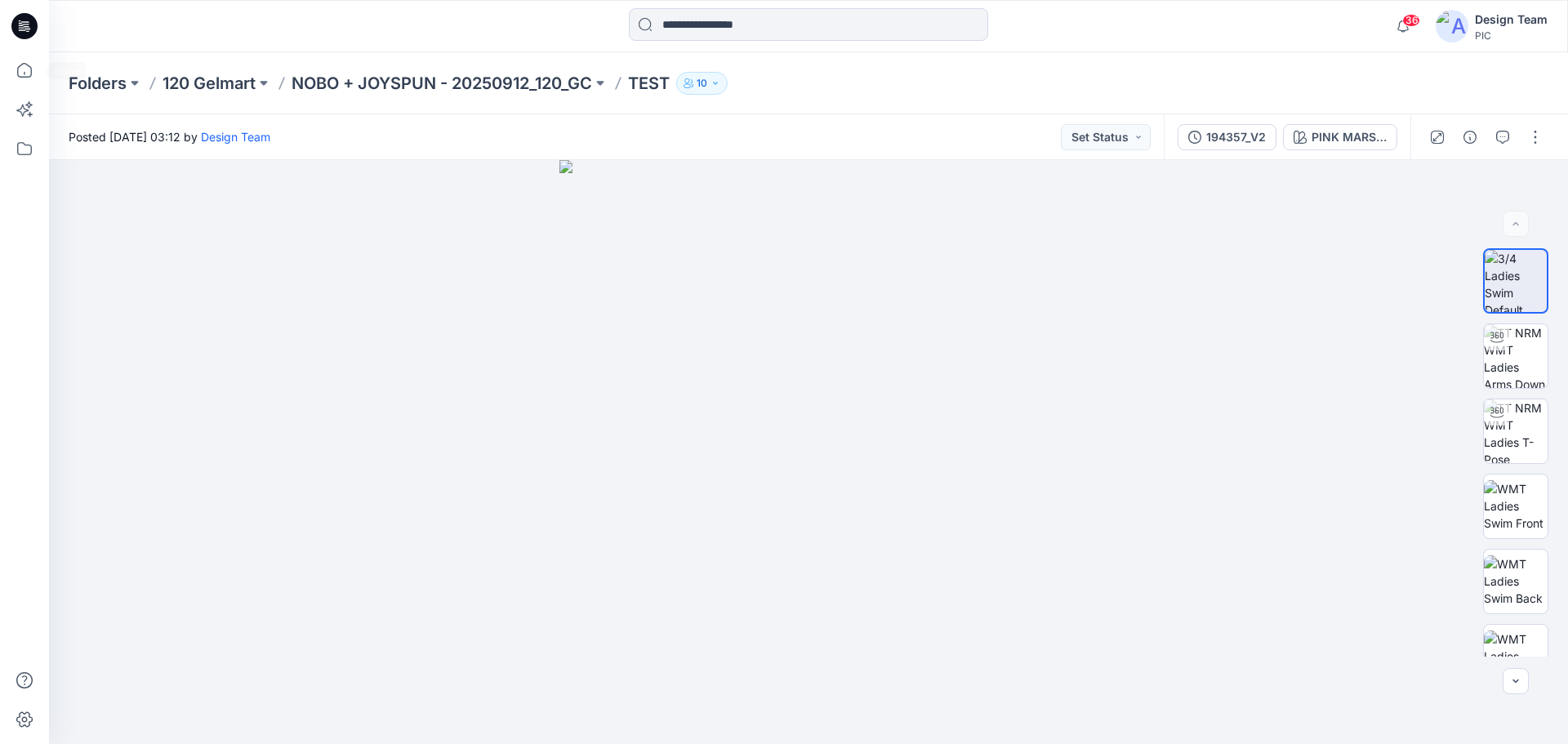
click at [18, 31] on icon at bounding box center [24, 26] width 26 height 26
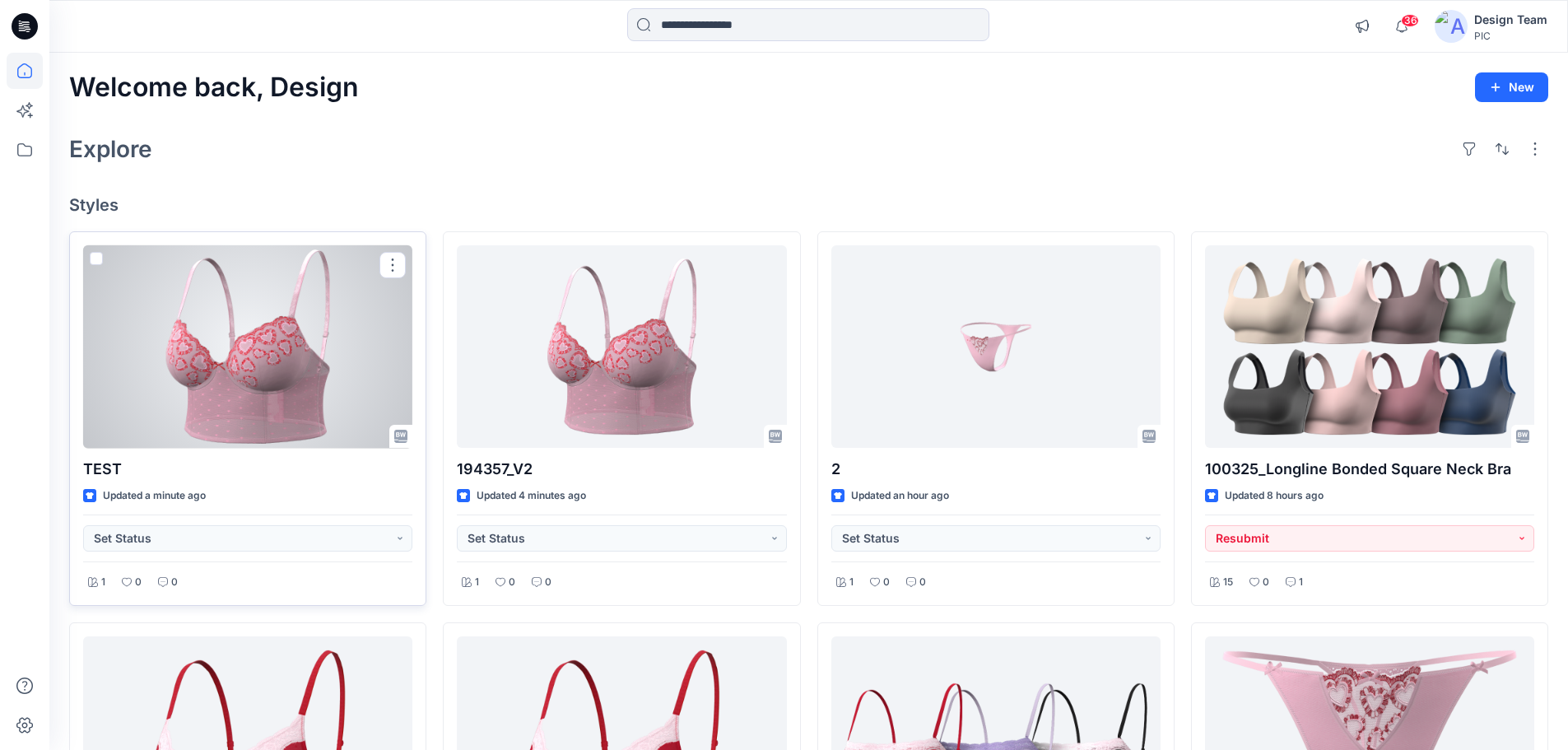
click at [339, 345] on div at bounding box center [247, 347] width 330 height 203
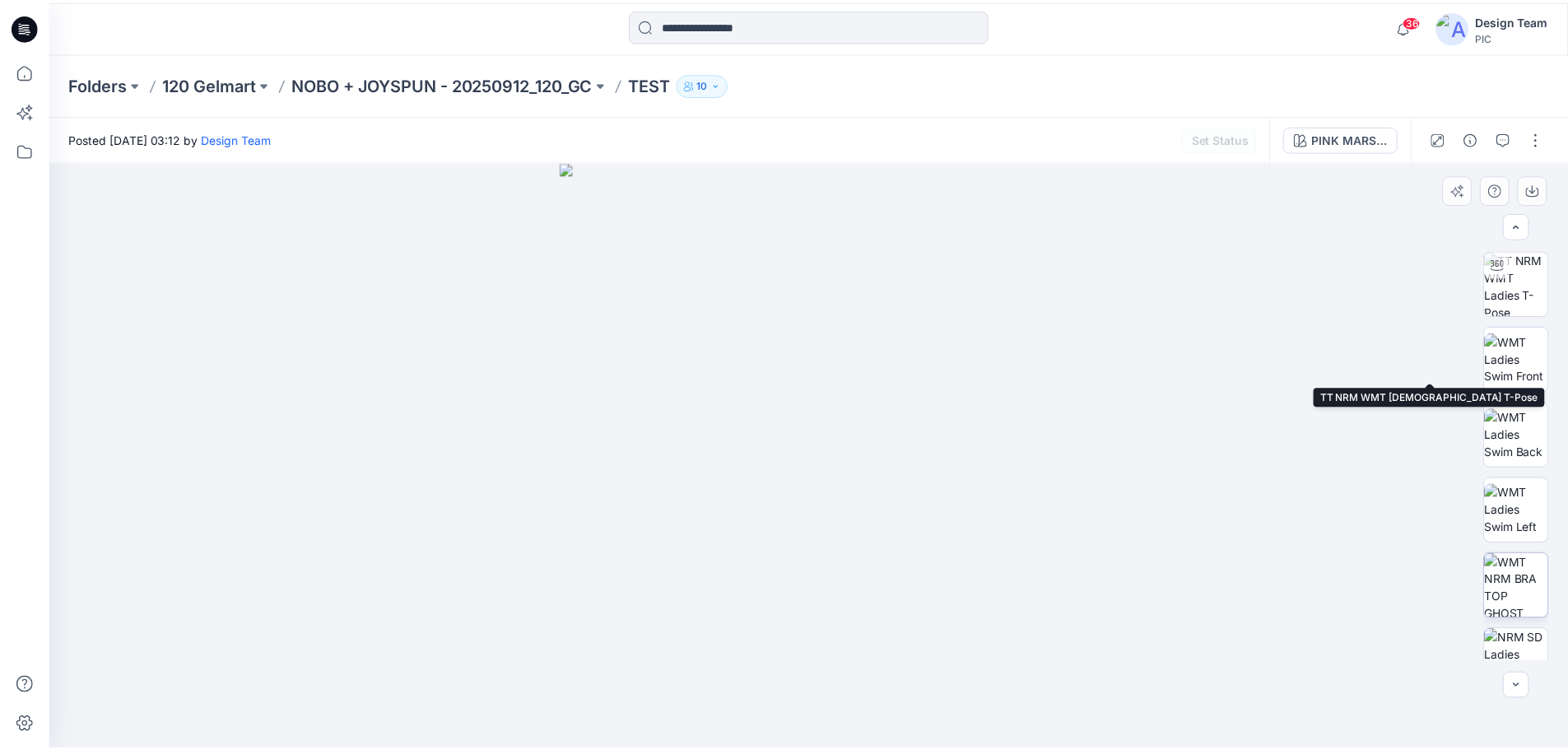
scroll to position [330, 0]
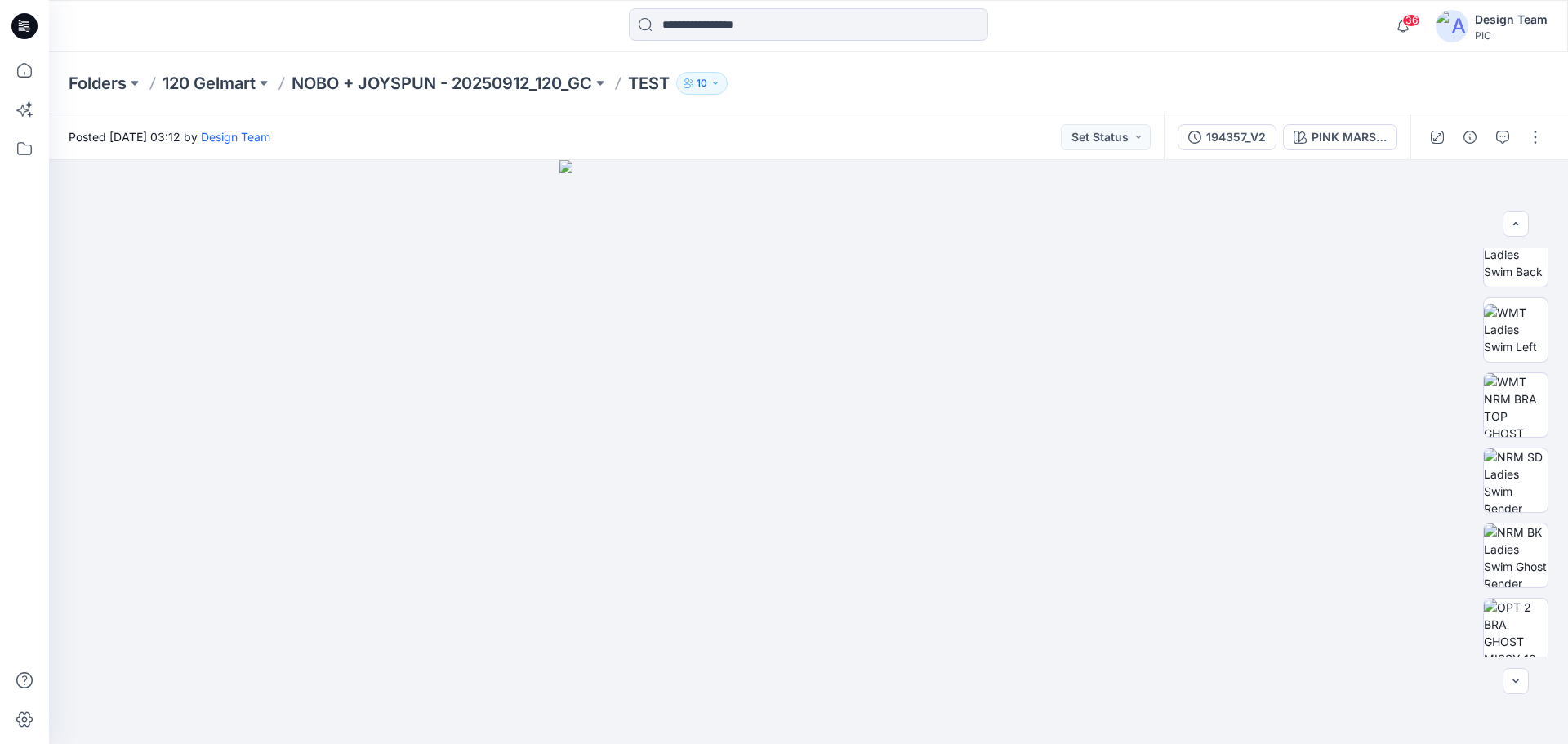
click at [28, 29] on icon at bounding box center [27, 28] width 6 height 1
